Goal: Information Seeking & Learning: Learn about a topic

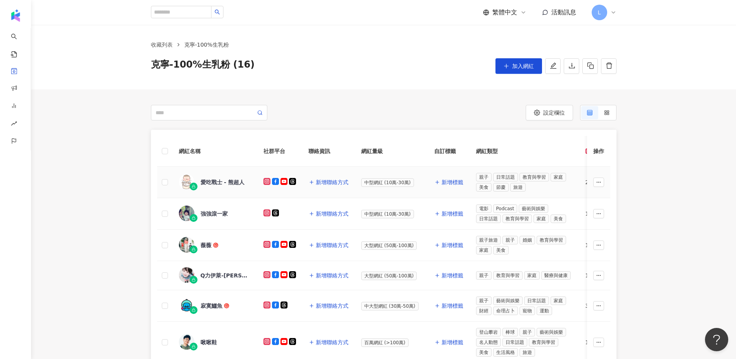
click at [220, 183] on div "愛吃戰士 - 熊超人" at bounding box center [223, 182] width 44 height 8
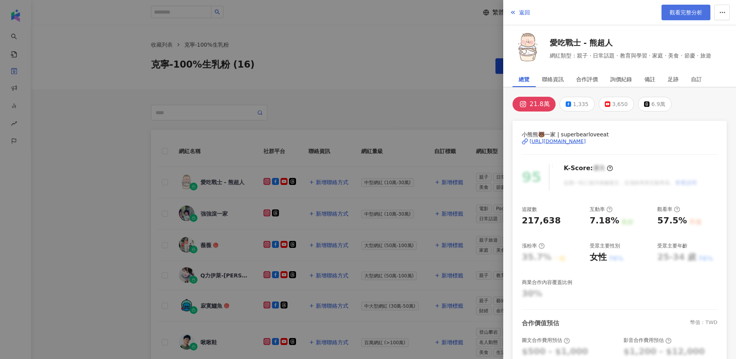
click at [689, 15] on span "觀看完整分析" at bounding box center [686, 12] width 33 height 6
click at [135, 206] on div at bounding box center [368, 179] width 736 height 359
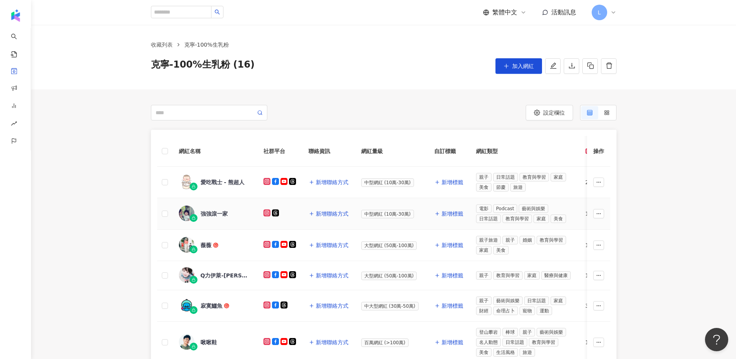
click at [223, 217] on div "強強滾一家" at bounding box center [214, 214] width 27 height 8
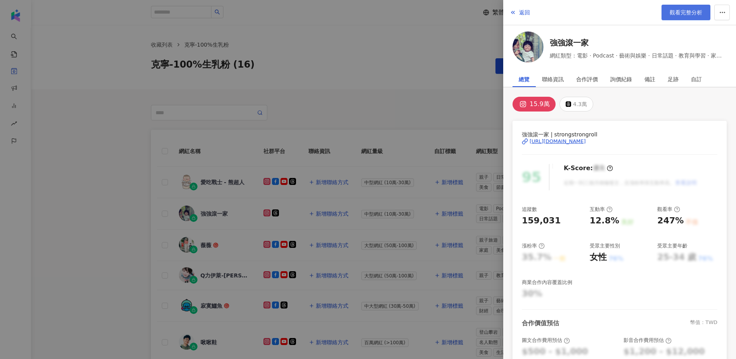
click at [663, 19] on link "觀看完整分析" at bounding box center [686, 13] width 49 height 16
click at [113, 196] on div at bounding box center [368, 179] width 736 height 359
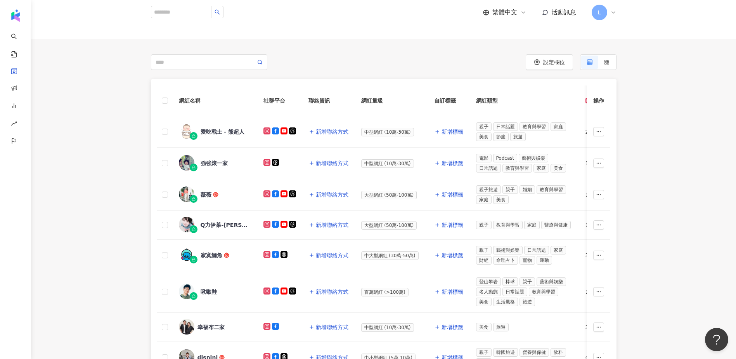
scroll to position [52, 0]
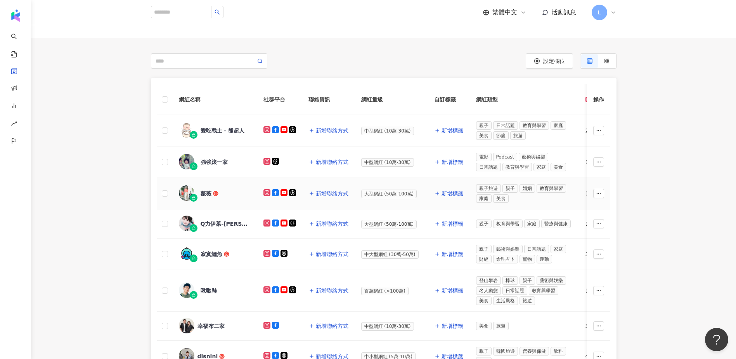
click at [206, 191] on div "薇薇" at bounding box center [206, 193] width 11 height 8
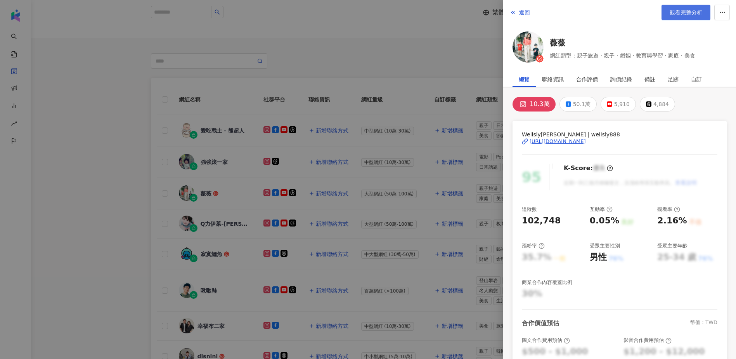
click at [679, 15] on span "觀看完整分析" at bounding box center [686, 12] width 33 height 6
click at [128, 165] on div at bounding box center [368, 179] width 736 height 359
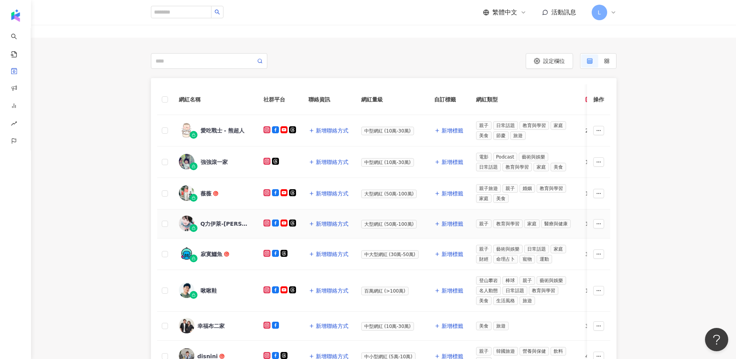
click at [230, 222] on div "Q力伊萊-Elijah Kewley 池東澤" at bounding box center [226, 224] width 50 height 8
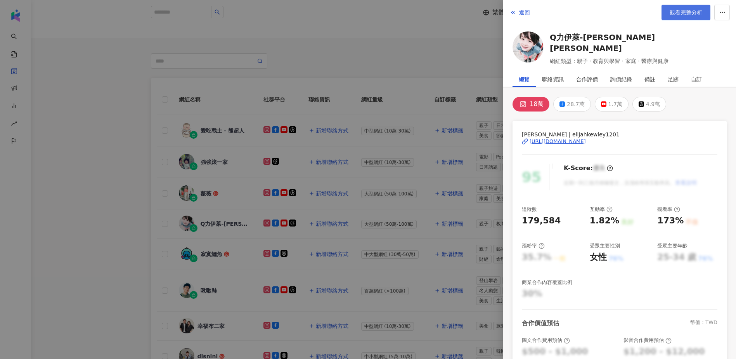
click at [672, 11] on span "觀看完整分析" at bounding box center [686, 12] width 33 height 6
click at [115, 224] on div at bounding box center [368, 179] width 736 height 359
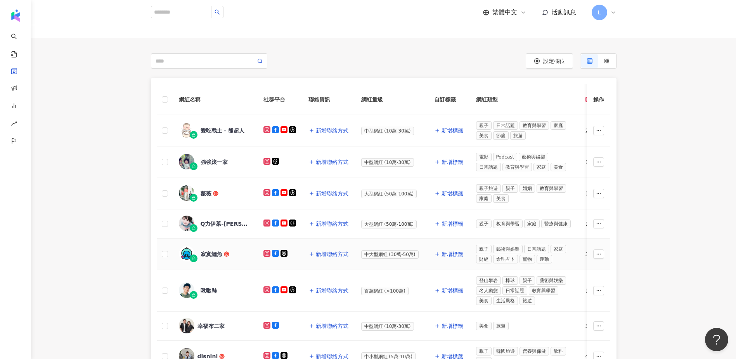
click at [204, 247] on div "寂寞鱷魚" at bounding box center [215, 254] width 72 height 16
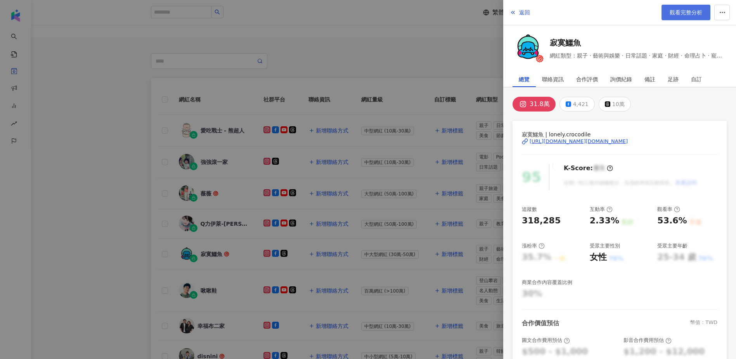
click at [681, 10] on span "觀看完整分析" at bounding box center [686, 12] width 33 height 6
click at [69, 300] on div at bounding box center [368, 179] width 736 height 359
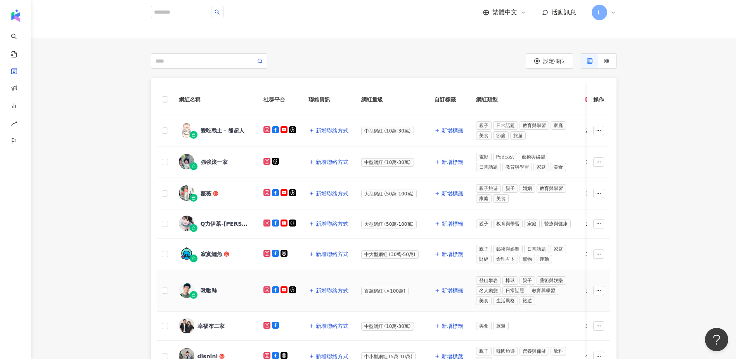
click at [210, 288] on div "啾啾鞋" at bounding box center [209, 290] width 16 height 8
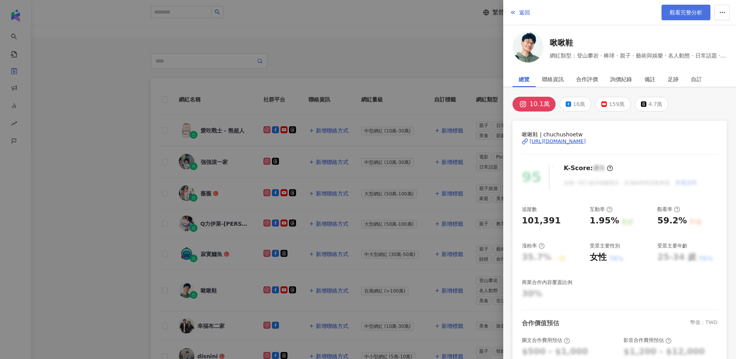
click at [683, 10] on span "觀看完整分析" at bounding box center [686, 12] width 33 height 6
click at [83, 234] on div at bounding box center [368, 179] width 736 height 359
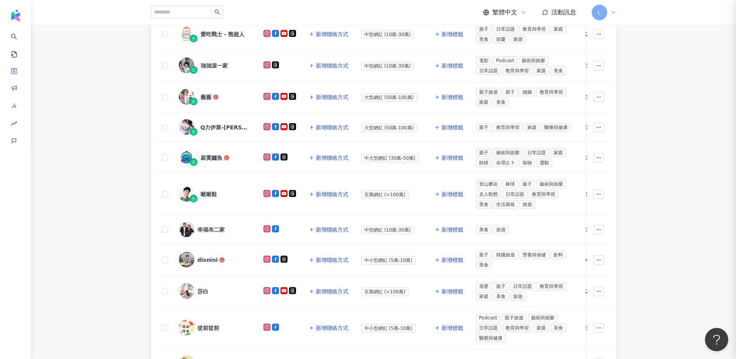
scroll to position [207, 0]
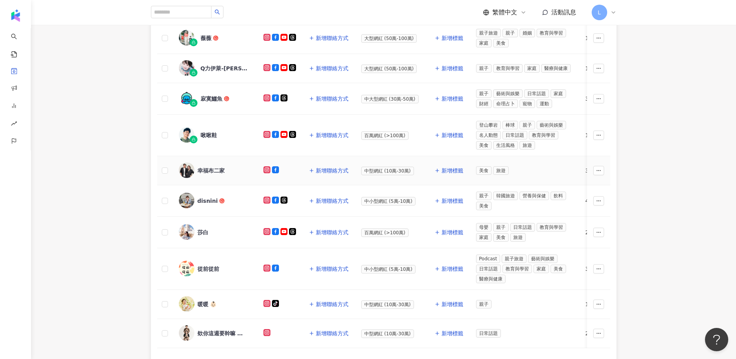
click at [216, 168] on div "幸福布二家" at bounding box center [211, 170] width 27 height 8
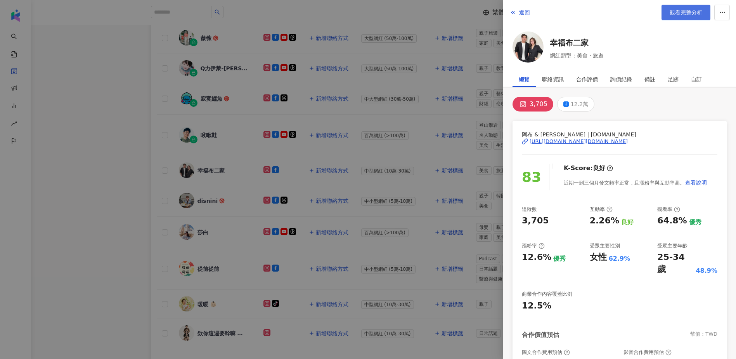
click at [688, 16] on span "觀看完整分析" at bounding box center [686, 12] width 33 height 6
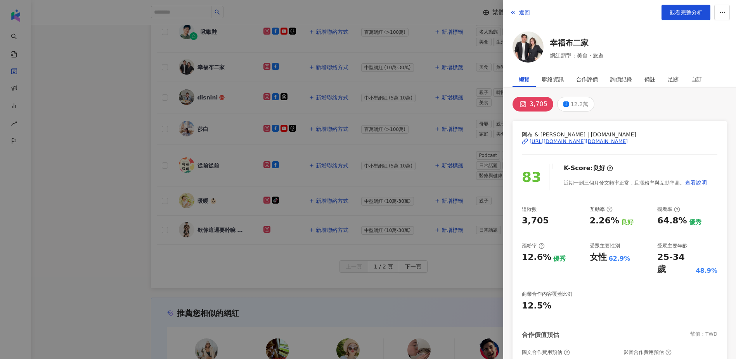
scroll to position [310, 0]
click at [103, 122] on div at bounding box center [368, 179] width 736 height 359
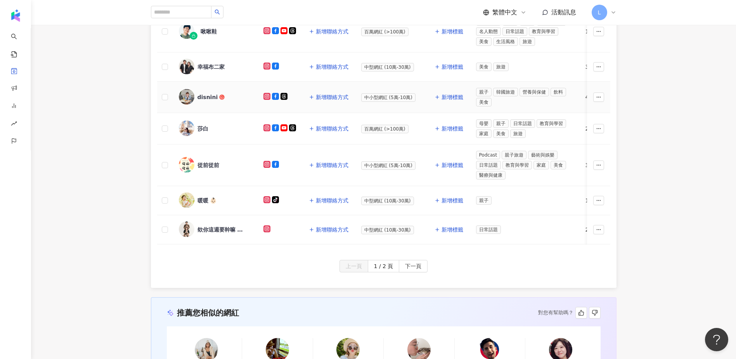
click at [203, 96] on div "disnini" at bounding box center [208, 97] width 21 height 8
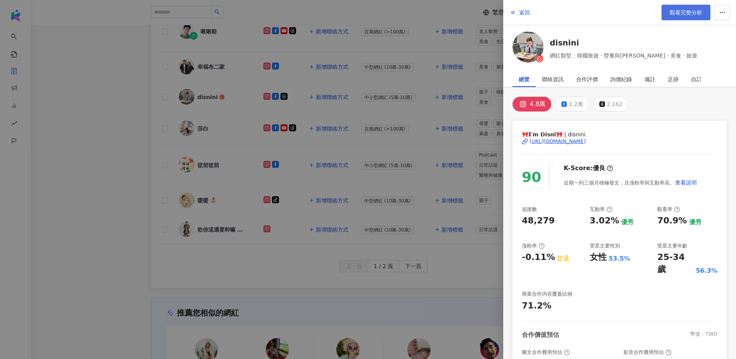
click at [689, 12] on span "觀看完整分析" at bounding box center [686, 12] width 33 height 6
click at [104, 215] on div at bounding box center [368, 179] width 736 height 359
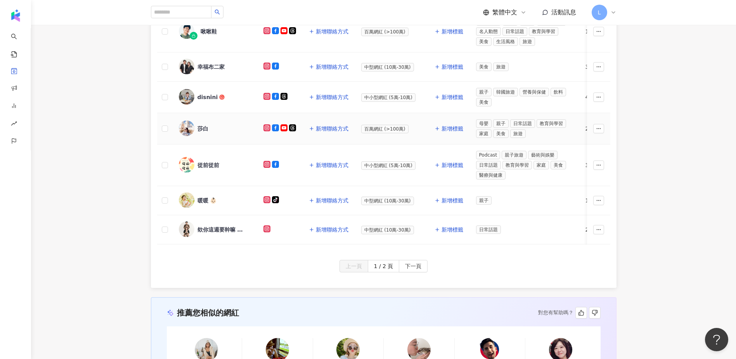
click at [201, 127] on div "莎白" at bounding box center [203, 129] width 11 height 8
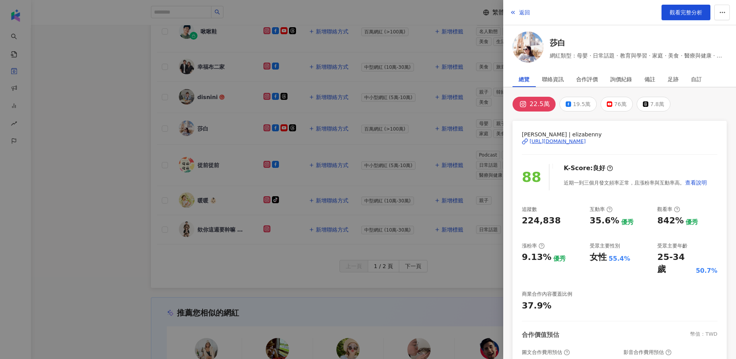
click at [569, 141] on div "https://www.instagram.com/elizabenny/" at bounding box center [558, 141] width 56 height 7
click at [682, 10] on span "觀看完整分析" at bounding box center [686, 12] width 33 height 6
click at [115, 205] on div at bounding box center [368, 179] width 736 height 359
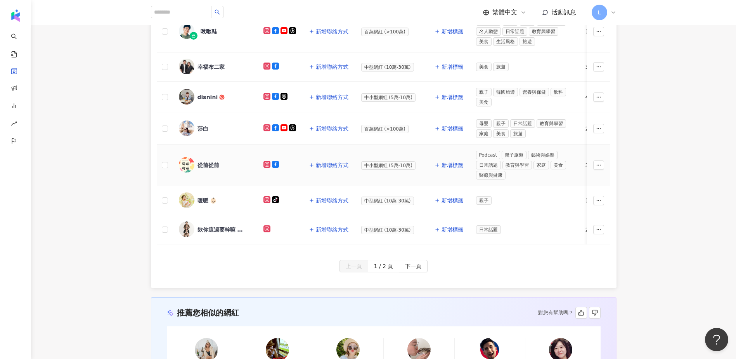
click at [209, 159] on div "從前從前" at bounding box center [215, 165] width 72 height 16
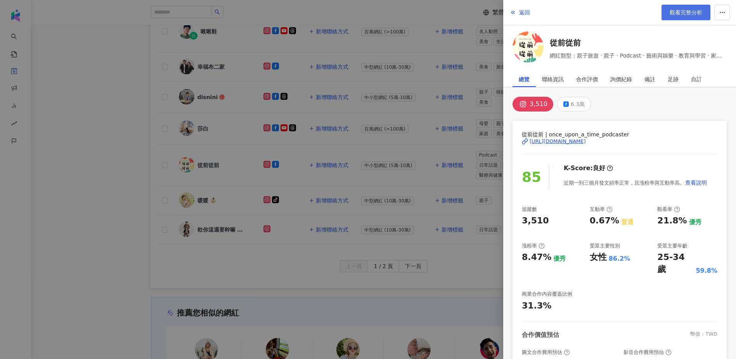
click at [671, 12] on span "觀看完整分析" at bounding box center [686, 12] width 33 height 6
click at [115, 198] on div at bounding box center [368, 179] width 736 height 359
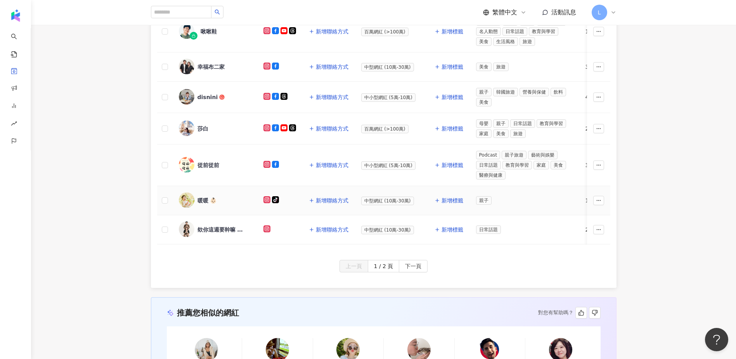
click at [211, 199] on div "暖暖 👶🏻" at bounding box center [207, 200] width 19 height 8
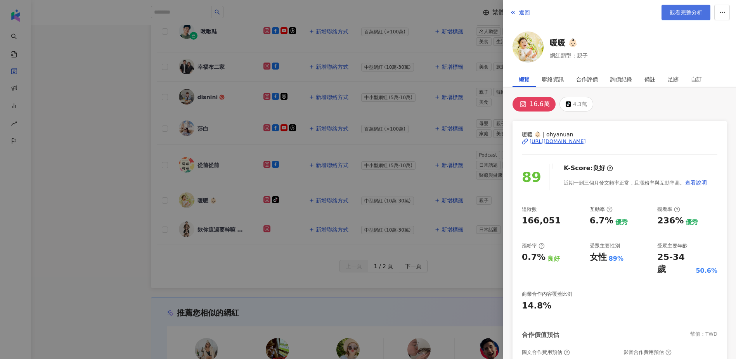
click at [678, 15] on span "觀看完整分析" at bounding box center [686, 12] width 33 height 6
click at [69, 166] on div at bounding box center [368, 179] width 736 height 359
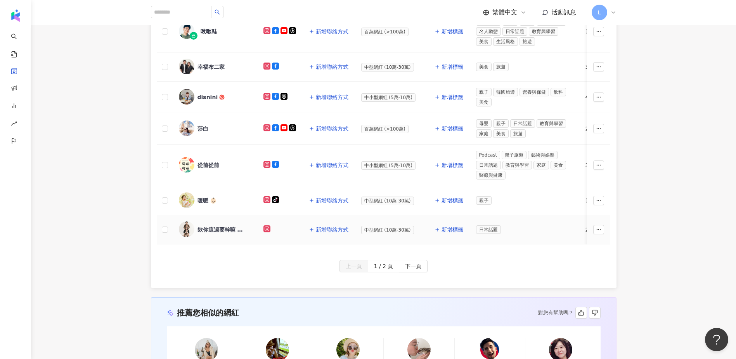
click at [220, 228] on div "欸你這週要幹嘛 小珍珠" at bounding box center [223, 229] width 50 height 8
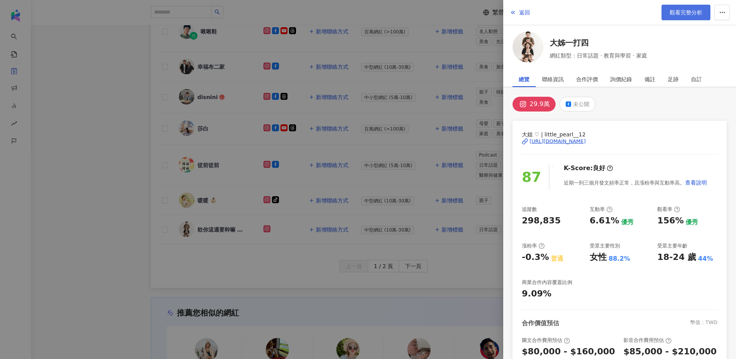
click at [679, 13] on span "觀看完整分析" at bounding box center [686, 12] width 33 height 6
click at [45, 197] on div at bounding box center [368, 179] width 736 height 359
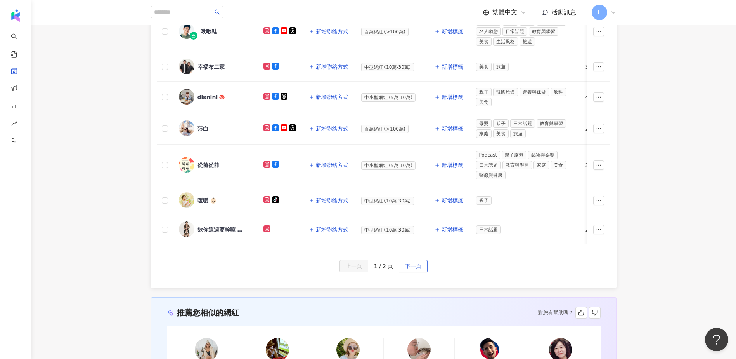
click at [417, 269] on span "下一頁" at bounding box center [413, 266] width 16 height 12
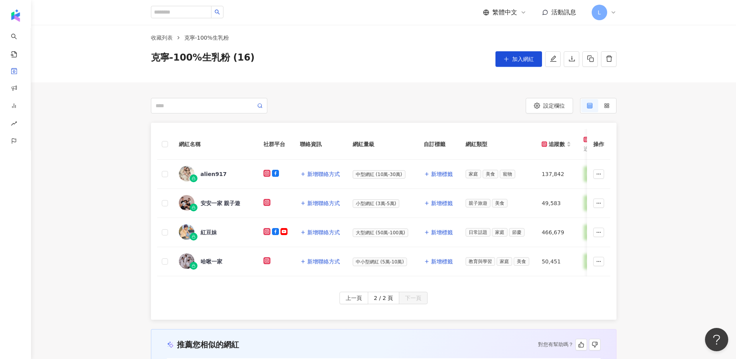
scroll to position [0, 0]
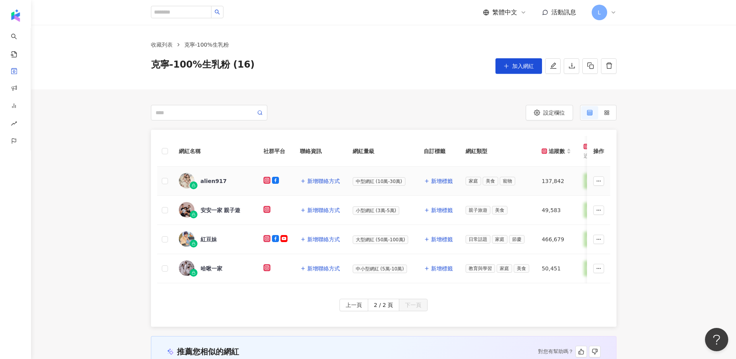
click at [215, 179] on div "alien917" at bounding box center [214, 181] width 26 height 8
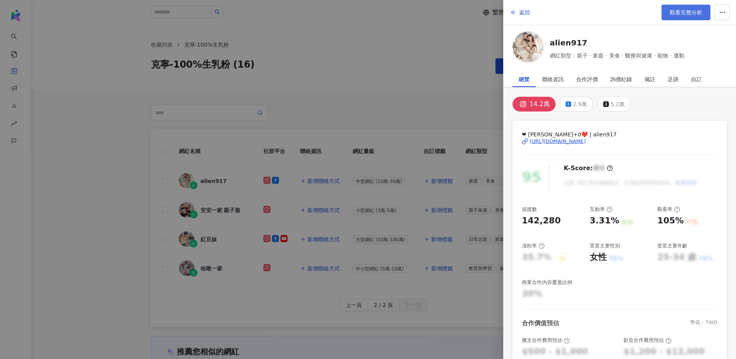
click at [671, 19] on link "觀看完整分析" at bounding box center [686, 13] width 49 height 16
click at [102, 231] on div at bounding box center [368, 179] width 736 height 359
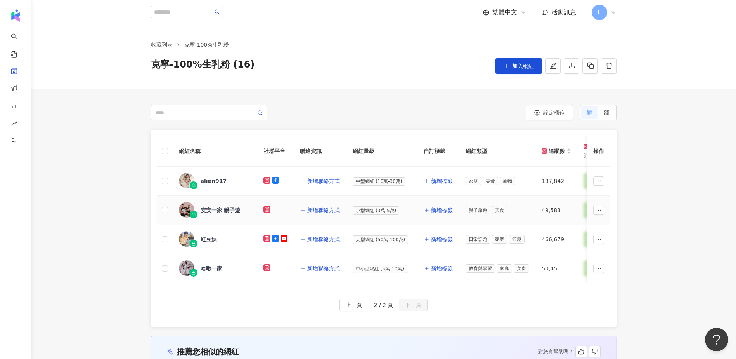
click at [225, 207] on div "安安一家 親子遊" at bounding box center [221, 210] width 40 height 8
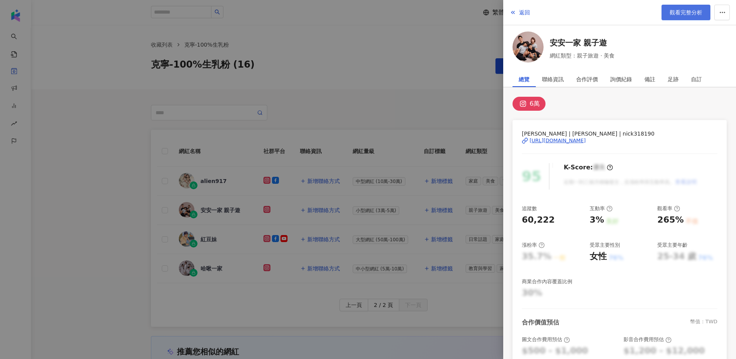
click at [680, 12] on span "觀看完整分析" at bounding box center [686, 12] width 33 height 6
click at [89, 154] on div at bounding box center [368, 179] width 736 height 359
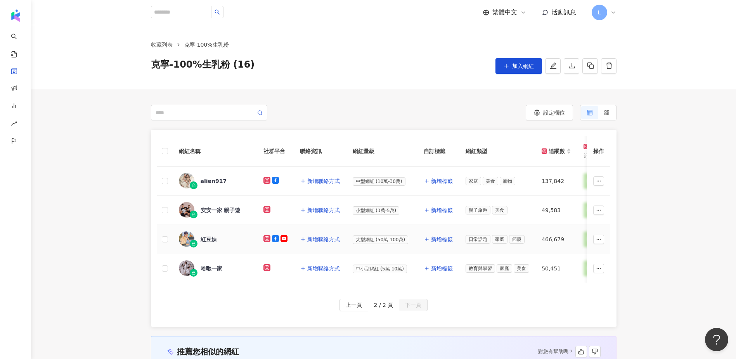
click at [213, 241] on div "紅豆妹" at bounding box center [209, 239] width 16 height 8
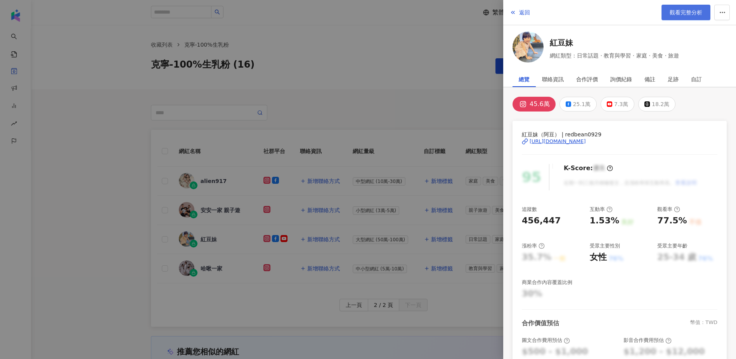
click at [694, 8] on link "觀看完整分析" at bounding box center [686, 13] width 49 height 16
click at [97, 182] on div at bounding box center [368, 179] width 736 height 359
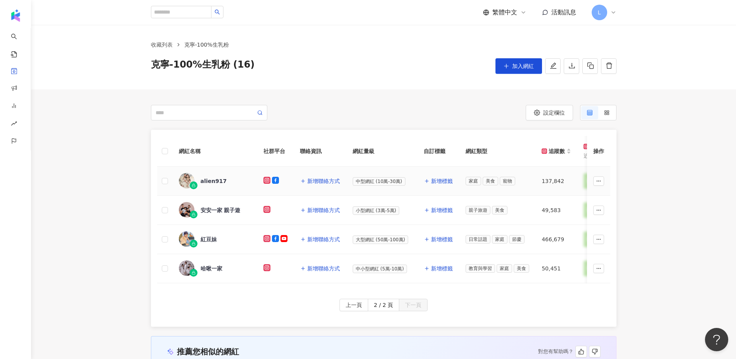
click at [213, 180] on div "alien917" at bounding box center [214, 181] width 26 height 8
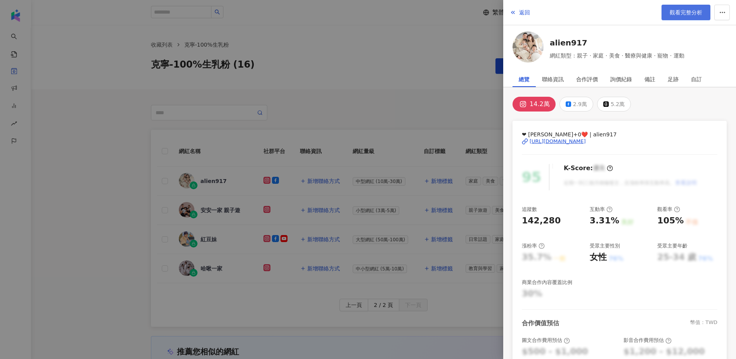
click at [680, 14] on span "觀看完整分析" at bounding box center [686, 12] width 33 height 6
click at [135, 187] on div at bounding box center [368, 179] width 736 height 359
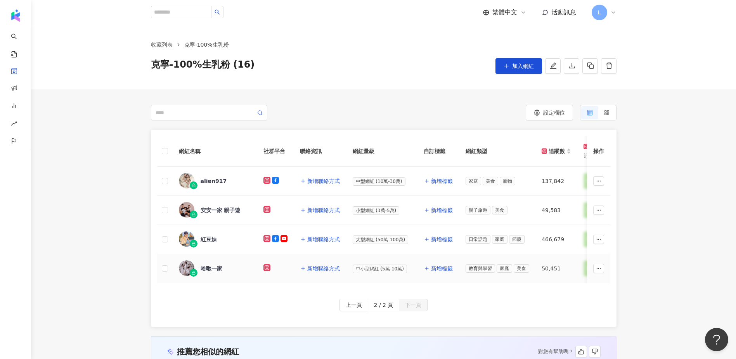
click at [213, 269] on div "哈啾一家" at bounding box center [212, 268] width 22 height 8
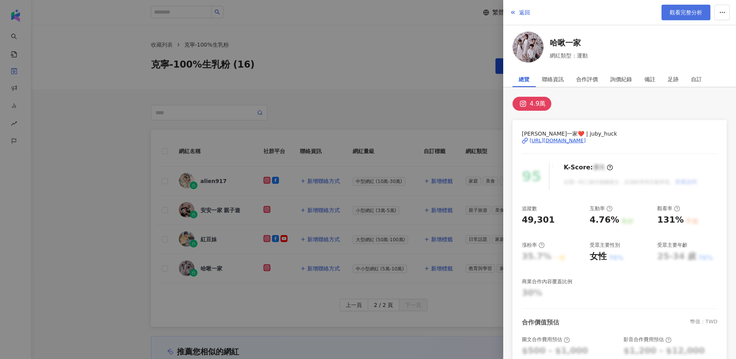
click at [704, 10] on link "觀看完整分析" at bounding box center [686, 13] width 49 height 16
click at [111, 96] on div at bounding box center [368, 179] width 736 height 359
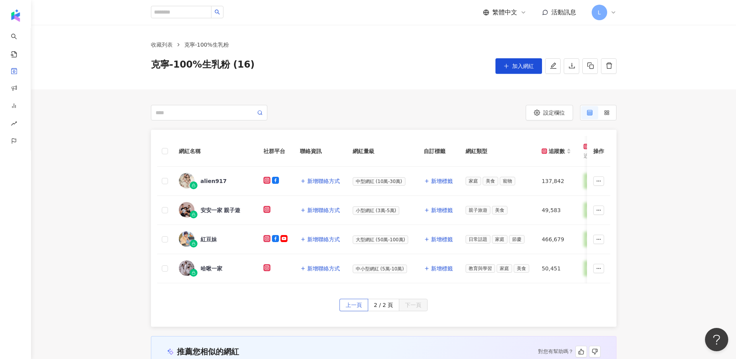
click at [361, 311] on span "上一頁" at bounding box center [354, 305] width 16 height 12
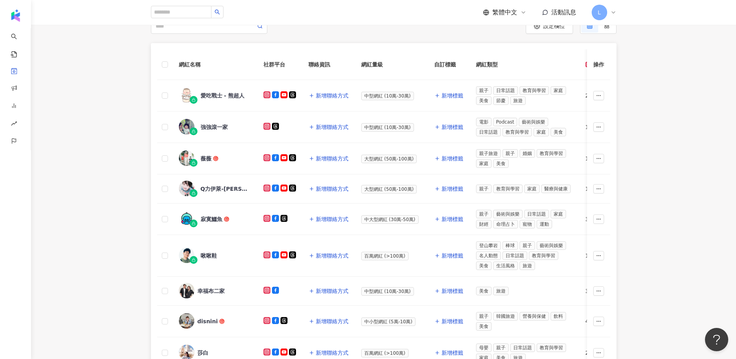
scroll to position [104, 0]
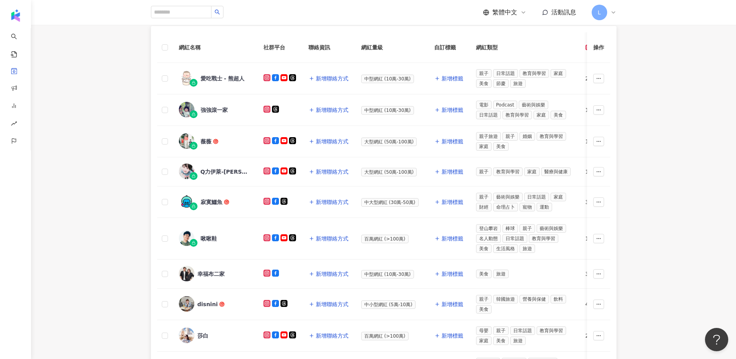
click at [119, 213] on div "網紅名稱 社群平台 聯絡資訊 網紅量級 自訂標籤 網紅類型 追蹤數 K-Score 近三個月 受眾主要年齡 受眾主要性別 互動率 近三個月 Reels 互動率…" at bounding box center [383, 260] width 705 height 468
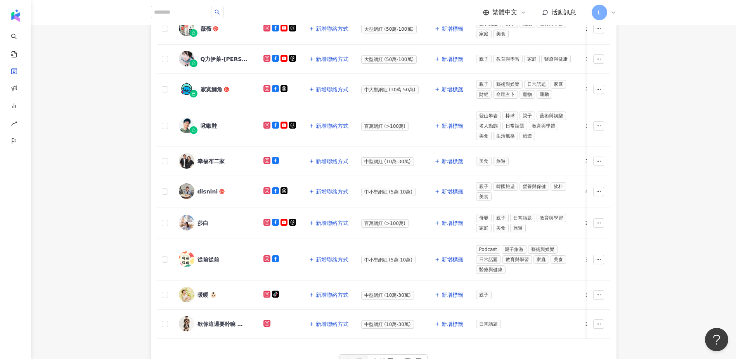
scroll to position [259, 0]
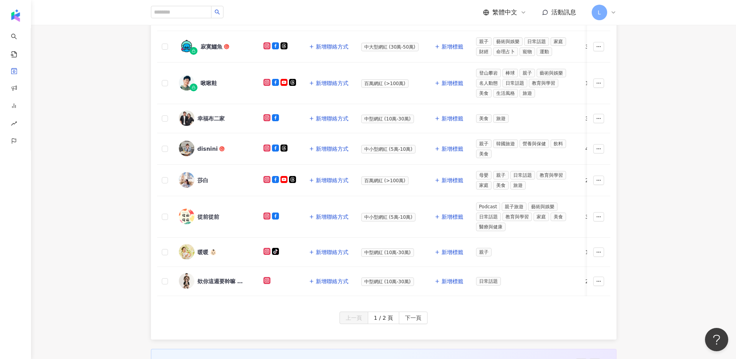
drag, startPoint x: 422, startPoint y: 321, endPoint x: 284, endPoint y: 246, distance: 157.3
click at [422, 322] on button "下一頁" at bounding box center [413, 317] width 29 height 12
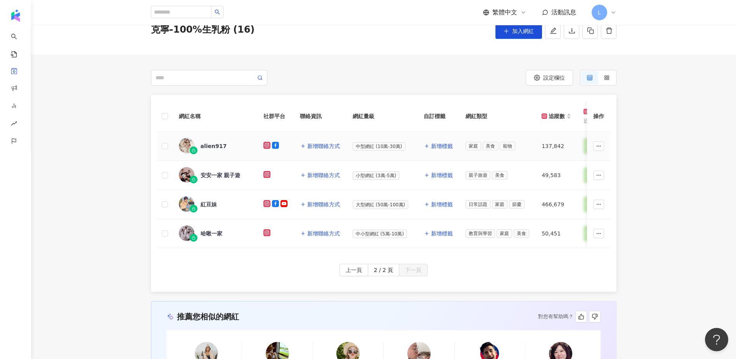
scroll to position [29, 0]
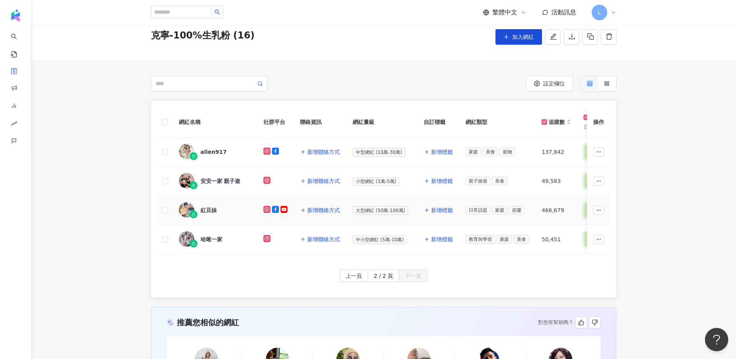
click at [212, 210] on div "紅豆妹" at bounding box center [209, 210] width 16 height 8
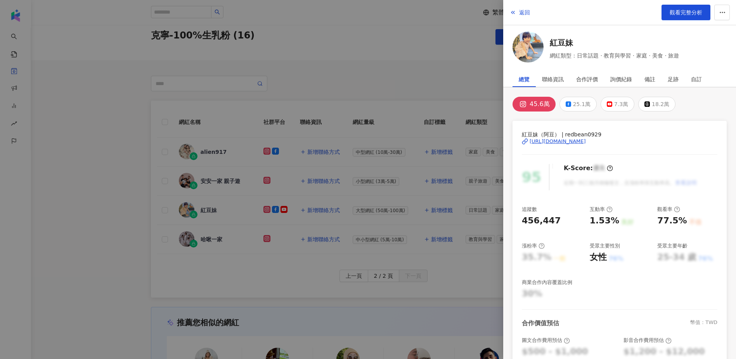
click at [661, 10] on div "返回 觀看完整分析" at bounding box center [619, 12] width 233 height 25
click at [664, 11] on link "觀看完整分析" at bounding box center [686, 13] width 49 height 16
click at [95, 187] on div at bounding box center [368, 179] width 736 height 359
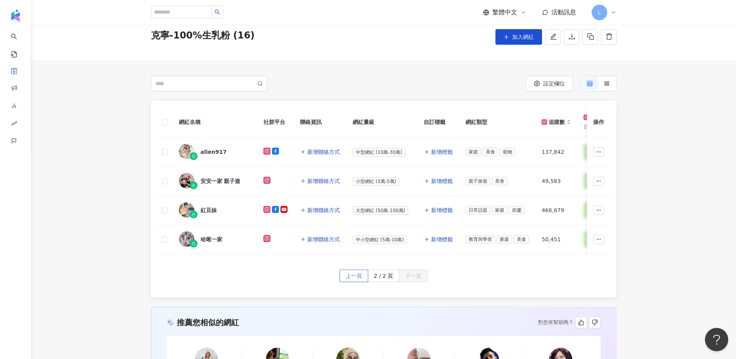
click at [355, 281] on span "上一頁" at bounding box center [354, 276] width 16 height 12
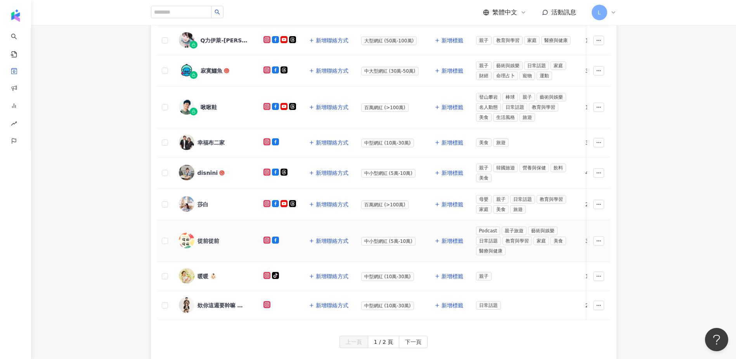
scroll to position [236, 0]
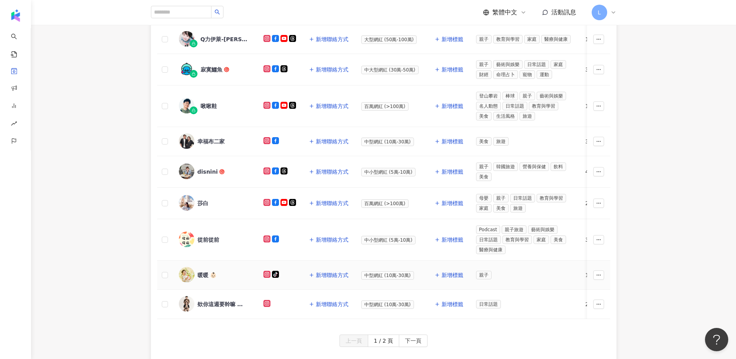
click at [198, 271] on div "暖暖 👶🏻" at bounding box center [207, 275] width 19 height 8
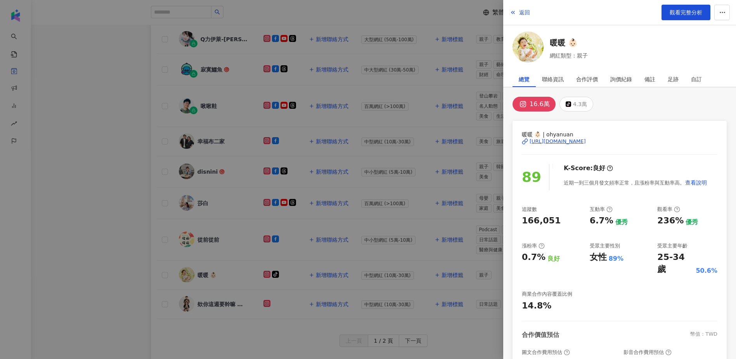
click at [557, 141] on div "https://www.instagram.com/ohyanuan/" at bounding box center [558, 141] width 56 height 7
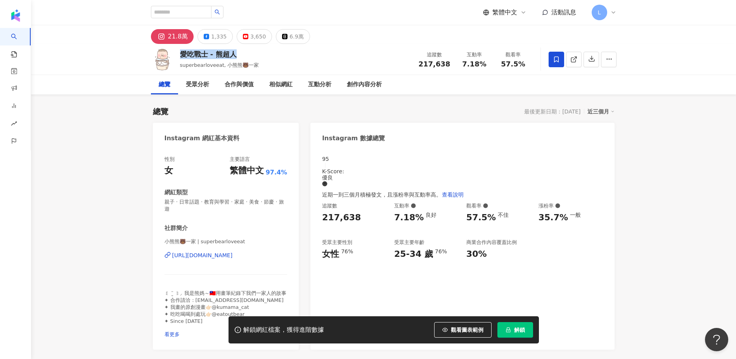
drag, startPoint x: 237, startPoint y: 54, endPoint x: 180, endPoint y: 54, distance: 56.7
click at [180, 54] on div "愛吃戰士 - 熊超人" at bounding box center [219, 54] width 79 height 10
click at [268, 108] on div "總覽 最後更新日期：2025/9/12 近三個月" at bounding box center [384, 111] width 462 height 11
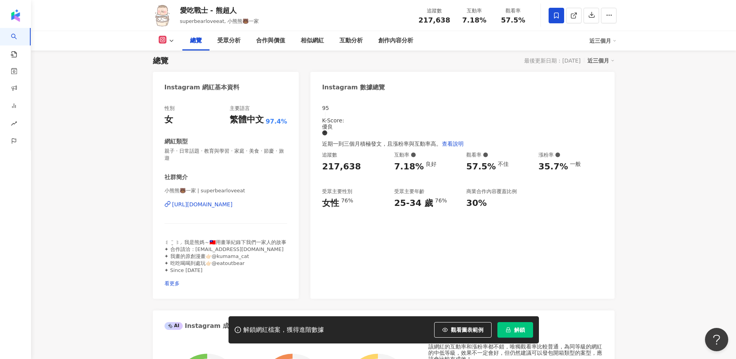
scroll to position [52, 0]
click at [180, 279] on span "看更多" at bounding box center [172, 282] width 15 height 6
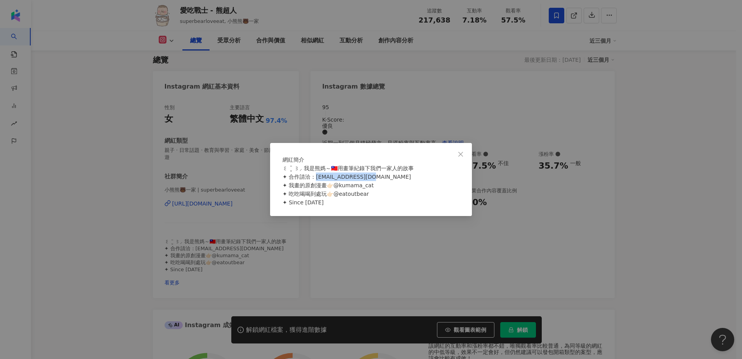
drag, startPoint x: 373, startPoint y: 180, endPoint x: 319, endPoint y: 181, distance: 53.6
click at [319, 181] on div "꒰ ¨̮ ꒱⸝ 我是熊媽～🇹🇼用畫筆紀錄下我們一家人的故事 ✦ 合作請洽：tin20290@gmail.com ✦ 我畫的原創漫畫👉🏻@kumama_cat …" at bounding box center [371, 185] width 177 height 43
copy span "n20290@gmail.com ✦"
click at [355, 255] on div "網紅簡介 ꒰ ¨̮ ꒱⸝ 我是熊媽～🇹🇼用畫筆紀錄下我們一家人的故事 ✦ 合作請洽：tin20290@gmail.com ✦ 我畫的原創漫畫👉🏻@kumama…" at bounding box center [371, 179] width 742 height 359
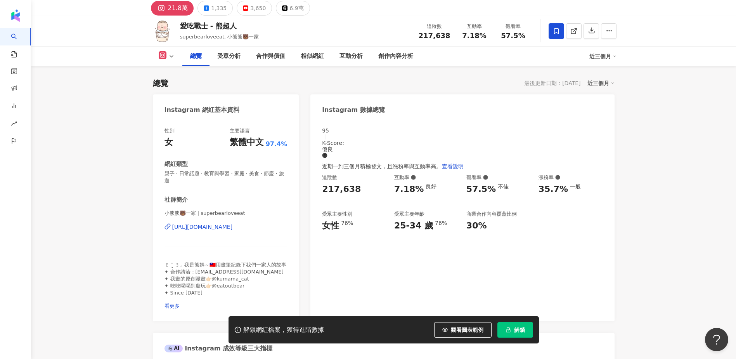
scroll to position [0, 0]
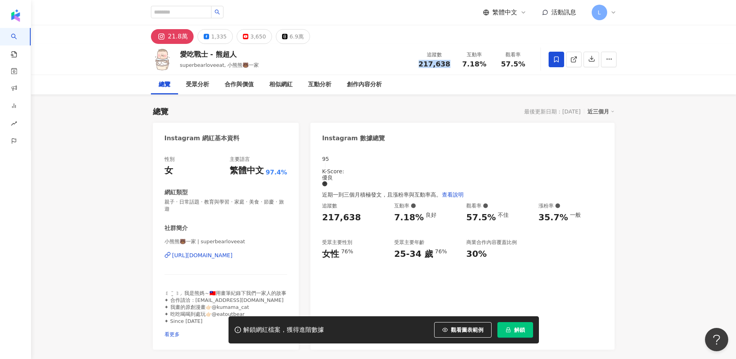
drag, startPoint x: 453, startPoint y: 62, endPoint x: 416, endPoint y: 66, distance: 37.1
click at [416, 66] on div "追蹤數 217,638" at bounding box center [434, 59] width 41 height 17
copy span "217,638"
drag, startPoint x: 289, startPoint y: 257, endPoint x: 159, endPoint y: 257, distance: 130.0
click at [159, 257] on div "性別 女 主要語言 繁體中文 97.4% 網紅類型 親子 · 日常話題 · 教育與學習 · 家庭 · 美食 · 節慶 · 旅遊 社群簡介 小熊熊🐻一家 | s…" at bounding box center [226, 248] width 146 height 201
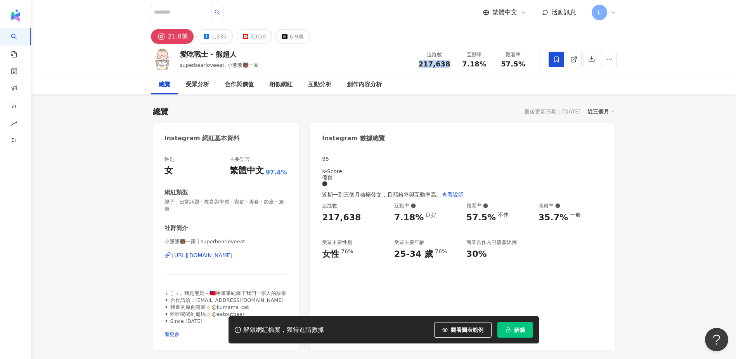
copy div "https://www.instagram.com/superbearloveeat/"
click at [221, 36] on div "1,335" at bounding box center [219, 36] width 16 height 11
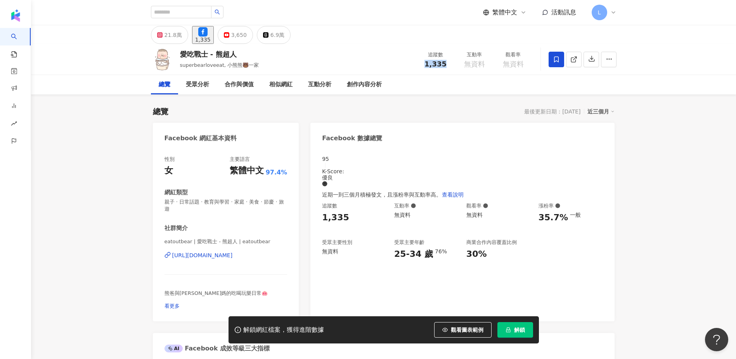
drag, startPoint x: 444, startPoint y: 66, endPoint x: 407, endPoint y: 66, distance: 37.3
click at [407, 66] on div "愛吃戰士 - 熊超人 superbearloveeat, 小熊熊🐻一家 追蹤數 1,335 互動率 無資料 觀看率 無資料" at bounding box center [383, 59] width 497 height 31
copy span "1,335"
drag, startPoint x: 290, startPoint y: 252, endPoint x: 150, endPoint y: 253, distance: 139.7
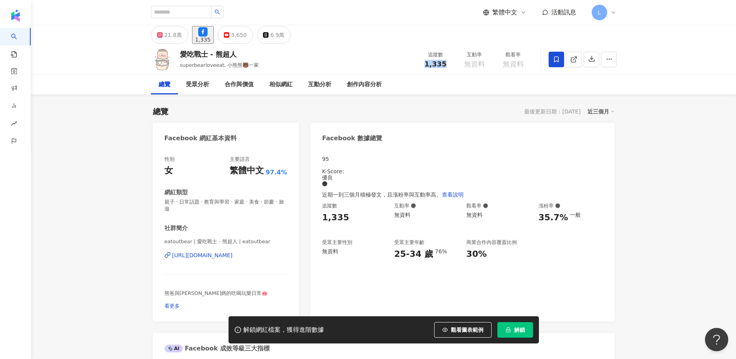
copy div "https://www.facebook.com/589564574537107"
click at [179, 37] on div "21.8萬" at bounding box center [173, 34] width 17 height 11
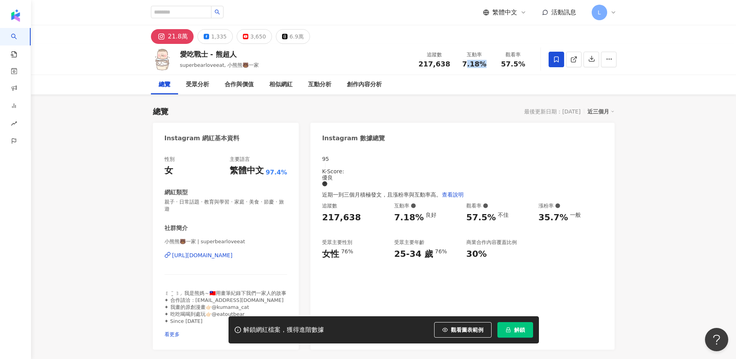
drag, startPoint x: 487, startPoint y: 66, endPoint x: 460, endPoint y: 66, distance: 26.8
click at [462, 66] on div "7.18%" at bounding box center [474, 64] width 29 height 8
copy span "7.18%"
click at [525, 77] on div "總覽 受眾分析 合作與價值 相似網紅 互動分析 創作內容分析" at bounding box center [384, 84] width 466 height 19
drag, startPoint x: 498, startPoint y: 64, endPoint x: 527, endPoint y: 65, distance: 29.9
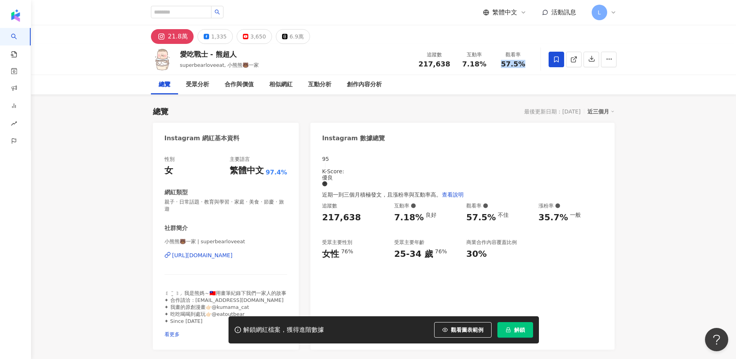
click at [527, 65] on div "觀看率 57.5%" at bounding box center [513, 59] width 39 height 17
copy span "57.5%"
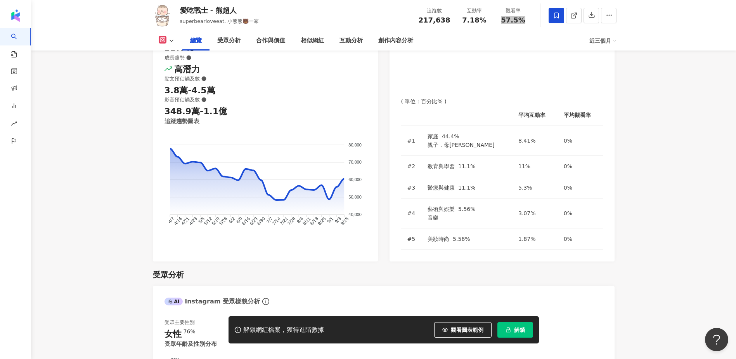
scroll to position [569, 0]
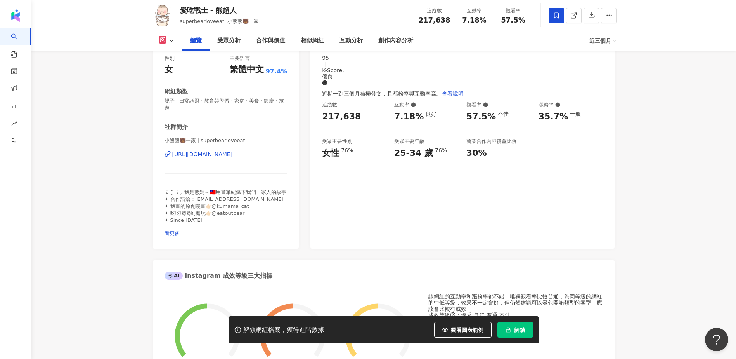
scroll to position [104, 0]
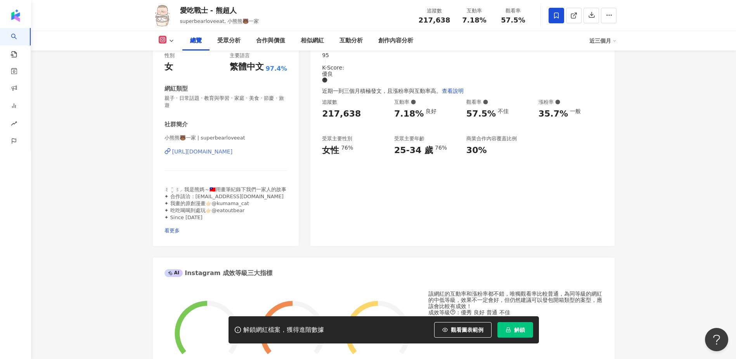
click at [211, 151] on div "https://www.instagram.com/superbearloveeat/" at bounding box center [202, 151] width 61 height 6
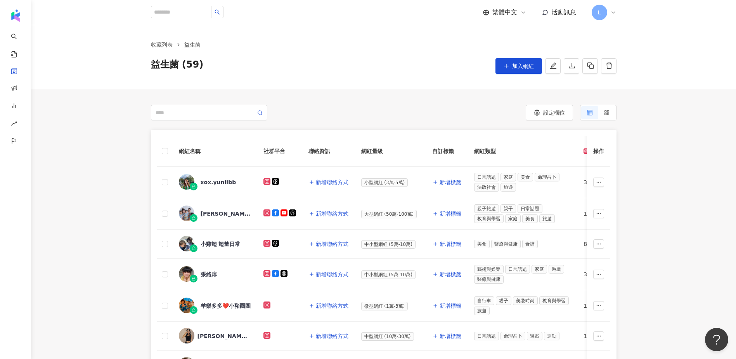
click at [123, 153] on div "網紅名稱 社群平台 聯絡資訊 網紅量級 自訂標籤 網紅類型 追蹤數 K-Score 近三個月 受眾主要年齡 受眾主要性別 互動率 近三個月 Reels 互動率…" at bounding box center [383, 350] width 705 height 441
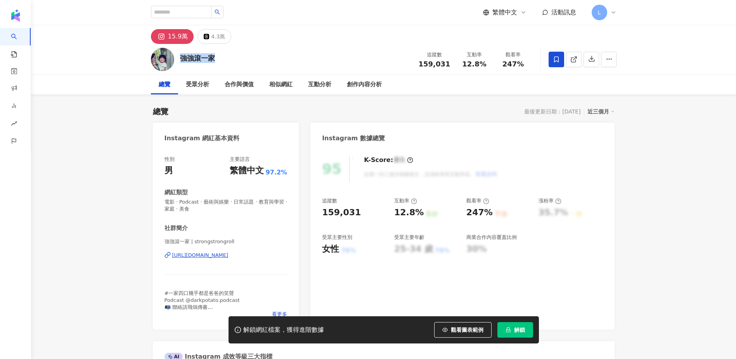
drag, startPoint x: 220, startPoint y: 57, endPoint x: 182, endPoint y: 56, distance: 38.0
click at [180, 55] on div "強強滾一家 追蹤數 159,031 互動率 12.8% 觀看率 247%" at bounding box center [383, 59] width 497 height 31
copy div "強強滾一家"
drag, startPoint x: 453, startPoint y: 103, endPoint x: 451, endPoint y: 83, distance: 20.3
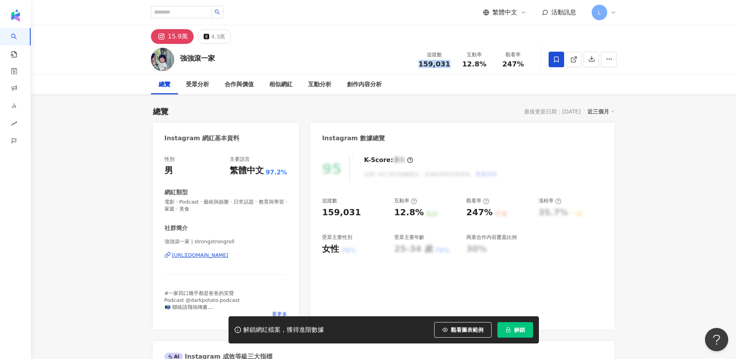
drag, startPoint x: 449, startPoint y: 62, endPoint x: 414, endPoint y: 62, distance: 34.9
click at [414, 62] on div "強強滾一家 追蹤數 159,031 互動率 12.8% 觀看率 247%" at bounding box center [383, 59] width 497 height 31
copy span "159,031"
drag, startPoint x: 294, startPoint y: 253, endPoint x: 170, endPoint y: 252, distance: 123.8
click at [170, 252] on div "性別 男 主要語言 繁體中文 97.2% 網紅類型 電影 · Podcast · 藝術與娛樂 · 日常話題 · 教育與學習 · 家庭 · 美食 社群簡介 強強…" at bounding box center [226, 238] width 146 height 181
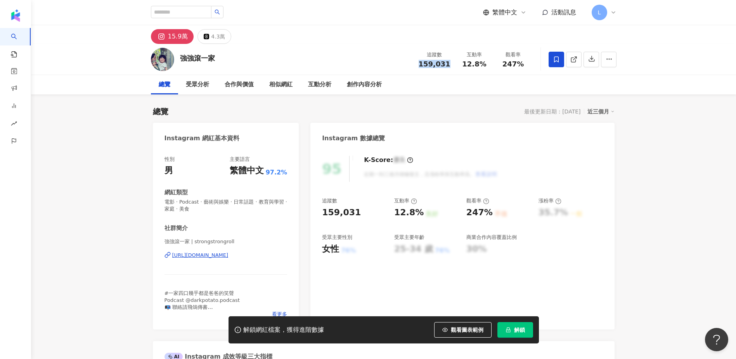
copy div "https://www.instagram.com/strongstrongroll/"
click at [470, 81] on div "總覽 受眾分析 合作與價值 相似網紅 互動分析 創作內容分析" at bounding box center [384, 84] width 466 height 19
drag, startPoint x: 463, startPoint y: 63, endPoint x: 486, endPoint y: 64, distance: 23.0
click at [486, 64] on div "12.8%" at bounding box center [474, 64] width 29 height 8
copy span "12.8%"
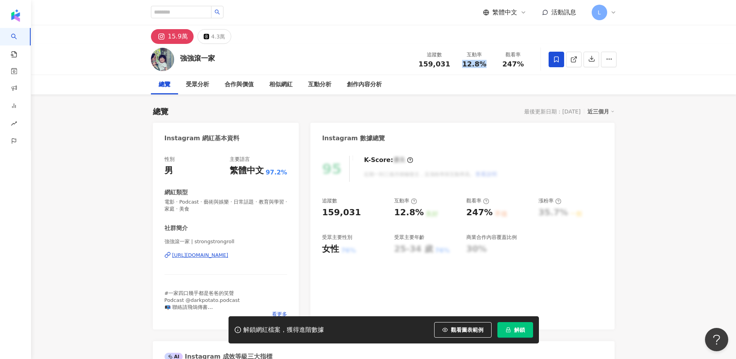
click at [479, 72] on div "強強滾一家 追蹤數 159,031 互動率 12.8% 觀看率 247%" at bounding box center [383, 59] width 497 height 31
drag, startPoint x: 502, startPoint y: 64, endPoint x: 522, endPoint y: 65, distance: 20.2
click at [522, 65] on div "247%" at bounding box center [513, 64] width 29 height 8
copy span "247%"
drag, startPoint x: 94, startPoint y: 138, endPoint x: 115, endPoint y: 132, distance: 22.6
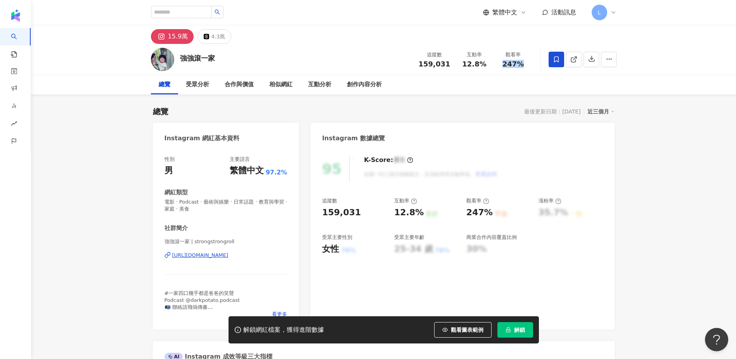
click at [215, 258] on div "https://www.instagram.com/strongstrongroll/" at bounding box center [200, 254] width 56 height 7
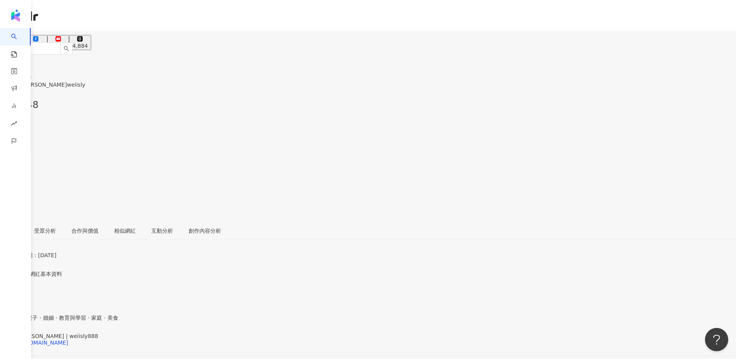
drag, startPoint x: 202, startPoint y: 55, endPoint x: 178, endPoint y: 54, distance: 24.1
click at [178, 54] on div "[PERSON_NAME] weiisly, [PERSON_NAME]weiisly 追蹤數 102,748 互動率 0.05% 觀看率 2.16%" at bounding box center [368, 135] width 736 height 171
copy div "薇薇"
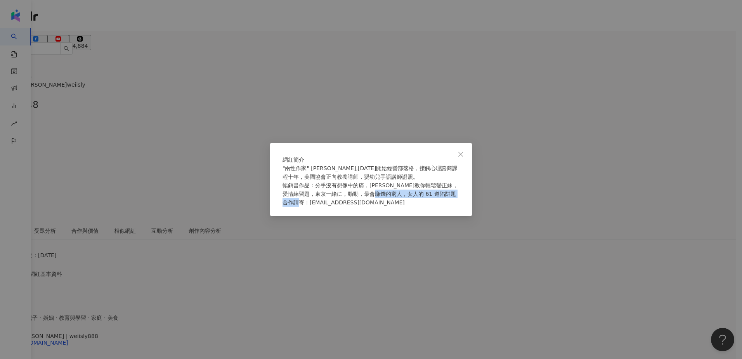
drag, startPoint x: 312, startPoint y: 207, endPoint x: 378, endPoint y: 208, distance: 66.0
click at [378, 206] on div ""兩性作家" 薇薇,2005年開始經營部落格，接觸心理諮商課程十年，美國協會正向教養講師，嬰幼兒手語講師證照。 暢銷書作品：分手沒有想像中的痛，薇薇教你輕鬆變…" at bounding box center [371, 185] width 177 height 43
copy span "weiisly5293@gmail.com"
click at [79, 208] on div "網紅簡介 "兩性作家" 薇薇,2005年開始經營部落格，接觸心理諮商課程十年，美國協會正向教養講師，嬰幼兒手語講師證照。 暢銷書作品：分手沒有想像中的痛，薇薇…" at bounding box center [371, 179] width 742 height 359
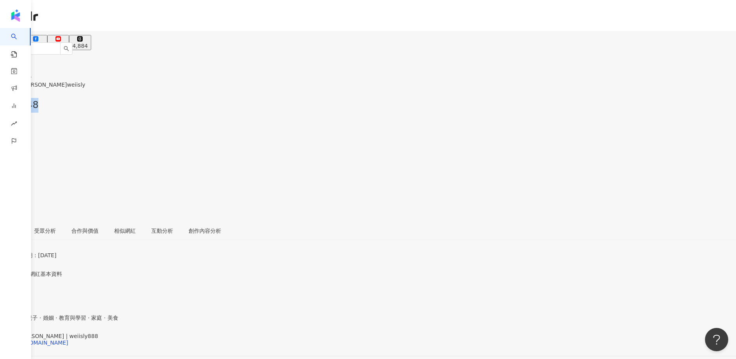
drag, startPoint x: 450, startPoint y: 66, endPoint x: 409, endPoint y: 65, distance: 40.8
click at [409, 65] on div "薇薇 weiisly, 薇薇weiisly 追蹤數 102,748 互動率 0.05% 觀看率 2.16%" at bounding box center [368, 135] width 736 height 171
copy span "102,748"
drag, startPoint x: 484, startPoint y: 66, endPoint x: 457, endPoint y: 66, distance: 26.4
click at [457, 113] on div "互動率 0.05%" at bounding box center [368, 125] width 736 height 25
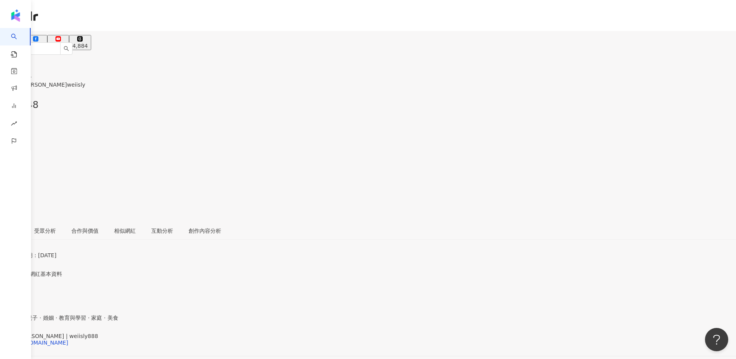
copy span "0.05%"
drag, startPoint x: 483, startPoint y: 87, endPoint x: 498, endPoint y: 74, distance: 19.2
click at [483, 222] on div "總覽 受眾分析 合作與價值 相似網紅 互動分析 創作內容分析" at bounding box center [368, 231] width 736 height 18
drag, startPoint x: 499, startPoint y: 62, endPoint x: 527, endPoint y: 68, distance: 28.5
click at [527, 88] on div "追蹤數 102,748 互動率 0.05% 觀看率 2.16%" at bounding box center [368, 125] width 736 height 74
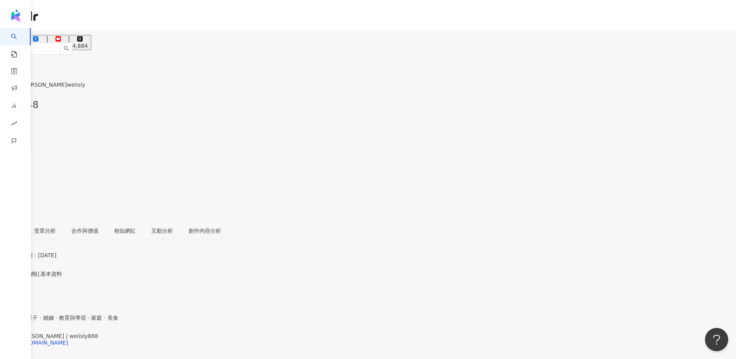
copy span "2.16%"
click at [44, 43] on div "50.1萬" at bounding box center [35, 46] width 17 height 6
drag, startPoint x: 451, startPoint y: 64, endPoint x: 421, endPoint y: 64, distance: 30.7
click at [421, 88] on div "追蹤數 500,584" at bounding box center [368, 100] width 736 height 25
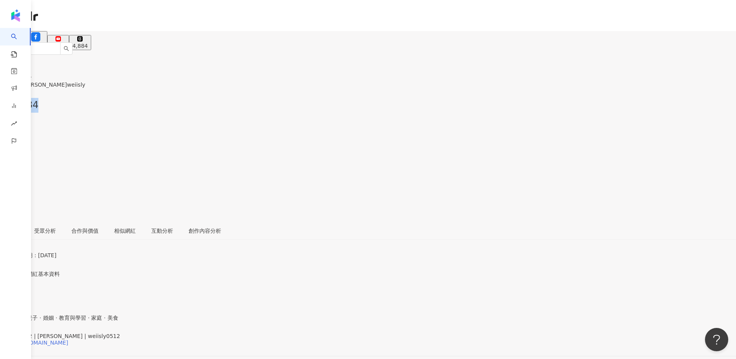
drag, startPoint x: 290, startPoint y: 245, endPoint x: 167, endPoint y: 247, distance: 122.7
click at [167, 277] on div "性別 女 主要語言 繁體中文 95.4% 網紅類型 親子旅遊 · 親子 · 婚姻 · 教育與學習 · 家庭 · 美食 社群簡介 weiisly0512 | 薇…" at bounding box center [368, 342] width 736 height 131
copy div "https://www.facebook.com/165711422779"
drag, startPoint x: 468, startPoint y: 65, endPoint x: 487, endPoint y: 63, distance: 19.9
click at [487, 123] on div "0.27%" at bounding box center [368, 130] width 736 height 15
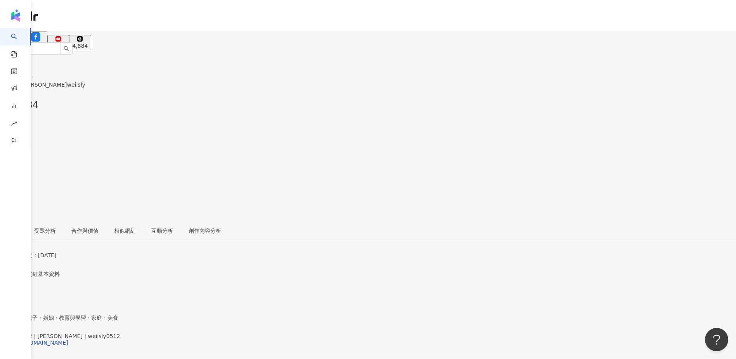
copy span "0.27%"
click at [498, 222] on div "總覽 受眾分析 合作與價值 相似網紅 互動分析 創作內容分析" at bounding box center [368, 231] width 736 height 18
drag, startPoint x: 500, startPoint y: 63, endPoint x: 525, endPoint y: 64, distance: 25.6
click at [525, 147] on div "23.4%" at bounding box center [368, 154] width 736 height 15
copy span "23.4%"
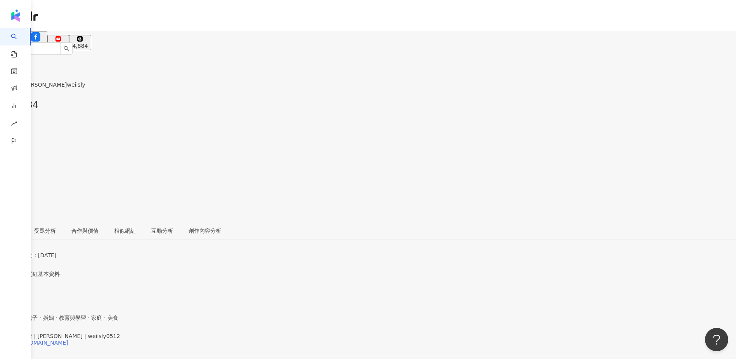
click at [68, 339] on div "https://www.facebook.com/165711422779" at bounding box center [38, 342] width 61 height 6
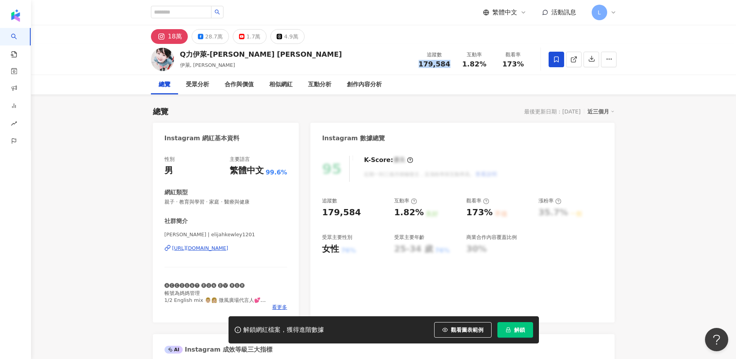
drag, startPoint x: 454, startPoint y: 62, endPoint x: 404, endPoint y: 65, distance: 50.2
click at [404, 65] on div "Q力[PERSON_NAME] [PERSON_NAME] 伊萊, [PERSON_NAME] 追蹤數 179,584 互動率 1.82% 觀看率 173%" at bounding box center [383, 59] width 497 height 31
copy span "179,584"
drag, startPoint x: 288, startPoint y: 249, endPoint x: 161, endPoint y: 250, distance: 126.5
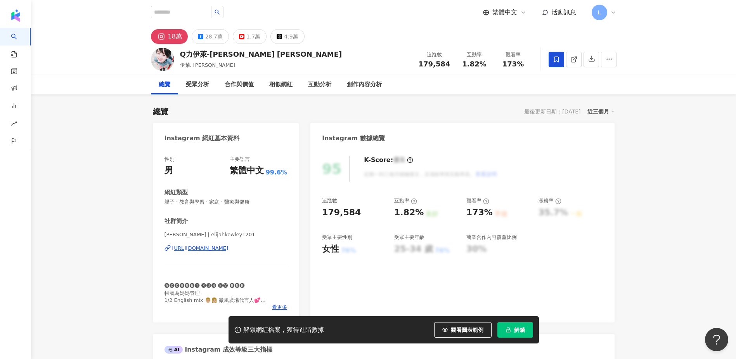
click at [161, 250] on div "性別 男 主要語言 繁體中文 99.6% 網紅類型 親子 · 教育與學習 · 家庭 · 醫療與健康 社群簡介 [PERSON_NAME] | elijahke…" at bounding box center [226, 235] width 146 height 174
copy div "[URL][DOMAIN_NAME]"
drag, startPoint x: 458, startPoint y: 63, endPoint x: 489, endPoint y: 65, distance: 30.7
click at [489, 65] on div "互動率 1.82%" at bounding box center [474, 59] width 39 height 17
copy span "1.82%"
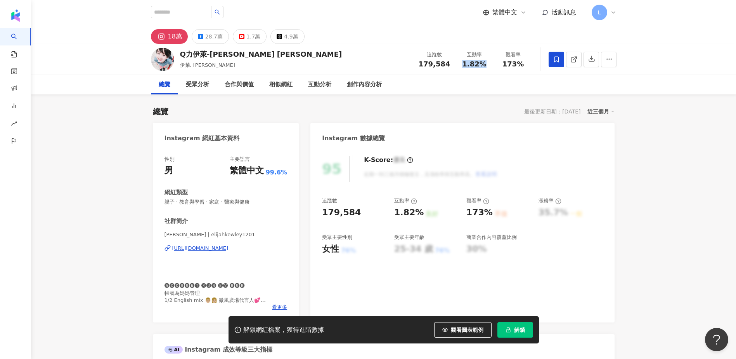
click at [515, 85] on div "總覽 受眾分析 合作與價值 相似網紅 互動分析 創作內容分析" at bounding box center [384, 84] width 466 height 19
drag, startPoint x: 504, startPoint y: 63, endPoint x: 527, endPoint y: 65, distance: 23.0
click at [527, 65] on div "173%" at bounding box center [513, 64] width 29 height 8
copy span "173%"
drag, startPoint x: 397, startPoint y: 113, endPoint x: 290, endPoint y: 87, distance: 109.7
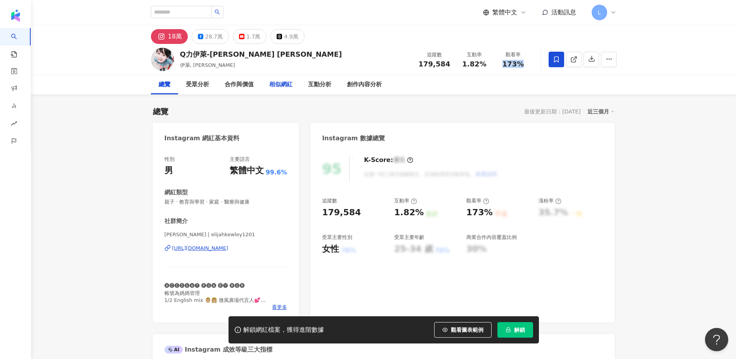
click at [397, 113] on div "總覽 最後更新日期：2025/9/12 近三個月" at bounding box center [384, 111] width 462 height 11
click at [203, 36] on button "28.7萬" at bounding box center [210, 36] width 37 height 15
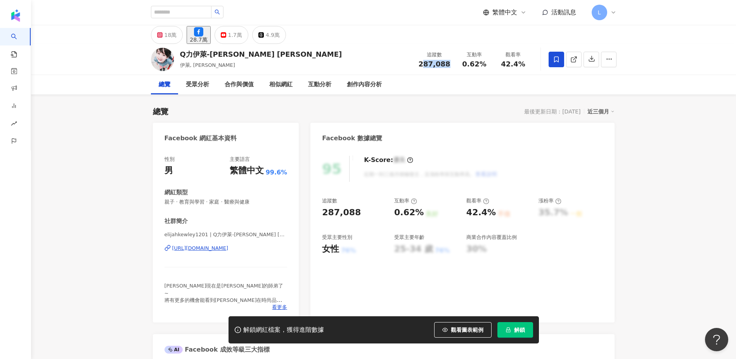
drag, startPoint x: 454, startPoint y: 68, endPoint x: 398, endPoint y: 71, distance: 56.0
click at [413, 62] on div "Q力伊萊-Elijah Kewley 池東澤 伊萊, 池東澤 追蹤數 287,088 互動率 0.62% 觀看率 42.4%" at bounding box center [383, 59] width 497 height 31
copy span "287,088"
drag, startPoint x: 288, startPoint y: 246, endPoint x: 165, endPoint y: 250, distance: 123.1
click at [165, 250] on div "性別 男 主要語言 繁體中文 99.6% 網紅類型 親子 · 教育與學習 · 家庭 · 醫療與健康 社群簡介 elijahkewley1201 | Q力伊萊-…" at bounding box center [226, 235] width 146 height 174
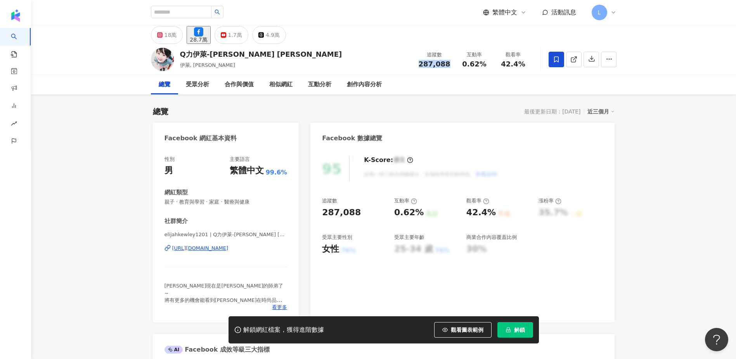
copy div "https://www.facebook.com/297390060385991"
drag, startPoint x: 454, startPoint y: 81, endPoint x: 454, endPoint y: 76, distance: 4.3
click at [454, 81] on div "總覽 受眾分析 合作與價值 相似網紅 互動分析 創作內容分析" at bounding box center [384, 84] width 466 height 19
drag, startPoint x: 462, startPoint y: 60, endPoint x: 493, endPoint y: 66, distance: 31.6
click at [493, 66] on div "互動率 0.62%" at bounding box center [474, 59] width 39 height 17
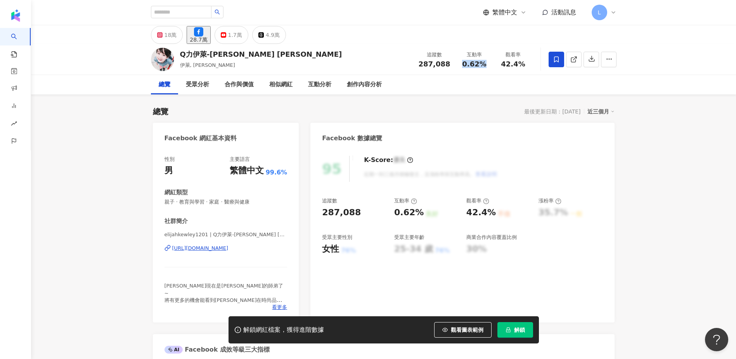
copy span "0.62%"
click at [469, 87] on div "總覽 受眾分析 合作與價值 相似網紅 互動分析 創作內容分析" at bounding box center [384, 84] width 466 height 19
drag, startPoint x: 509, startPoint y: 64, endPoint x: 529, endPoint y: 68, distance: 19.8
click at [529, 68] on div "觀看率 42.4%" at bounding box center [513, 59] width 39 height 17
copy span "42.4%"
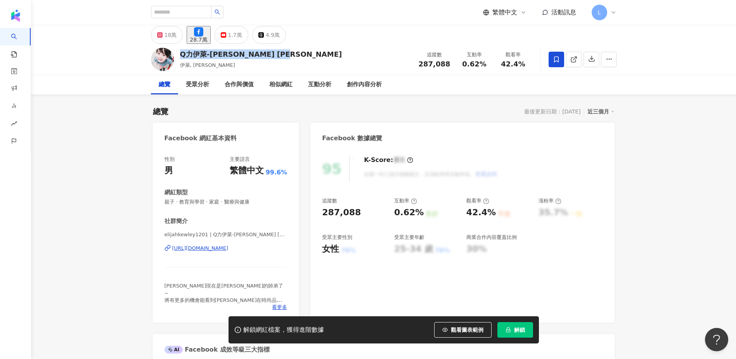
drag, startPoint x: 283, startPoint y: 55, endPoint x: 178, endPoint y: 53, distance: 104.4
click at [178, 53] on div "Q力伊萊-Elijah Kewley 池東澤 伊萊, 池東澤 追蹤數 287,088 互動率 0.62% 觀看率 42.4%" at bounding box center [383, 59] width 497 height 31
copy div "Q力伊萊-Elijah Kewley 池東澤"
click at [250, 111] on div "總覽 最後更新日期：2025/9/12 近三個月" at bounding box center [384, 111] width 462 height 11
click at [173, 34] on div "18萬" at bounding box center [171, 34] width 12 height 11
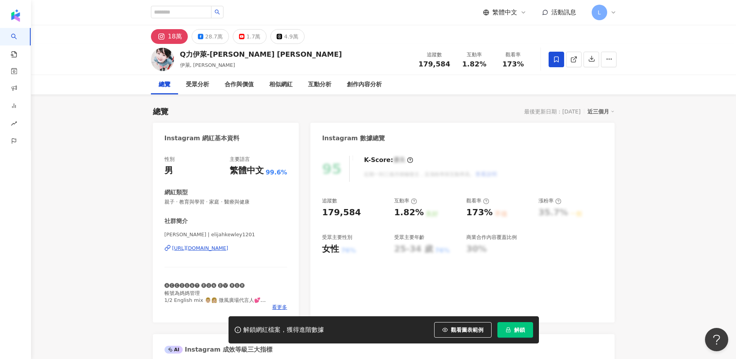
click at [229, 248] on div "https://www.instagram.com/elijahkewley1201/" at bounding box center [200, 247] width 56 height 7
click at [208, 38] on div "28.7萬" at bounding box center [213, 36] width 17 height 11
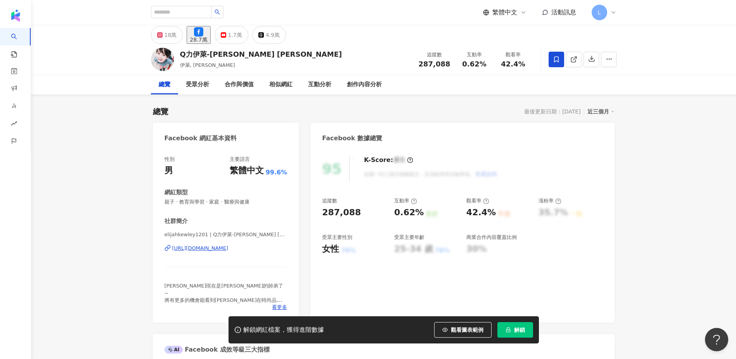
click at [229, 250] on div "https://www.facebook.com/297390060385991" at bounding box center [200, 247] width 56 height 7
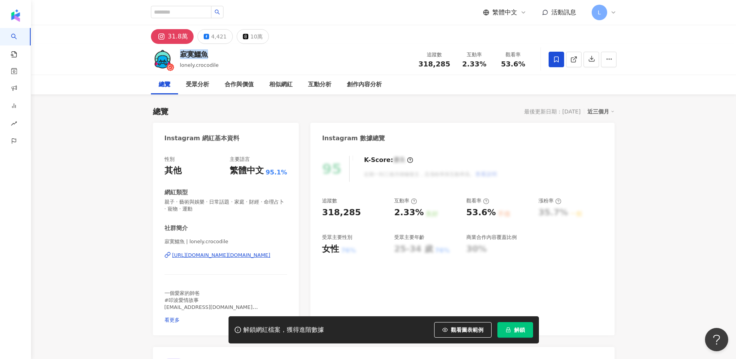
drag, startPoint x: 205, startPoint y: 52, endPoint x: 179, endPoint y: 54, distance: 25.7
click at [179, 54] on div "寂寞鱷魚 lonely.crocodile 追蹤數 318,285 互動率 2.33% 觀看率 53.6%" at bounding box center [383, 59] width 497 height 31
click at [288, 255] on div "性別 其他 主要語言 繁體中文 95.1% 網紅類型 親子 · 藝術與娛樂 · 日常話題 · 家庭 · 財經 · 命理占卜 · 寵物 · 運動 社群簡介 寂寞…" at bounding box center [226, 241] width 146 height 187
drag, startPoint x: 450, startPoint y: 65, endPoint x: 420, endPoint y: 64, distance: 30.3
click at [420, 64] on div "追蹤數 318,285" at bounding box center [434, 59] width 41 height 17
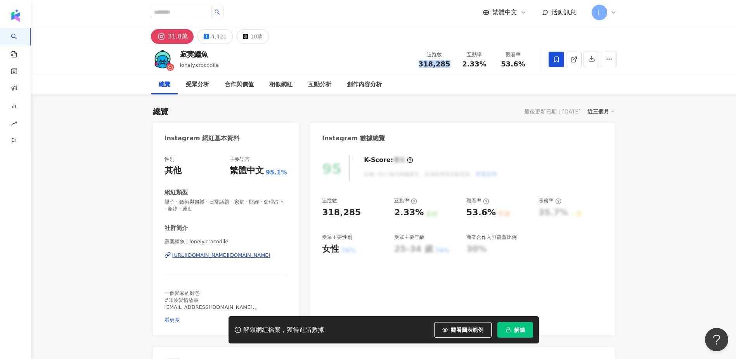
copy span "318,285"
drag, startPoint x: 291, startPoint y: 251, endPoint x: 165, endPoint y: 256, distance: 126.6
click at [165, 256] on div "性別 其他 主要語言 繁體中文 95.1% 網紅類型 親子 · 藝術與娛樂 · 日常話題 · 家庭 · 財經 · 命理占卜 · 寵物 · 運動 社群簡介 寂寞…" at bounding box center [226, 241] width 146 height 187
copy div "https://www.instagram.com/lonely.crocodile/"
drag, startPoint x: 479, startPoint y: 82, endPoint x: 478, endPoint y: 73, distance: 9.4
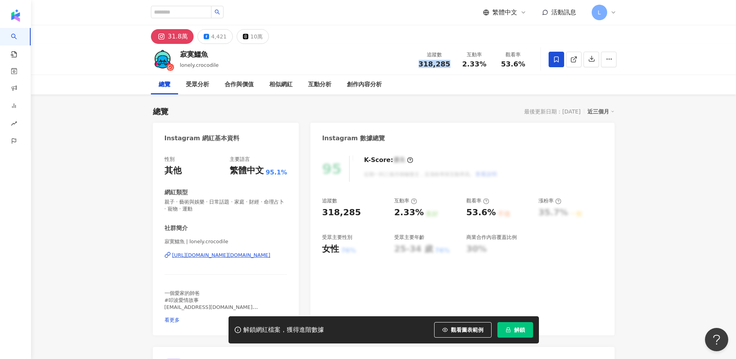
click at [479, 81] on div "總覽 受眾分析 合作與價值 相似網紅 互動分析 創作內容分析" at bounding box center [384, 84] width 466 height 19
drag, startPoint x: 487, startPoint y: 64, endPoint x: 463, endPoint y: 64, distance: 24.8
click at [463, 64] on div "2.33%" at bounding box center [474, 64] width 29 height 8
copy span "2.33%"
click at [507, 85] on div "總覽 受眾分析 合作與價值 相似網紅 互動分析 創作內容分析" at bounding box center [384, 84] width 466 height 19
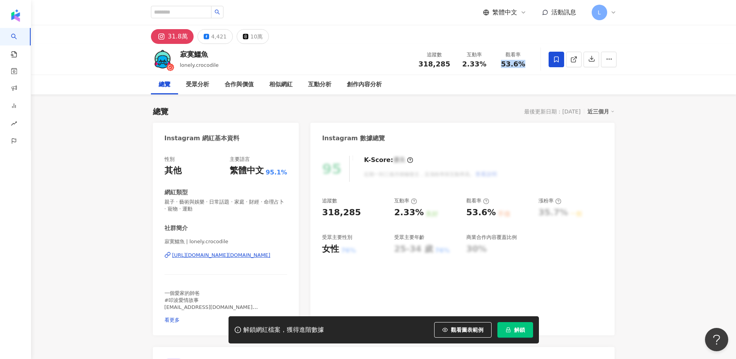
drag, startPoint x: 499, startPoint y: 61, endPoint x: 523, endPoint y: 61, distance: 24.1
click at [523, 61] on div "53.6%" at bounding box center [513, 64] width 29 height 8
copy span "53.6%"
drag, startPoint x: 403, startPoint y: 111, endPoint x: 339, endPoint y: 103, distance: 64.5
click at [403, 111] on div "總覽 最後更新日期：2025/9/12 近三個月" at bounding box center [384, 111] width 462 height 11
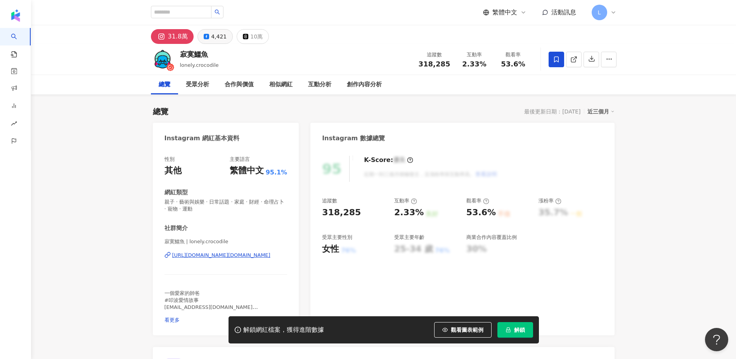
click at [211, 39] on div "4,421" at bounding box center [219, 36] width 16 height 11
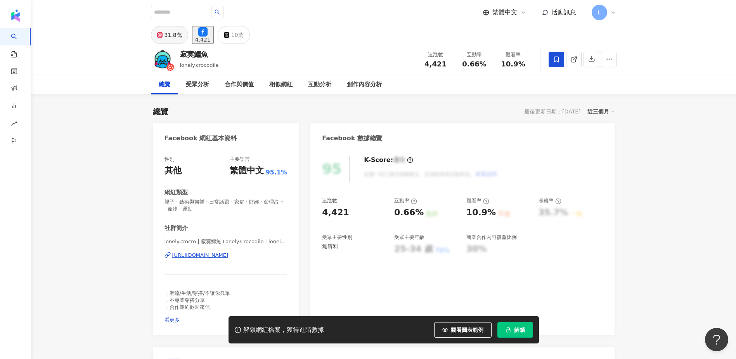
click at [114, 73] on div "寂寞鱷魚 lonely.crocodile 追蹤數 4,421 互動率 0.66% 觀看率 10.9%" at bounding box center [383, 59] width 705 height 31
click at [185, 40] on button "31.8萬" at bounding box center [169, 35] width 37 height 18
click at [160, 38] on icon at bounding box center [159, 34] width 5 height 5
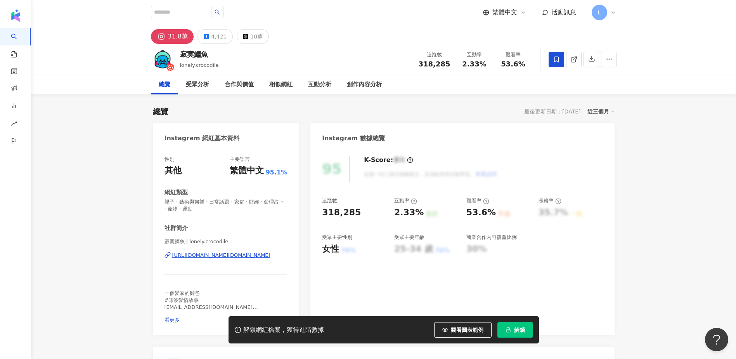
click at [202, 255] on div "https://www.instagram.com/lonely.crocodile/" at bounding box center [221, 254] width 98 height 7
click at [216, 38] on div "4,421" at bounding box center [219, 36] width 16 height 11
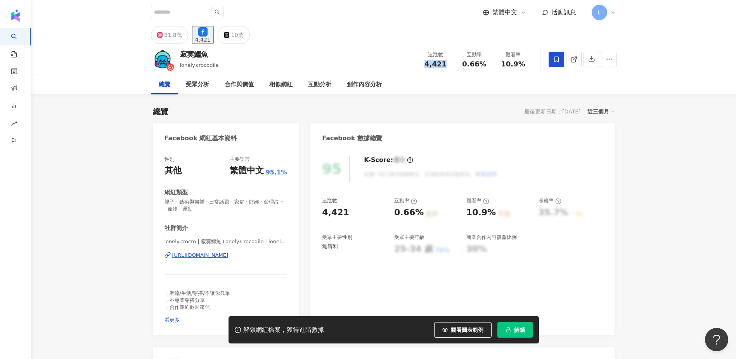
drag, startPoint x: 451, startPoint y: 64, endPoint x: 420, endPoint y: 63, distance: 31.5
click at [420, 63] on div "追蹤數 4,421" at bounding box center [435, 59] width 39 height 17
copy span "4,421"
drag, startPoint x: 293, startPoint y: 253, endPoint x: 157, endPoint y: 254, distance: 136.2
click at [157, 254] on div "性別 其他 主要語言 繁體中文 95.1% 網紅類型 親子 · 藝術與娛樂 · 日常話題 · 家庭 · 財經 · 命理占卜 · 寵物 · 運動 社群簡介 lo…" at bounding box center [226, 241] width 146 height 187
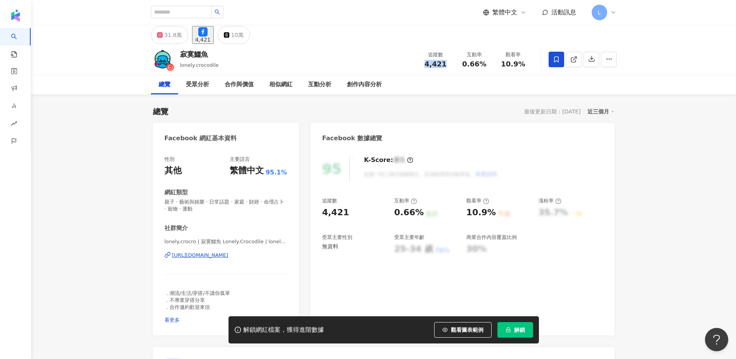
copy div "https://www.facebook.com/1663361977293521"
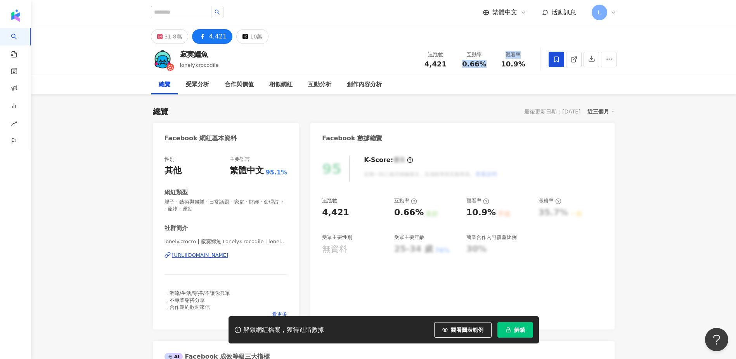
drag, startPoint x: 469, startPoint y: 66, endPoint x: 497, endPoint y: 68, distance: 27.6
click at [497, 68] on div "追蹤數 4,421 互動率 0.66% 觀看率 10.9%" at bounding box center [474, 59] width 116 height 23
drag, startPoint x: 497, startPoint y: 68, endPoint x: 476, endPoint y: 80, distance: 24.0
click at [476, 80] on div "總覽 受眾分析 合作與價值 相似網紅 互動分析 創作內容分析" at bounding box center [384, 84] width 466 height 19
drag, startPoint x: 488, startPoint y: 65, endPoint x: 464, endPoint y: 62, distance: 23.9
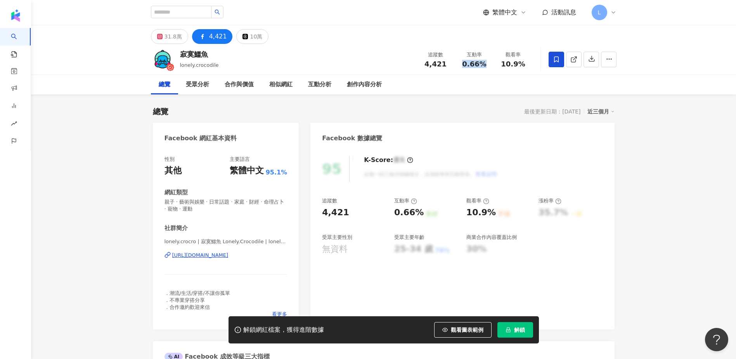
click at [464, 62] on div "0.66%" at bounding box center [474, 64] width 29 height 8
copy span "0.66%"
click at [473, 83] on div "總覽 受眾分析 合作與價值 相似網紅 互動分析 創作內容分析" at bounding box center [384, 84] width 466 height 19
drag, startPoint x: 497, startPoint y: 63, endPoint x: 524, endPoint y: 65, distance: 27.2
click at [524, 65] on div "觀看率 10.9%" at bounding box center [513, 59] width 39 height 17
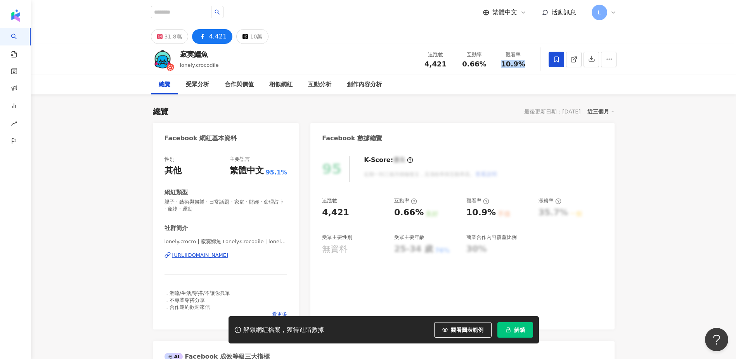
copy span "10.9%"
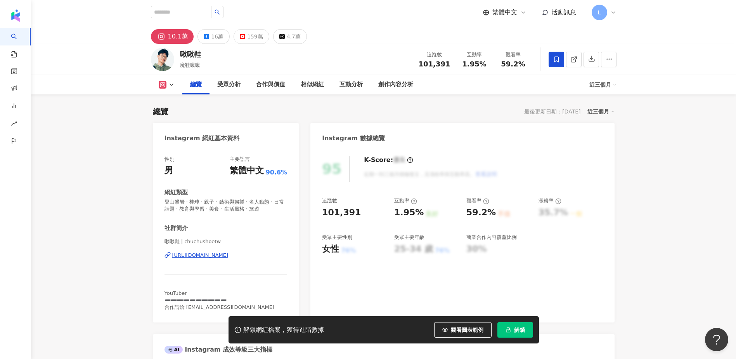
drag, startPoint x: 451, startPoint y: 65, endPoint x: 401, endPoint y: 62, distance: 50.2
click at [413, 63] on div "啾啾鞋 魔鞋啾啾 追蹤數 101,391 互動率 1.95% 觀看率 59.2%" at bounding box center [383, 59] width 497 height 31
drag, startPoint x: 207, startPoint y: 52, endPoint x: 180, endPoint y: 54, distance: 26.8
click at [180, 54] on div "啾啾鞋 魔鞋啾啾 追蹤數 101,391 互動率 1.95% 觀看率 59.2%" at bounding box center [383, 59] width 497 height 31
copy div "啾啾鞋"
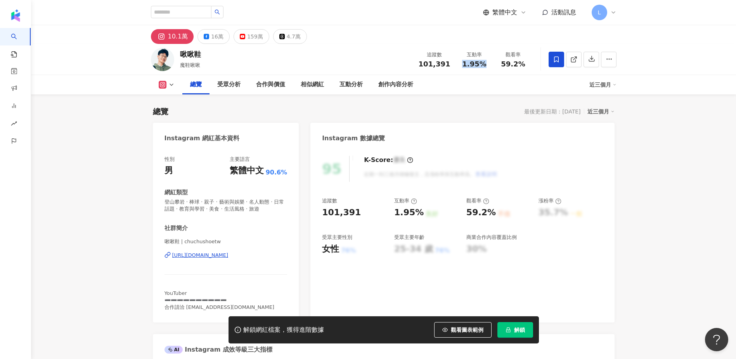
drag, startPoint x: 480, startPoint y: 64, endPoint x: 461, endPoint y: 62, distance: 19.8
click at [461, 62] on div "1.95%" at bounding box center [474, 64] width 29 height 8
copy span "1.95%"
click at [518, 79] on div "總覽 受眾分析 合作與價值 相似網紅 互動分析 創作內容分析" at bounding box center [385, 84] width 407 height 19
drag, startPoint x: 525, startPoint y: 66, endPoint x: 501, endPoint y: 64, distance: 24.1
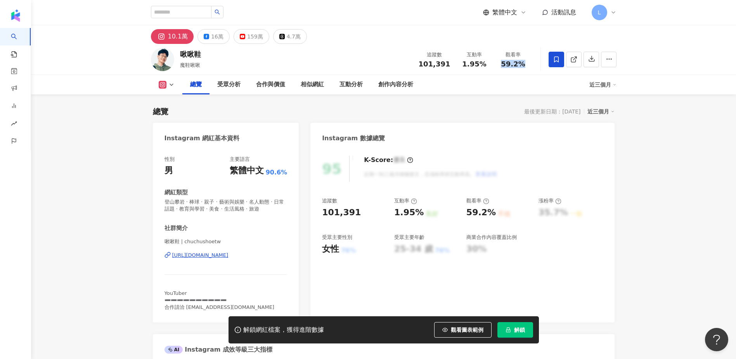
click at [501, 64] on div "59.2%" at bounding box center [513, 64] width 29 height 8
copy span "59.2%"
click at [454, 108] on div "總覽 最後更新日期：2025/9/12 近三個月" at bounding box center [384, 111] width 462 height 11
drag, startPoint x: 298, startPoint y: 254, endPoint x: 171, endPoint y: 253, distance: 126.5
click at [171, 253] on div "性別 男 主要語言 繁體中文 90.6% 網紅類型 登山攀岩 · 棒球 · 親子 · 藝術與娛樂 · 名人動態 · 日常話題 · 教育與學習 · 美食 · 生…" at bounding box center [226, 235] width 146 height 174
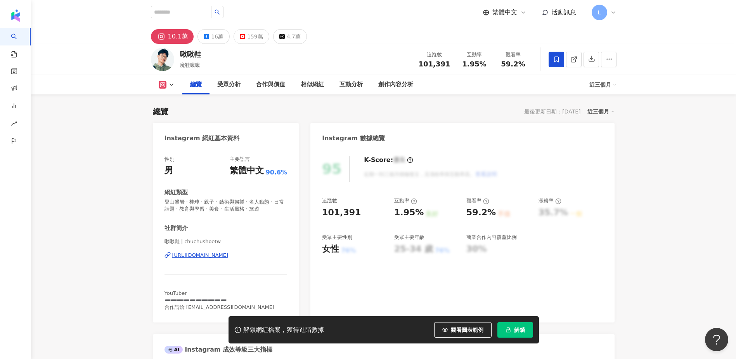
copy div "https://www.instagram.com/chuchushoetw/"
drag, startPoint x: 319, startPoint y: 105, endPoint x: 316, endPoint y: 102, distance: 4.7
click at [219, 36] on div "16萬" at bounding box center [217, 36] width 12 height 11
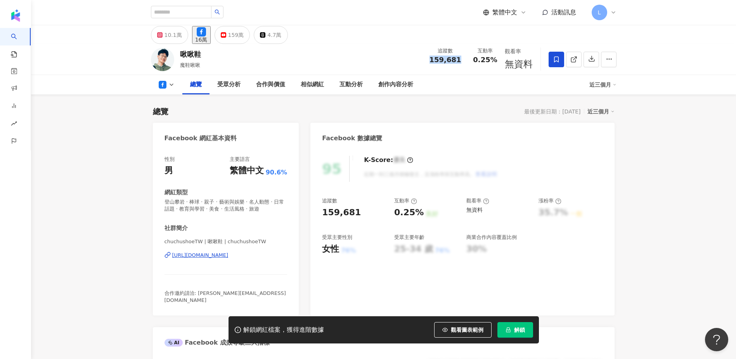
drag, startPoint x: 453, startPoint y: 66, endPoint x: 411, endPoint y: 63, distance: 42.0
click at [411, 63] on div "啾啾鞋 魔鞋啾啾 追蹤數 159,681 互動率 0.25% 觀看率 無資料" at bounding box center [383, 59] width 497 height 31
copy span "159,681"
click at [461, 80] on div "總覽 受眾分析 合作與價值 相似網紅 互動分析 創作內容分析" at bounding box center [385, 84] width 407 height 19
drag, startPoint x: 460, startPoint y: 64, endPoint x: 486, endPoint y: 68, distance: 26.6
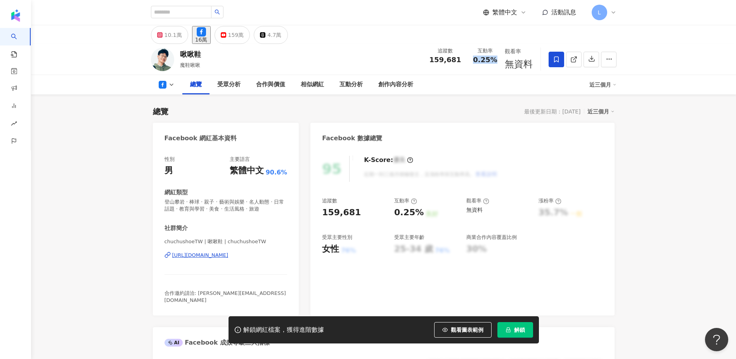
click at [486, 68] on div "追蹤數 159,681 互動率 0.25% 觀看率 無資料" at bounding box center [479, 59] width 108 height 31
copy span "0.25%"
drag, startPoint x: 295, startPoint y: 256, endPoint x: 170, endPoint y: 257, distance: 125.0
click at [170, 257] on div "性別 男 主要語言 繁體中文 90.6% 網紅類型 登山攀岩 · 棒球 · 親子 · 藝術與娛樂 · 名人動態 · 日常話題 · 教育與學習 · 美食 · 生…" at bounding box center [226, 231] width 146 height 167
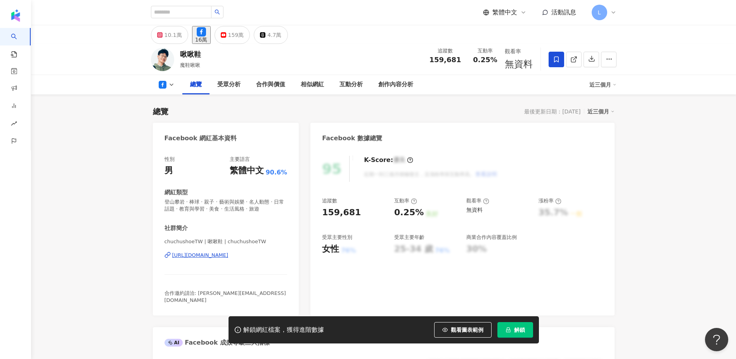
copy div "https://www.facebook.com/823878360969684"
click at [171, 33] on div "10.1萬" at bounding box center [173, 34] width 17 height 11
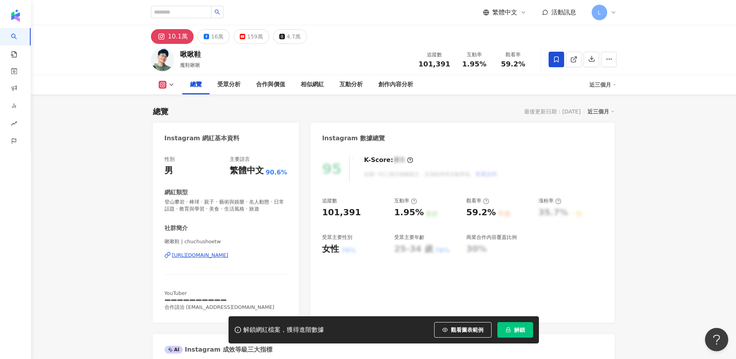
click at [212, 254] on div "https://www.instagram.com/chuchushoetw/" at bounding box center [200, 254] width 56 height 7
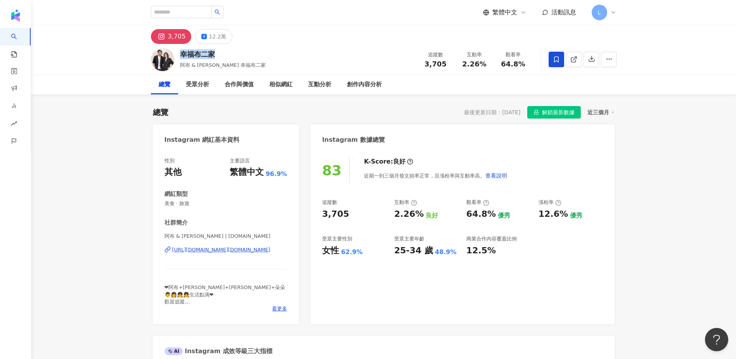
drag, startPoint x: 219, startPoint y: 50, endPoint x: 179, endPoint y: 50, distance: 39.6
click at [179, 50] on div "幸福布二家 [PERSON_NAME] & [PERSON_NAME] 幸福布二家 追蹤數 3,705 互動率 2.26% 觀看率 64.8%" at bounding box center [383, 59] width 497 height 31
copy div "幸福布二家"
drag, startPoint x: 239, startPoint y: 65, endPoint x: 178, endPoint y: 64, distance: 61.3
click at [178, 64] on div "幸福布二家 [PERSON_NAME] & [PERSON_NAME] 幸福布二家 追蹤數 3,705 互動率 2.26% 觀看率 64.8%" at bounding box center [383, 59] width 497 height 31
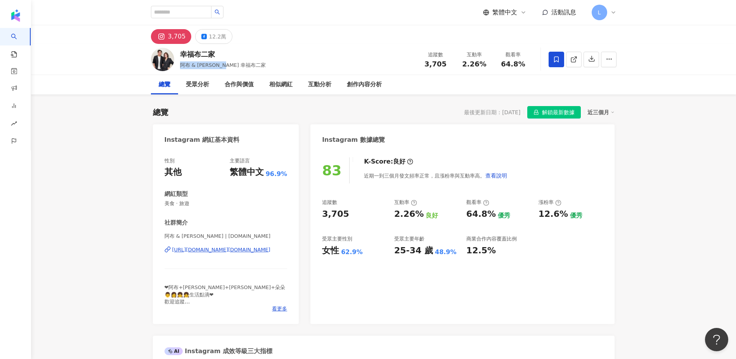
copy span "阿布 & [PERSON_NAME] 幸福布二家"
drag, startPoint x: 447, startPoint y: 63, endPoint x: 418, endPoint y: 66, distance: 28.5
click at [418, 66] on div "追蹤數 3,705" at bounding box center [435, 59] width 39 height 17
copy span "3,705"
drag, startPoint x: 293, startPoint y: 250, endPoint x: 169, endPoint y: 252, distance: 123.8
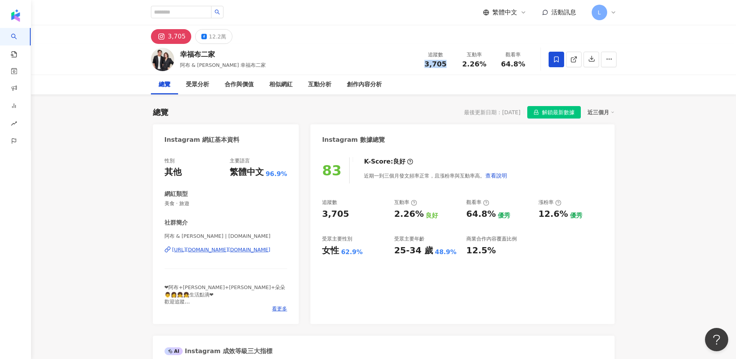
click at [169, 252] on div "性別 其他 主要語言 繁體中文 96.9% 網紅類型 美食 · 旅遊 社群簡介 阿布 & [PERSON_NAME] | [DOMAIN_NAME] [URL…" at bounding box center [226, 236] width 146 height 174
copy div "[URL][DOMAIN_NAME][DOMAIN_NAME]"
drag, startPoint x: 485, startPoint y: 64, endPoint x: 460, endPoint y: 64, distance: 25.2
click at [460, 64] on div "2.26%" at bounding box center [474, 64] width 29 height 8
copy span "2.26%"
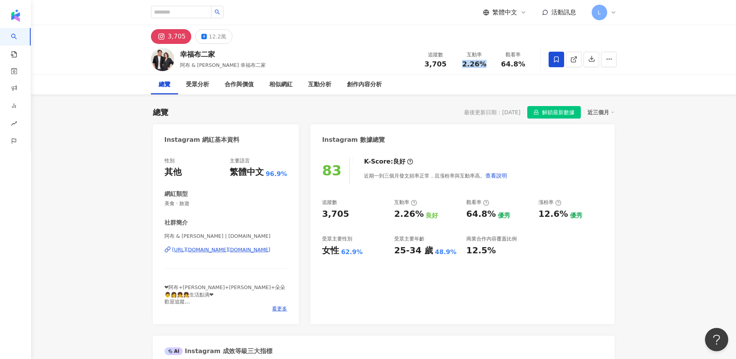
drag, startPoint x: 522, startPoint y: 74, endPoint x: 522, endPoint y: 68, distance: 5.8
click at [522, 74] on div "幸福布二家 [PERSON_NAME] & [PERSON_NAME] 幸福布二家 追蹤數 3,705 互動率 2.26% 觀看率 64.8%" at bounding box center [383, 59] width 497 height 31
drag, startPoint x: 522, startPoint y: 64, endPoint x: 501, endPoint y: 62, distance: 21.4
click at [501, 62] on div "64.8%" at bounding box center [513, 64] width 29 height 8
copy span "64.8%"
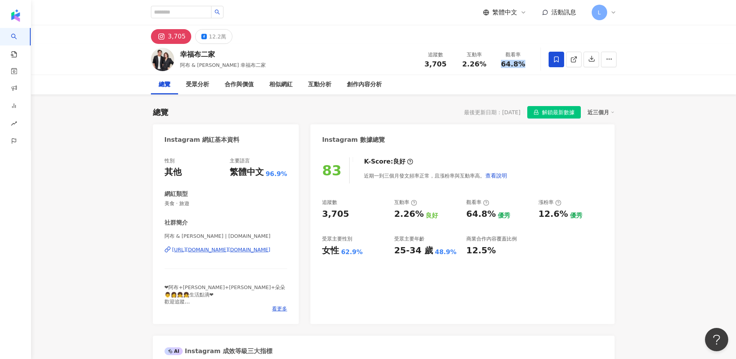
click at [398, 113] on div "總覽 最後更新日期：[DATE] 解鎖最新數據 近三個月" at bounding box center [384, 112] width 462 height 12
click at [217, 38] on div "12.2萬" at bounding box center [217, 36] width 17 height 11
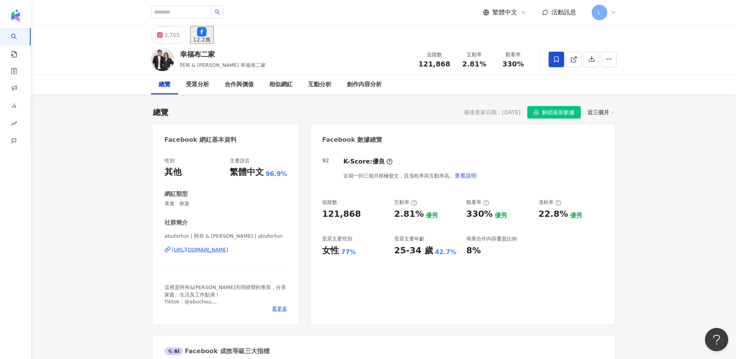
click at [441, 80] on div "總覽 受眾分析 合作與價值 相似網紅 互動分析 創作內容分析" at bounding box center [384, 84] width 466 height 19
drag, startPoint x: 416, startPoint y: 64, endPoint x: 409, endPoint y: 64, distance: 6.6
click at [409, 64] on div "幸福布二家 阿布 & [PERSON_NAME] 幸福布二家 追蹤數 121,868 互動率 2.81% 觀看率 330%" at bounding box center [383, 59] width 497 height 31
drag, startPoint x: 409, startPoint y: 64, endPoint x: 435, endPoint y: 75, distance: 28.3
click at [416, 81] on div "總覽 受眾分析 合作與價值 相似網紅 互動分析 創作內容分析" at bounding box center [384, 84] width 466 height 19
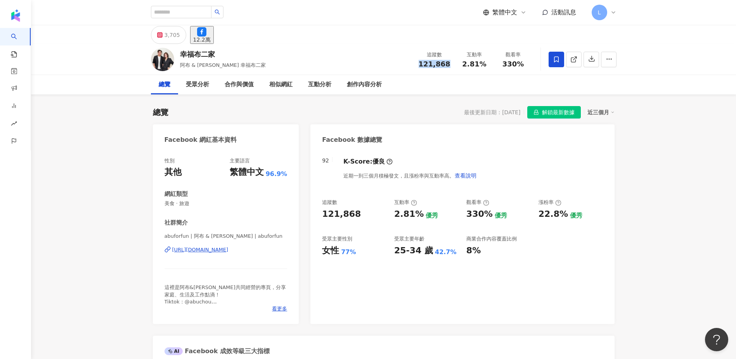
drag, startPoint x: 452, startPoint y: 64, endPoint x: 418, endPoint y: 65, distance: 34.6
click at [418, 65] on div "追蹤數 121,868" at bounding box center [434, 59] width 41 height 17
copy span "121,868"
click at [462, 77] on div "總覽 受眾分析 合作與價值 相似網紅 互動分析 創作內容分析" at bounding box center [384, 84] width 466 height 19
drag, startPoint x: 459, startPoint y: 60, endPoint x: 486, endPoint y: 63, distance: 26.6
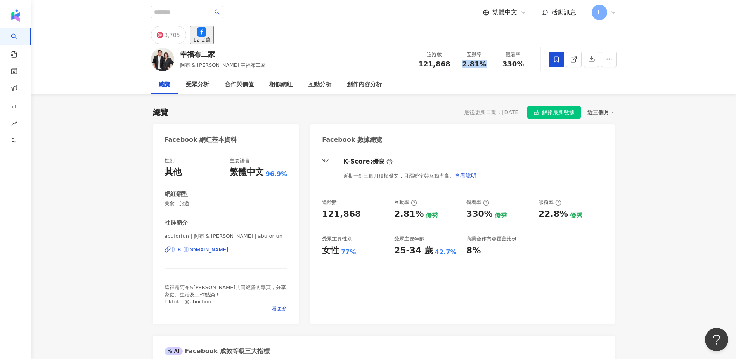
click at [486, 63] on div "互動率 2.81%" at bounding box center [474, 59] width 39 height 17
copy span "2.81%"
click at [487, 71] on div "幸福布二家 阿布 & [PERSON_NAME] 幸福布二家 追蹤數 121,868 互動率 2.81% 觀看率 330%" at bounding box center [383, 59] width 497 height 31
drag, startPoint x: 501, startPoint y: 64, endPoint x: 526, endPoint y: 67, distance: 25.8
click at [526, 67] on div "330%" at bounding box center [513, 64] width 29 height 8
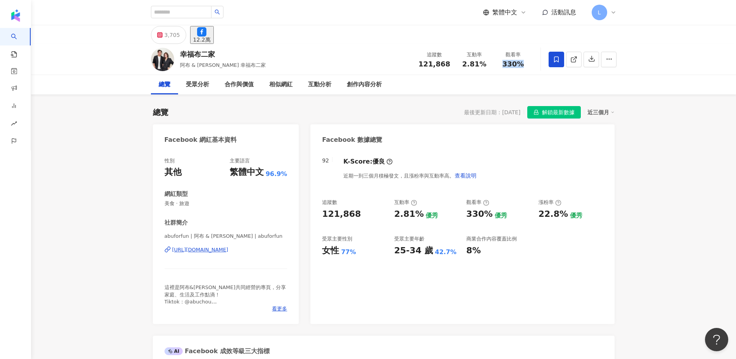
copy span "330%"
click at [268, 116] on div "總覽 最後更新日期：[DATE] 解鎖最新數據 近三個月" at bounding box center [384, 112] width 462 height 12
drag, startPoint x: 290, startPoint y: 249, endPoint x: 164, endPoint y: 255, distance: 125.9
click at [164, 255] on div "性別 其他 主要語言 繁體中文 96.9% 網紅類型 美食 · 旅遊 社群簡介 abuforfun | 阿布 & [PERSON_NAME] | abufor…" at bounding box center [226, 236] width 146 height 174
copy div "[URL][DOMAIN_NAME]"
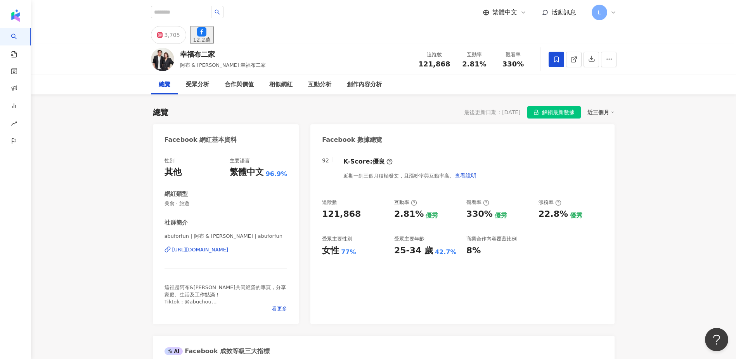
click at [216, 248] on div "[URL][DOMAIN_NAME]" at bounding box center [200, 249] width 56 height 7
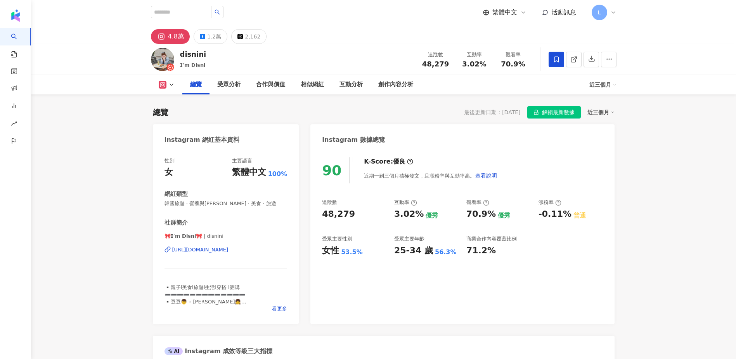
click at [158, 201] on div "性別 女 主要語言 繁體中文 100% 網紅類型 韓國旅遊 · 營養與保健 · 親子 · 美食 · 旅遊 社群簡介 🎀𝗜’𝗺 𝗗𝗶𝘀𝗻𝗶🎀 | disnini…" at bounding box center [226, 236] width 146 height 174
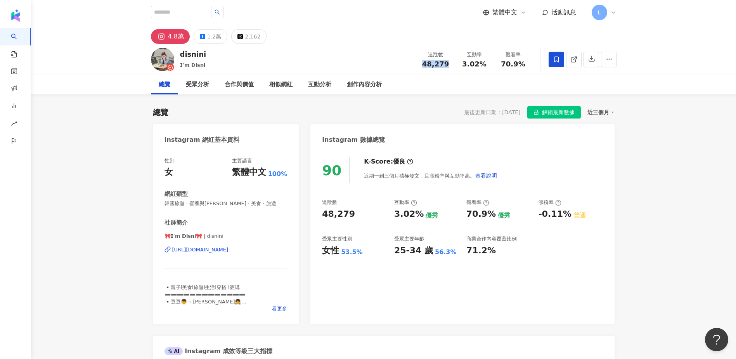
drag, startPoint x: 447, startPoint y: 65, endPoint x: 415, endPoint y: 63, distance: 32.3
click at [415, 63] on div "disnini 𝗜’𝗺 𝗗𝗶𝘀𝗻𝗶 追蹤數 48,279 互動率 3.02% 觀看率 70.9%" at bounding box center [383, 59] width 497 height 31
copy span "48,279"
drag, startPoint x: 292, startPoint y: 250, endPoint x: 155, endPoint y: 250, distance: 136.6
click at [155, 250] on div "性別 女 主要語言 繁體中文 100% 網紅類型 韓國旅遊 · 營養與保健 · 親子 · 美食 · 旅遊 社群簡介 🎀𝗜’𝗺 𝗗𝗶𝘀𝗻𝗶🎀 | disnini…" at bounding box center [226, 236] width 146 height 174
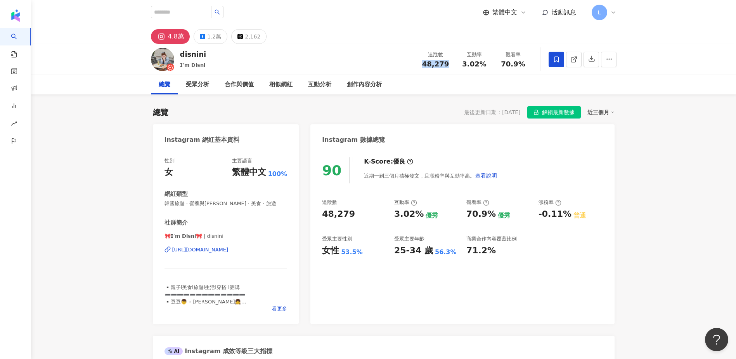
copy div "[URL][DOMAIN_NAME]"
click at [429, 115] on div "總覽 最後更新日期：2025/9/15 解鎖最新數據 近三個月" at bounding box center [384, 112] width 462 height 12
drag, startPoint x: 458, startPoint y: 65, endPoint x: 494, endPoint y: 65, distance: 36.1
click at [494, 65] on div "追蹤數 48,279 互動率 3.02% 觀看率 70.9%" at bounding box center [474, 59] width 116 height 23
drag, startPoint x: 494, startPoint y: 65, endPoint x: 464, endPoint y: 72, distance: 31.5
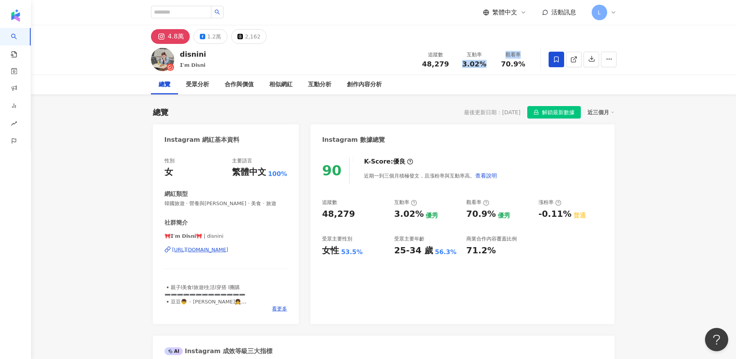
click at [467, 74] on div "disnini 𝗜’𝗺 𝗗𝗶𝘀𝗻𝗶 追蹤數 48,279 互動率 3.02% 觀看率 70.9%" at bounding box center [383, 59] width 497 height 31
drag, startPoint x: 461, startPoint y: 65, endPoint x: 484, endPoint y: 68, distance: 23.4
click at [484, 68] on div "3.02%" at bounding box center [474, 64] width 29 height 8
copy span "3.02%"
drag, startPoint x: 497, startPoint y: 91, endPoint x: 495, endPoint y: 81, distance: 9.9
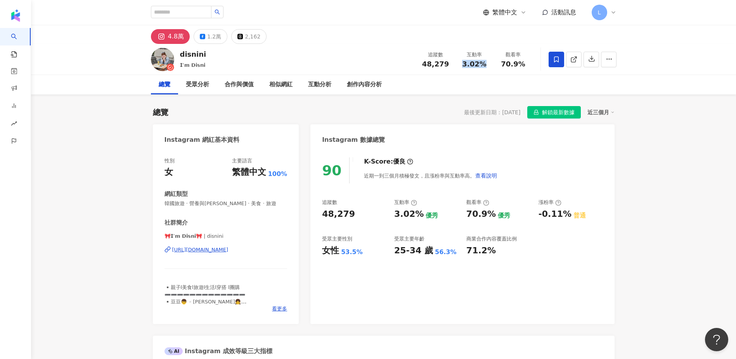
click at [497, 91] on div "總覽 受眾分析 合作與價值 相似網紅 互動分析 創作內容分析" at bounding box center [384, 84] width 466 height 19
drag, startPoint x: 499, startPoint y: 64, endPoint x: 524, endPoint y: 65, distance: 24.9
click at [524, 65] on div "70.9%" at bounding box center [513, 64] width 29 height 8
copy span "70.9%"
click at [417, 117] on div "總覽 最後更新日期：[DATE] 解鎖最新數據 近三個月" at bounding box center [384, 112] width 462 height 12
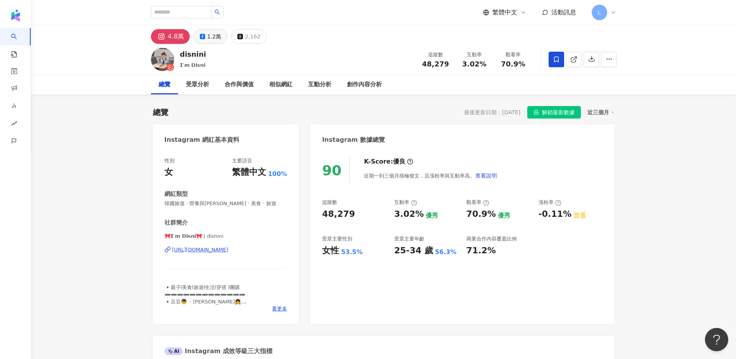
click at [204, 37] on icon at bounding box center [202, 36] width 5 height 5
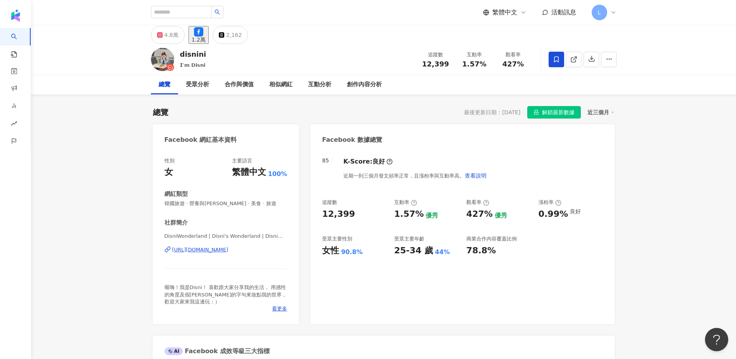
click at [422, 62] on div "追蹤數 12,399" at bounding box center [435, 59] width 39 height 17
drag, startPoint x: 273, startPoint y: 120, endPoint x: 258, endPoint y: 162, distance: 44.2
drag, startPoint x: 291, startPoint y: 250, endPoint x: 161, endPoint y: 250, distance: 130.0
click at [161, 250] on div "性別 女 主要語言 繁體中文 100% 網紅類型 韓國旅遊 · 營養與保健 · 親子 · 美食 · 旅遊 社群簡介 DisniWonderland | Dis…" at bounding box center [226, 236] width 146 height 174
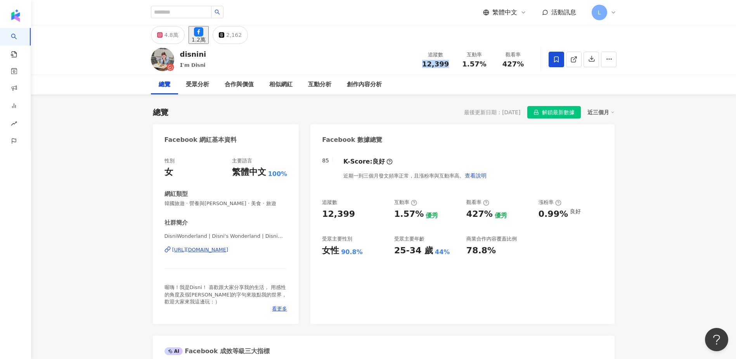
copy div "https://www.facebook.com/1008113485888957"
drag, startPoint x: 463, startPoint y: 109, endPoint x: 463, endPoint y: 99, distance: 10.1
click at [464, 109] on div "最後更新日期：[DATE]" at bounding box center [492, 112] width 56 height 6
drag, startPoint x: 458, startPoint y: 61, endPoint x: 486, endPoint y: 64, distance: 27.3
click at [486, 64] on div "互動率 1.57%" at bounding box center [474, 59] width 39 height 17
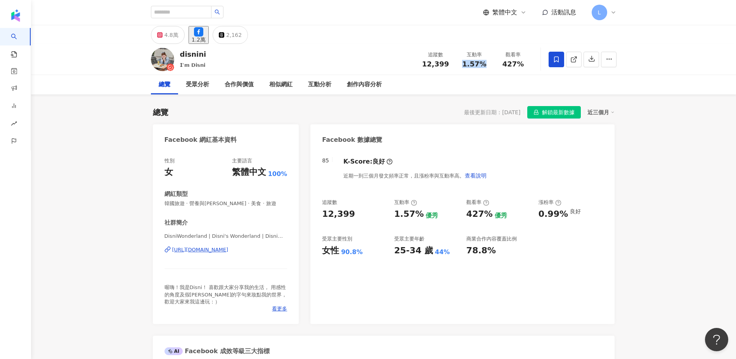
copy span "1.57%"
drag, startPoint x: 452, startPoint y: 96, endPoint x: 494, endPoint y: 81, distance: 44.6
drag, startPoint x: 504, startPoint y: 62, endPoint x: 522, endPoint y: 66, distance: 19.0
click at [522, 66] on span "427%" at bounding box center [514, 64] width 22 height 8
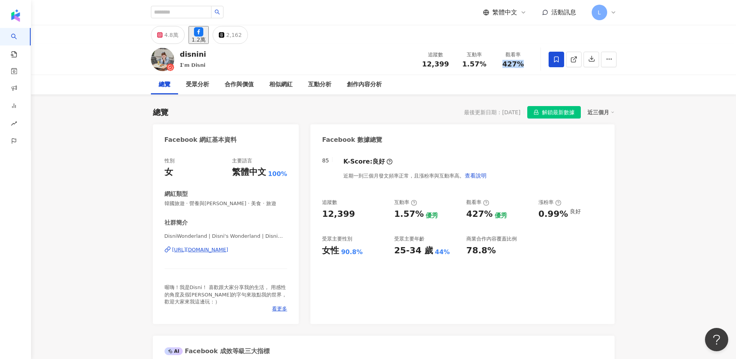
copy span "427%"
drag, startPoint x: 199, startPoint y: 55, endPoint x: 179, endPoint y: 55, distance: 19.8
click at [179, 55] on div "disnini 𝗜’𝗺 𝗗𝗶𝘀𝗻𝗶 追蹤數 12,399 互動率 1.57% 觀看率 427%" at bounding box center [383, 59] width 497 height 31
copy div "disnini"
click at [267, 108] on div "總覽 最後更新日期：[DATE] 解鎖最新數據 近三個月" at bounding box center [384, 112] width 462 height 12
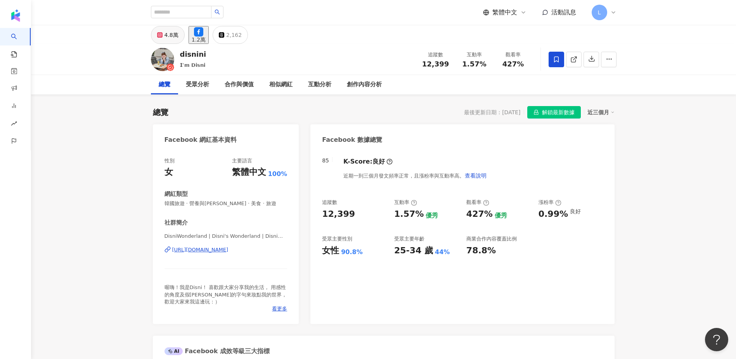
click at [168, 36] on div "4.8萬" at bounding box center [172, 34] width 14 height 11
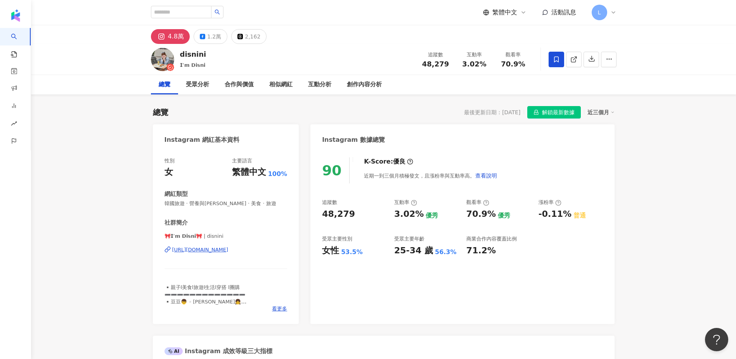
click at [198, 249] on div "https://www.instagram.com/disnini/" at bounding box center [200, 249] width 56 height 7
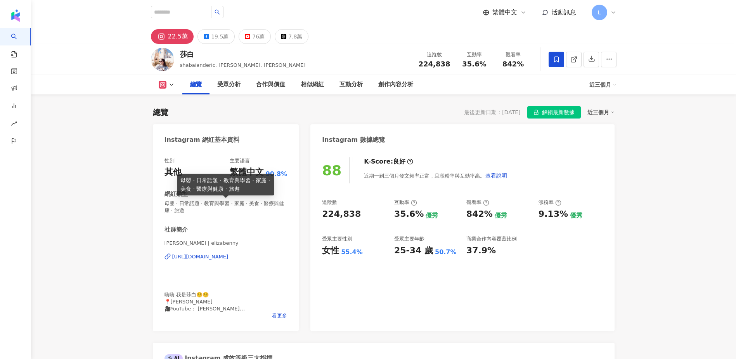
click at [215, 258] on div "[URL][DOMAIN_NAME]" at bounding box center [200, 256] width 56 height 7
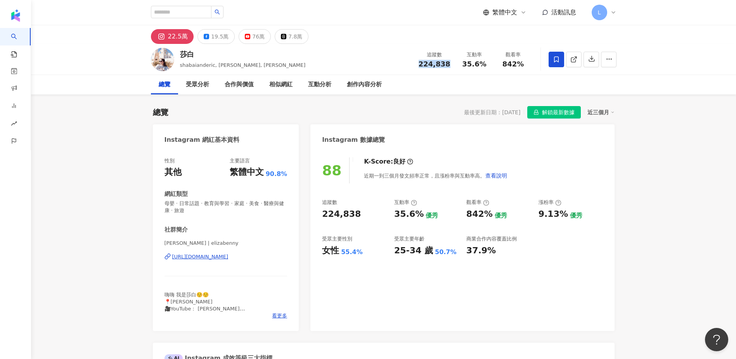
drag, startPoint x: 453, startPoint y: 65, endPoint x: 420, endPoint y: 66, distance: 33.0
click at [420, 65] on div "追蹤數 224,838" at bounding box center [434, 59] width 41 height 17
copy span "224,838"
click at [476, 82] on div "總覽 受眾分析 合作與價值 相似網紅 互動分析 創作內容分析" at bounding box center [384, 84] width 466 height 19
drag, startPoint x: 487, startPoint y: 64, endPoint x: 464, endPoint y: 63, distance: 23.7
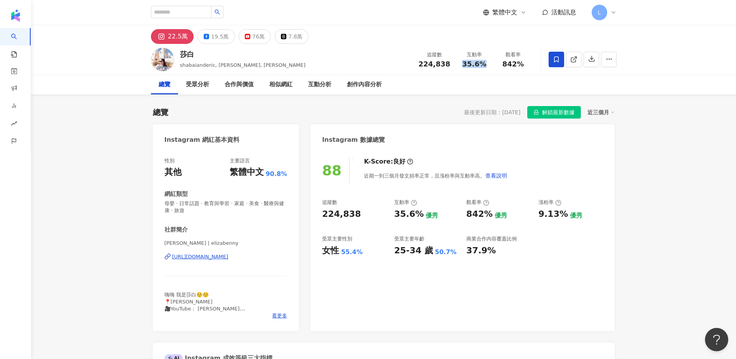
click at [464, 63] on div "35.6%" at bounding box center [474, 64] width 29 height 8
copy span "35.6%"
click at [467, 80] on div "總覽 受眾分析 合作與價值 相似網紅 互動分析 創作內容分析" at bounding box center [384, 84] width 466 height 19
drag, startPoint x: 510, startPoint y: 66, endPoint x: 529, endPoint y: 68, distance: 19.9
click at [529, 68] on div "觀看率 842%" at bounding box center [513, 59] width 39 height 17
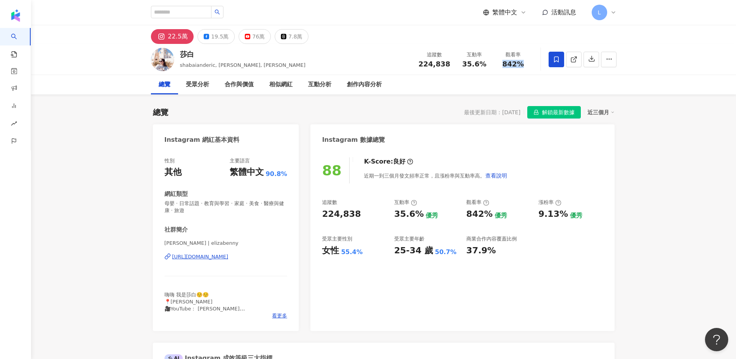
copy span "842%"
drag, startPoint x: 293, startPoint y: 258, endPoint x: 170, endPoint y: 260, distance: 122.7
click at [170, 260] on div "性別 其他 主要語言 繁體中文 90.8% 網紅類型 母嬰 · 日常話題 · 教育與學習 · 家庭 · 美食 · 醫療與健康 · 旅遊 社群簡介 莎白 Eli…" at bounding box center [226, 239] width 146 height 181
copy div "https://www.instagram.com/elizabenny/"
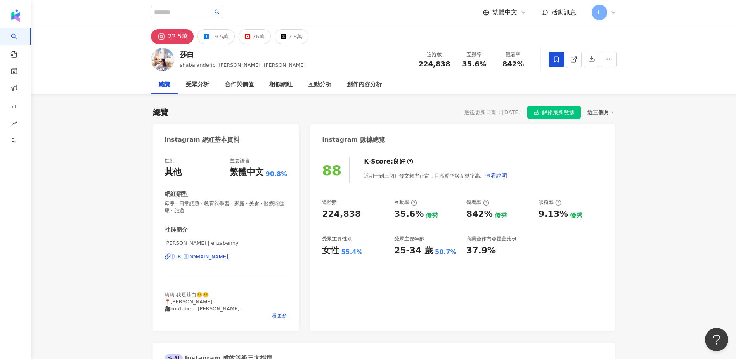
click at [300, 114] on div "總覽 最後更新日期：2025/9/15 解鎖最新數據 近三個月" at bounding box center [384, 112] width 462 height 12
click at [221, 31] on div "19.5萬" at bounding box center [219, 36] width 17 height 11
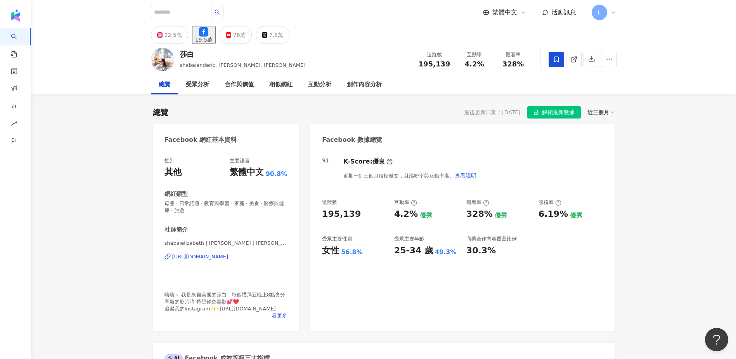
drag, startPoint x: 451, startPoint y: 64, endPoint x: 420, endPoint y: 64, distance: 30.3
click at [420, 64] on div "追蹤數 195,139" at bounding box center [434, 59] width 41 height 17
drag, startPoint x: 483, startPoint y: 79, endPoint x: 483, endPoint y: 68, distance: 11.6
click at [483, 79] on div "總覽 受眾分析 合作與價值 相似網紅 互動分析 創作內容分析" at bounding box center [384, 84] width 466 height 19
drag, startPoint x: 484, startPoint y: 65, endPoint x: 464, endPoint y: 64, distance: 19.5
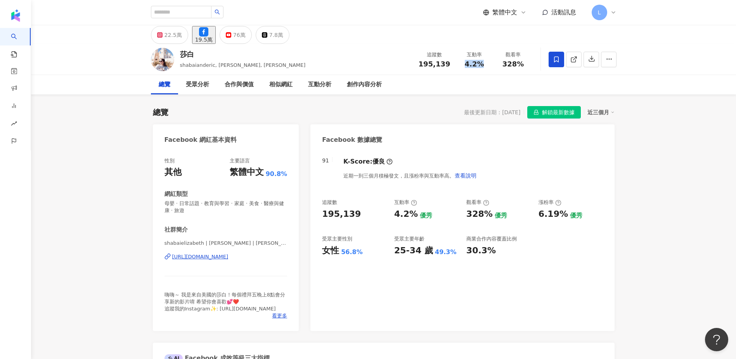
click at [464, 64] on div "4.2%" at bounding box center [474, 64] width 29 height 8
copy span "4.2%"
click at [536, 78] on div "總覽 受眾分析 合作與價值 相似網紅 互動分析 創作內容分析" at bounding box center [384, 84] width 466 height 19
drag, startPoint x: 527, startPoint y: 66, endPoint x: 499, endPoint y: 63, distance: 27.3
click at [499, 63] on div "328%" at bounding box center [513, 64] width 29 height 8
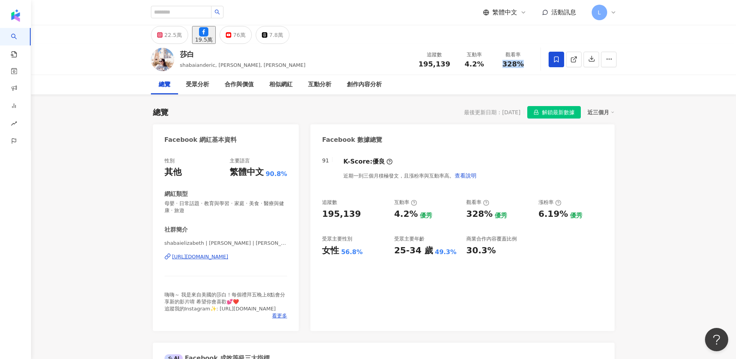
copy span "328%"
click at [247, 109] on div "總覽 最後更新日期：2025/9/15 解鎖最新數據 近三個月" at bounding box center [384, 112] width 462 height 12
drag, startPoint x: 288, startPoint y: 256, endPoint x: 165, endPoint y: 258, distance: 122.3
click at [165, 258] on div "性別 其他 主要語言 繁體中文 90.8% 網紅類型 母嬰 · 日常話題 · 教育與學習 · 家庭 · 美食 · 醫療與健康 · 旅遊 社群簡介 shabai…" at bounding box center [226, 239] width 146 height 181
copy div "https://www.facebook.com/110755690757377"
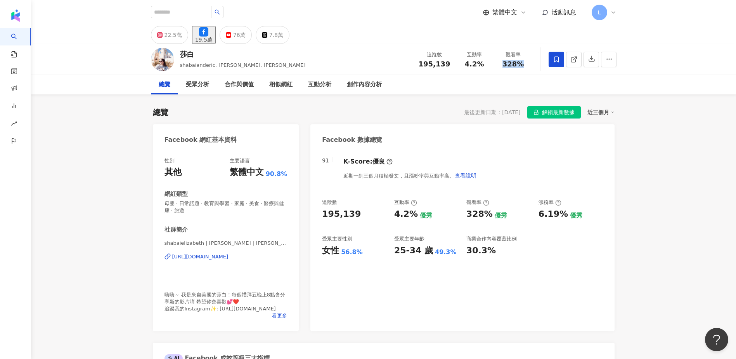
click at [229, 258] on div "https://www.facebook.com/110755690757377" at bounding box center [200, 256] width 56 height 7
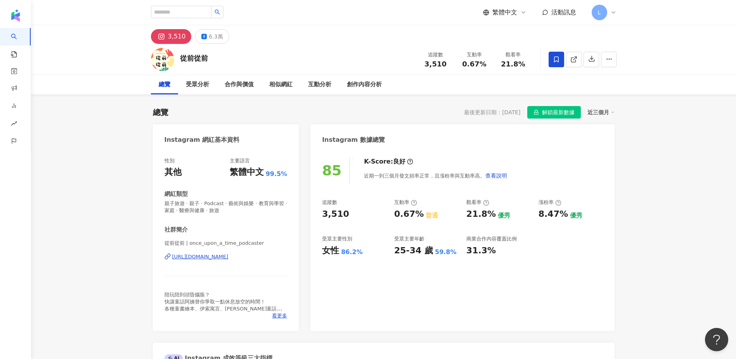
click at [286, 111] on div "總覽 最後更新日期：[DATE] 解鎖最新數據 近三個月" at bounding box center [384, 112] width 462 height 12
drag, startPoint x: 445, startPoint y: 66, endPoint x: 421, endPoint y: 63, distance: 23.8
click at [421, 63] on div "3,510" at bounding box center [435, 64] width 29 height 8
copy span "3,510"
drag, startPoint x: 364, startPoint y: 114, endPoint x: 372, endPoint y: 109, distance: 9.8
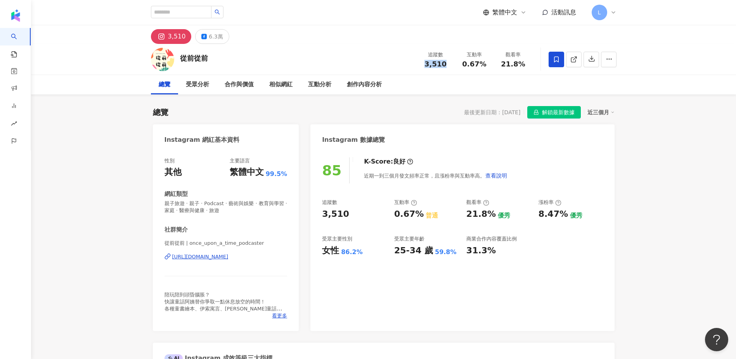
click at [364, 114] on div "總覽 最後更新日期：[DATE] 解鎖最新數據 近三個月" at bounding box center [384, 112] width 462 height 12
drag, startPoint x: 463, startPoint y: 64, endPoint x: 484, endPoint y: 66, distance: 21.0
click at [484, 66] on div "0.67%" at bounding box center [474, 64] width 29 height 8
copy span "0.67%"
click at [480, 86] on div "總覽 受眾分析 合作與價值 相似網紅 互動分析 創作內容分析" at bounding box center [384, 84] width 466 height 19
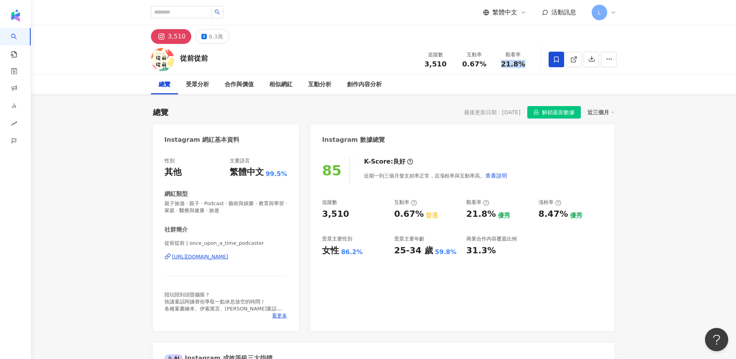
drag, startPoint x: 500, startPoint y: 64, endPoint x: 530, endPoint y: 62, distance: 29.9
click at [530, 62] on div "觀看率 21.8%" at bounding box center [513, 59] width 39 height 17
copy span "21.8%"
drag, startPoint x: 464, startPoint y: 78, endPoint x: 377, endPoint y: 106, distance: 91.3
click at [464, 78] on div "總覽 受眾分析 合作與價值 相似網紅 互動分析 創作內容分析" at bounding box center [384, 84] width 466 height 19
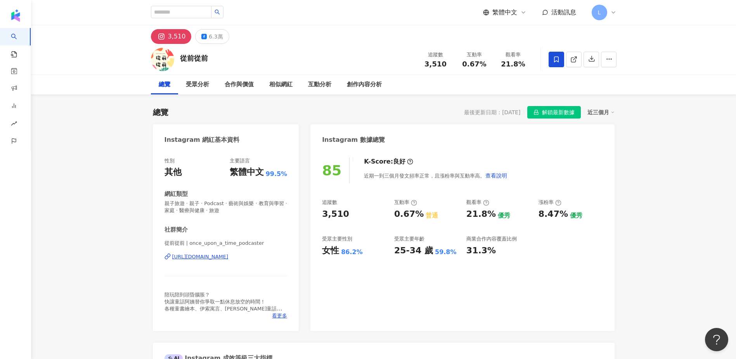
drag, startPoint x: 293, startPoint y: 255, endPoint x: 163, endPoint y: 259, distance: 129.7
click at [163, 259] on div "性別 其他 主要語言 繁體中文 99.5% 網紅類型 親子旅遊 · 親子 · Podcast · 藝術與娛樂 · 教育與學習 · 家庭 · 醫療與健康 · 旅…" at bounding box center [226, 239] width 146 height 181
drag, startPoint x: 163, startPoint y: 259, endPoint x: 189, endPoint y: 267, distance: 26.5
click at [185, 271] on div "從前從前 | once_upon_a_time_podcaster [URL][DOMAIN_NAME]" at bounding box center [226, 261] width 123 height 45
click at [194, 257] on div "[URL][DOMAIN_NAME]" at bounding box center [200, 256] width 56 height 7
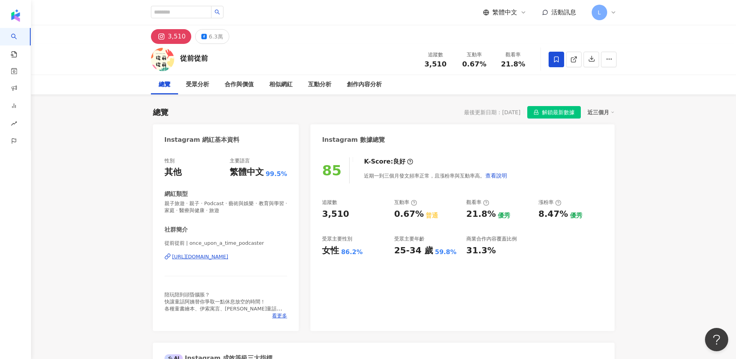
click at [283, 318] on span "看更多" at bounding box center [279, 315] width 15 height 7
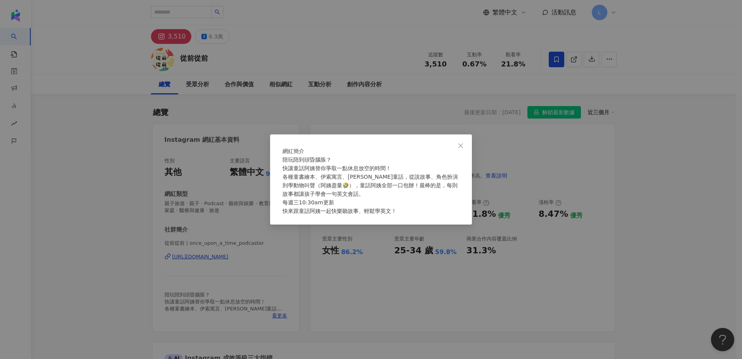
click at [408, 104] on div "網紅簡介 陪玩陪到頭昏腦脹？ 快讓童話阿姨替你爭取一點休息放空的時間！ 各種童書繪本、伊索寓言、[PERSON_NAME]童話，從說故事、角色扮演到學動物叫聲…" at bounding box center [371, 179] width 742 height 359
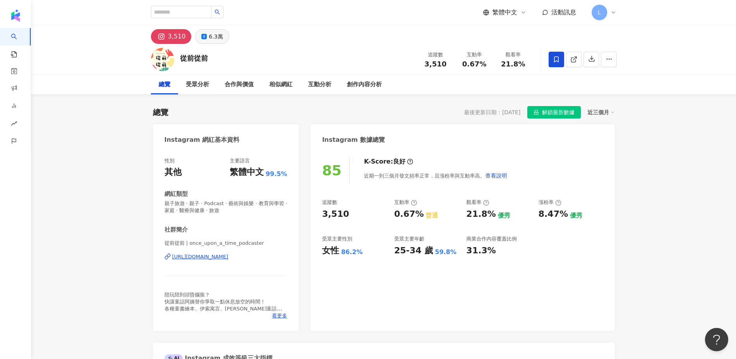
click at [200, 33] on button "6.3萬" at bounding box center [212, 36] width 34 height 15
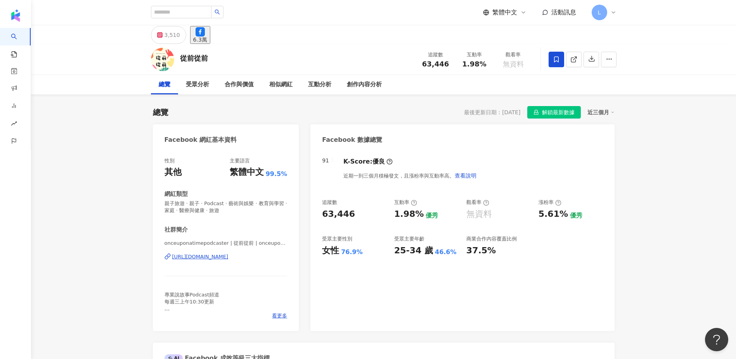
drag, startPoint x: 288, startPoint y: 257, endPoint x: 286, endPoint y: 252, distance: 4.8
click at [287, 257] on div "性別 其他 主要語言 繁體中文 99.5% 網紅類型 親子旅遊 · 親子 · Podcast · 藝術與娛樂 · 教育與學習 · 家庭 · 醫療與健康 · 旅…" at bounding box center [226, 239] width 146 height 181
click at [450, 62] on div "63,446" at bounding box center [435, 64] width 29 height 8
drag, startPoint x: 451, startPoint y: 65, endPoint x: 424, endPoint y: 64, distance: 27.2
click at [424, 64] on div "追蹤數 63,446" at bounding box center [435, 59] width 39 height 17
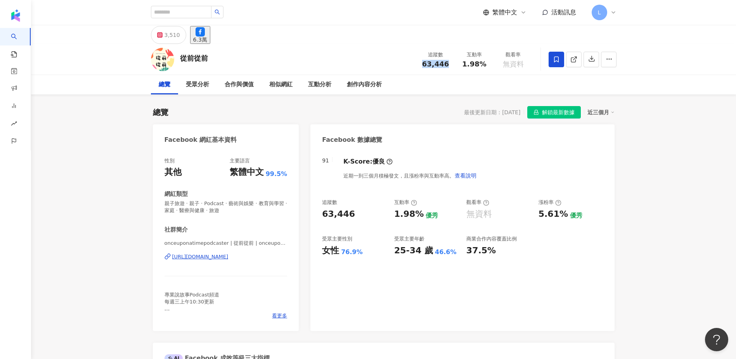
copy span "63,446"
click at [294, 260] on div "性別 其他 主要語言 繁體中文 99.5% 網紅類型 親子旅遊 · 親子 · Podcast · 藝術與娛樂 · 教育與學習 · 家庭 · 醫療與健康 · 旅…" at bounding box center [226, 239] width 146 height 181
drag, startPoint x: 291, startPoint y: 258, endPoint x: 168, endPoint y: 258, distance: 122.6
click at [168, 258] on div "性別 其他 主要語言 繁體中文 99.5% 網紅類型 親子旅遊 · 親子 · Podcast · 藝術與娛樂 · 教育與學習 · 家庭 · 醫療與健康 · 旅…" at bounding box center [226, 239] width 146 height 181
copy div "[URL][DOMAIN_NAME]"
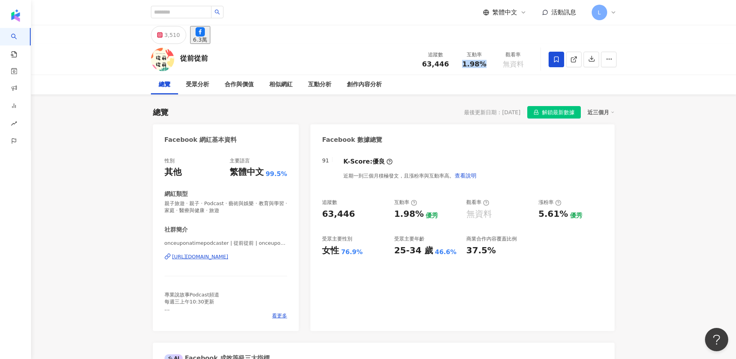
drag, startPoint x: 484, startPoint y: 64, endPoint x: 460, endPoint y: 64, distance: 24.4
click at [460, 64] on div "1.98%" at bounding box center [474, 64] width 29 height 8
copy span "1.98%"
click at [212, 259] on div "[URL][DOMAIN_NAME]" at bounding box center [200, 256] width 56 height 7
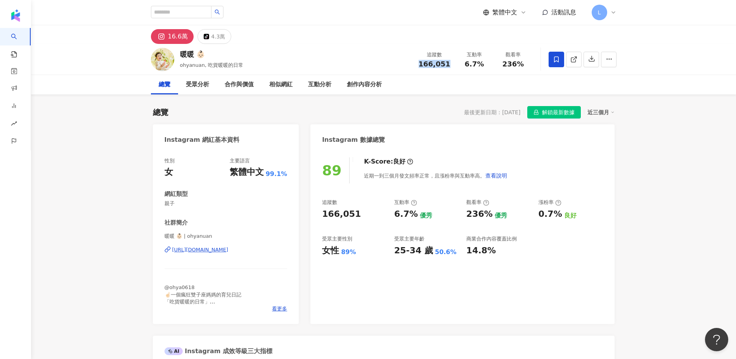
drag, startPoint x: 451, startPoint y: 66, endPoint x: 411, endPoint y: 67, distance: 39.6
click at [411, 67] on div "暖暖 👶🏻 ohyanuan, 吃貨暖暖的日常 追蹤數 166,051 互動率 6.7% 觀看率 236%" at bounding box center [383, 59] width 497 height 31
copy span "166,051"
click at [288, 232] on div "性別 女 主要語言 繁體中文 99.1% 網紅類型 親子 社群簡介 暖暖 👶🏻 | ohyanuan [URL][DOMAIN_NAME] @ohya0618…" at bounding box center [226, 236] width 146 height 174
drag, startPoint x: 292, startPoint y: 251, endPoint x: 166, endPoint y: 251, distance: 126.1
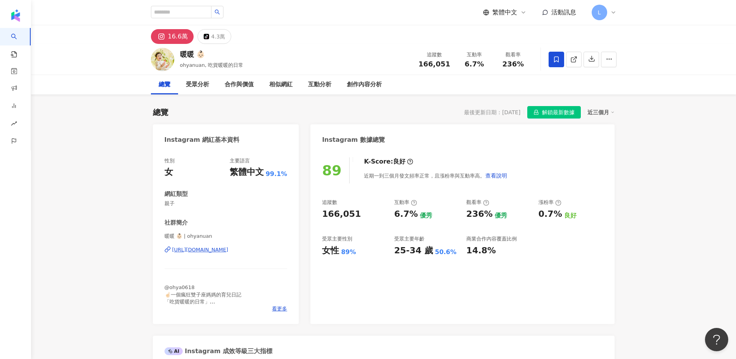
click at [166, 251] on div "性別 女 主要語言 繁體中文 99.1% 網紅類型 親子 社群簡介 暖暖 👶🏻 | ohyanuan [URL][DOMAIN_NAME] @ohya0618…" at bounding box center [226, 236] width 146 height 174
copy div "[URL][DOMAIN_NAME]"
click at [468, 79] on div "總覽 受眾分析 合作與價值 相似網紅 互動分析 創作內容分析" at bounding box center [384, 84] width 466 height 19
drag, startPoint x: 463, startPoint y: 65, endPoint x: 484, endPoint y: 66, distance: 21.3
click at [484, 66] on div "6.7%" at bounding box center [474, 64] width 29 height 8
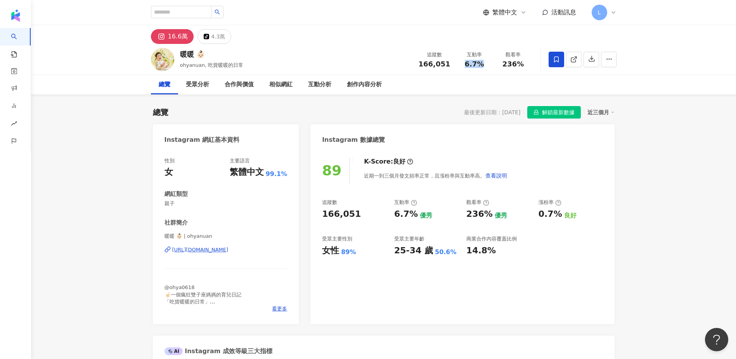
copy span "6.7%"
click at [523, 78] on div "總覽 受眾分析 合作與價值 相似網紅 互動分析 創作內容分析" at bounding box center [384, 84] width 466 height 19
drag, startPoint x: 501, startPoint y: 65, endPoint x: 523, endPoint y: 65, distance: 22.5
click at [523, 65] on div "236%" at bounding box center [513, 64] width 29 height 8
copy span "236%"
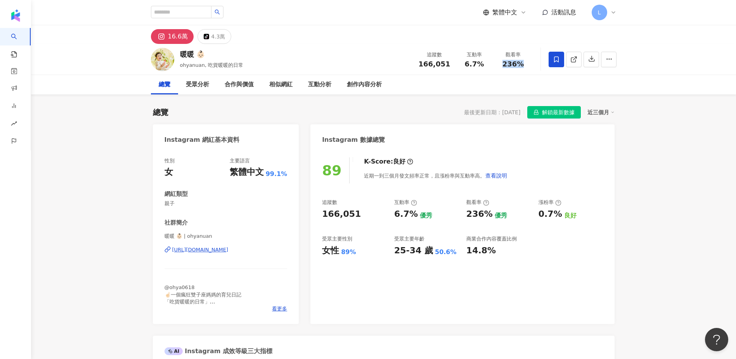
click at [287, 109] on div "總覽 最後更新日期：2025/9/15 解鎖最新數據 近三個月" at bounding box center [384, 112] width 462 height 12
click at [229, 248] on div "https://www.instagram.com/ohyanuan/" at bounding box center [200, 249] width 56 height 7
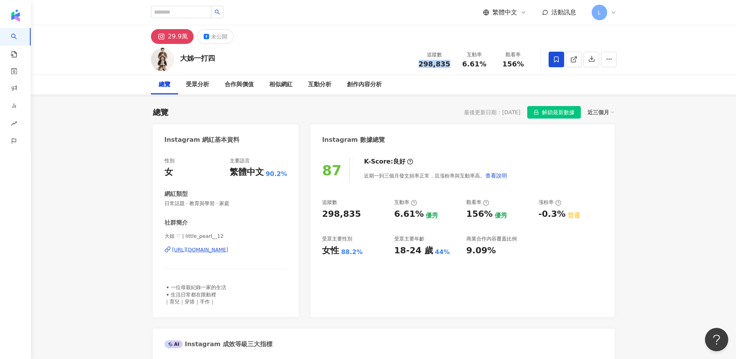
drag, startPoint x: 450, startPoint y: 66, endPoint x: 418, endPoint y: 65, distance: 31.4
click at [418, 65] on div "追蹤數 298,835" at bounding box center [434, 59] width 41 height 17
copy span "298,835"
drag, startPoint x: 288, startPoint y: 249, endPoint x: 172, endPoint y: 250, distance: 116.4
click at [172, 250] on div "性別 女 主要語言 繁體中文 90.2% 網紅類型 日常話題 · 教育與學習 · 家庭 社群簡介 大姐 ♡︎ | little_pearl__12 https…" at bounding box center [226, 232] width 146 height 167
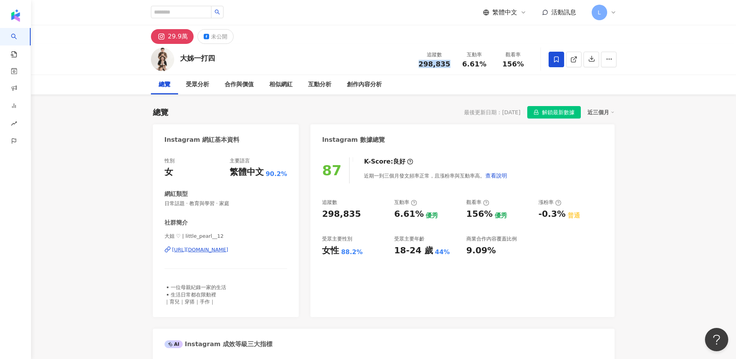
copy div "https://www.instagram.com/little_pearl__12/"
drag, startPoint x: 461, startPoint y: 65, endPoint x: 489, endPoint y: 66, distance: 27.6
click at [489, 66] on div "6.61%" at bounding box center [474, 64] width 29 height 8
copy span "6.61%"
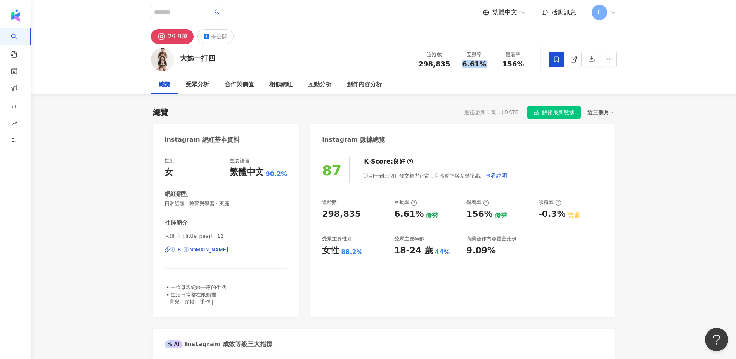
click at [447, 76] on div "總覽 受眾分析 合作與價值 相似網紅 互動分析 創作內容分析" at bounding box center [384, 84] width 466 height 19
drag, startPoint x: 505, startPoint y: 64, endPoint x: 520, endPoint y: 66, distance: 16.1
click at [520, 66] on div "156%" at bounding box center [513, 64] width 29 height 8
copy span "156%"
click at [220, 33] on div "未公開" at bounding box center [219, 36] width 16 height 11
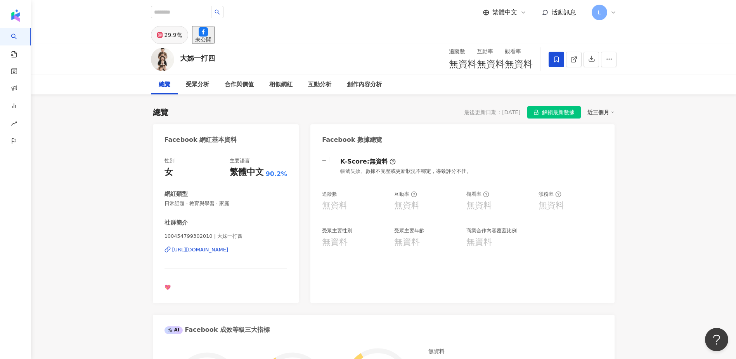
click at [161, 36] on g at bounding box center [159, 34] width 5 height 5
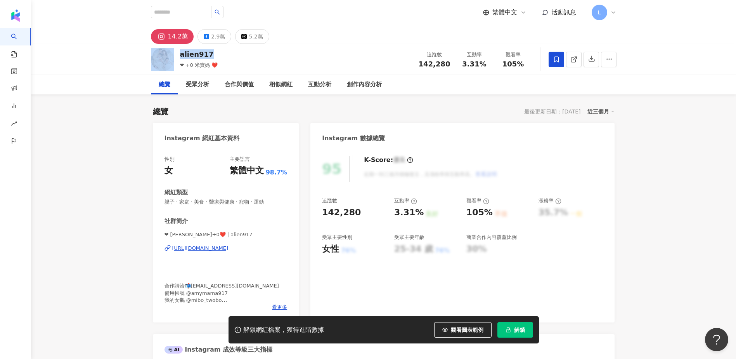
drag, startPoint x: 213, startPoint y: 52, endPoint x: 171, endPoint y: 53, distance: 41.5
click at [171, 53] on div "alien917 ❤ +0 米寶媽 ❤️ 追蹤數 142,280 互動率 3.31% 觀看率 105%" at bounding box center [383, 59] width 497 height 31
copy div "alien917"
drag, startPoint x: 450, startPoint y: 64, endPoint x: 419, endPoint y: 63, distance: 31.1
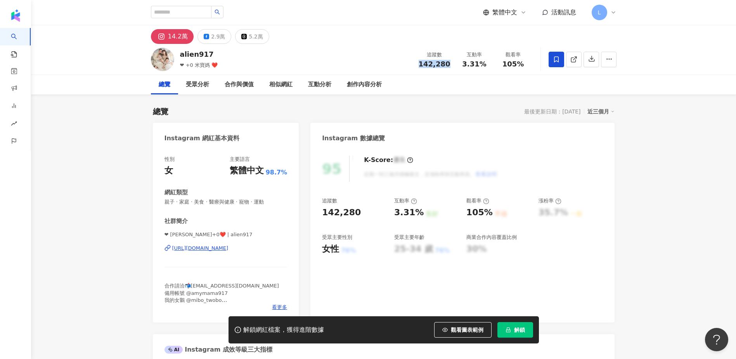
click at [419, 63] on div "追蹤數 142,280" at bounding box center [434, 59] width 41 height 17
copy span "142,280"
drag, startPoint x: 294, startPoint y: 248, endPoint x: 166, endPoint y: 249, distance: 128.1
click at [166, 249] on div "性別 女 主要語言 繁體中文 98.7% 網紅類型 親子 · 家庭 · 美食 · 醫療與健康 · 寵物 · 運動 社群簡介 ❤ amymama 洪+0❤️ |…" at bounding box center [226, 235] width 146 height 174
copy div "https://www.instagram.com/alien917/"
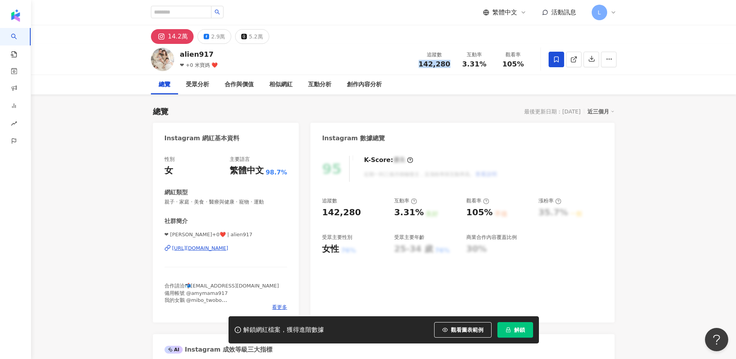
drag, startPoint x: 470, startPoint y: 94, endPoint x: 470, endPoint y: 84, distance: 9.7
click at [470, 94] on div "總覽 受眾分析 合作與價值 相似網紅 互動分析 創作內容分析" at bounding box center [384, 84] width 466 height 19
drag, startPoint x: 458, startPoint y: 63, endPoint x: 490, endPoint y: 63, distance: 31.8
click at [490, 63] on div "互動率 3.31%" at bounding box center [474, 59] width 39 height 17
copy span "3.31%"
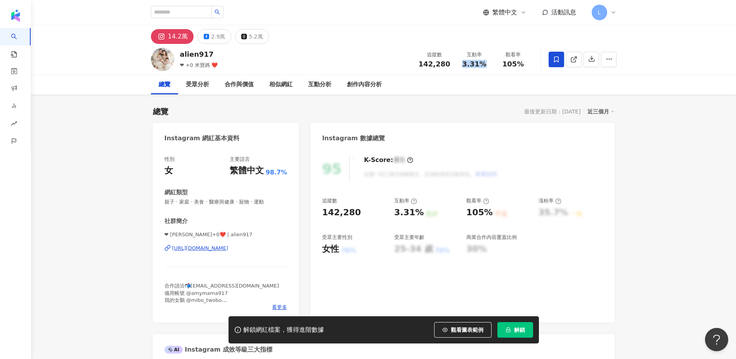
click at [491, 75] on div "總覽 受眾分析 合作與價值 相似網紅 互動分析 創作內容分析" at bounding box center [384, 84] width 466 height 19
drag, startPoint x: 500, startPoint y: 63, endPoint x: 529, endPoint y: 67, distance: 29.0
click at [529, 67] on div "觀看率 105%" at bounding box center [513, 59] width 39 height 17
copy span "105%"
click at [211, 40] on div "2.9萬" at bounding box center [218, 36] width 14 height 11
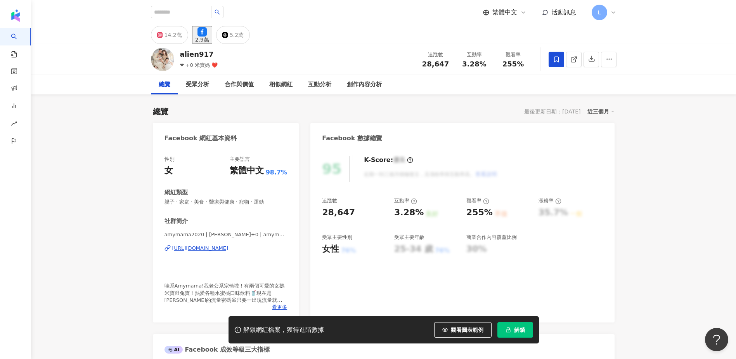
drag, startPoint x: 435, startPoint y: 65, endPoint x: 421, endPoint y: 65, distance: 13.2
click at [421, 65] on div "28,647" at bounding box center [435, 64] width 29 height 8
copy span "28,647"
drag, startPoint x: 472, startPoint y: 92, endPoint x: 470, endPoint y: 81, distance: 11.2
click at [472, 92] on div "總覽 受眾分析 合作與價值 相似網紅 互動分析 創作內容分析" at bounding box center [384, 84] width 466 height 19
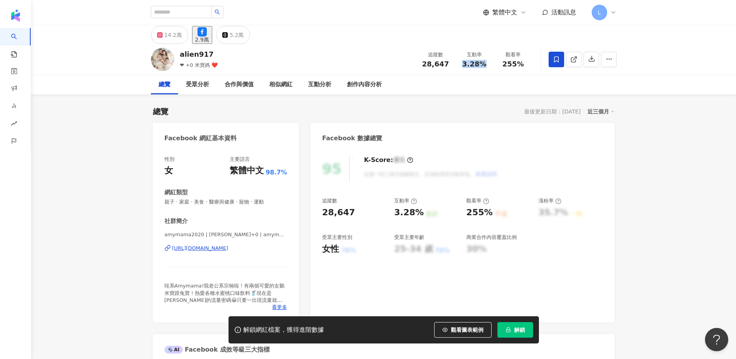
drag, startPoint x: 466, startPoint y: 64, endPoint x: 486, endPoint y: 63, distance: 19.4
click at [486, 63] on div "3.28%" at bounding box center [474, 64] width 29 height 8
copy span "3.28%"
drag, startPoint x: 487, startPoint y: 80, endPoint x: 498, endPoint y: 67, distance: 17.9
click at [487, 80] on div "總覽 受眾分析 合作與價值 相似網紅 互動分析 創作內容分析" at bounding box center [384, 84] width 466 height 19
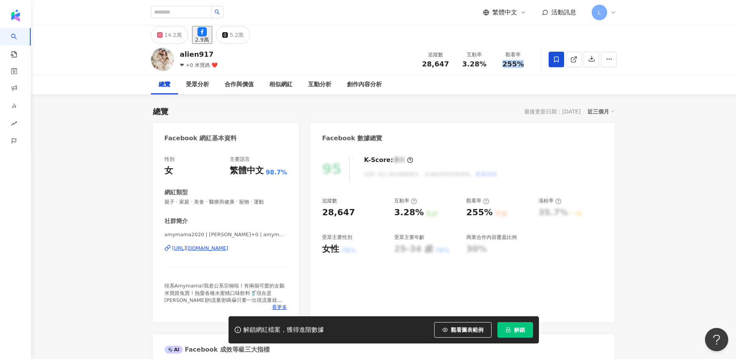
drag, startPoint x: 501, startPoint y: 63, endPoint x: 529, endPoint y: 65, distance: 27.2
click at [529, 65] on div "觀看率 255%" at bounding box center [513, 59] width 39 height 17
copy span "255%"
click at [309, 107] on div "總覽 最後更新日期：2025/9/15 近三個月" at bounding box center [384, 111] width 462 height 11
drag, startPoint x: 289, startPoint y: 246, endPoint x: 168, endPoint y: 249, distance: 120.7
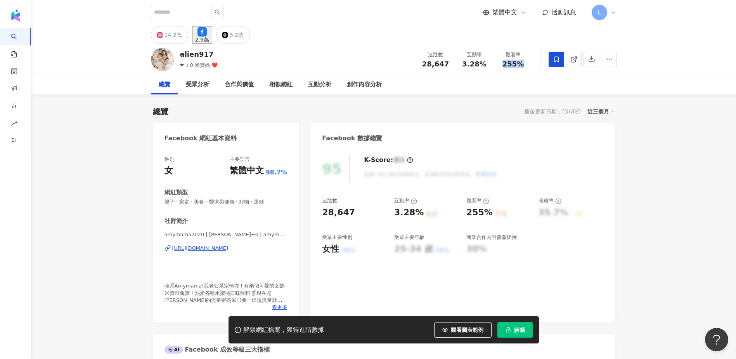
click at [168, 249] on div "性別 女 主要語言 繁體中文 98.7% 網紅類型 親子 · 家庭 · 美食 · 醫療與健康 · 寵物 · 運動 社群簡介 amymama2020 | Amy…" at bounding box center [226, 235] width 146 height 174
copy div "https://www.facebook.com/108169031489523"
click at [163, 31] on button "14.2萬" at bounding box center [169, 35] width 37 height 18
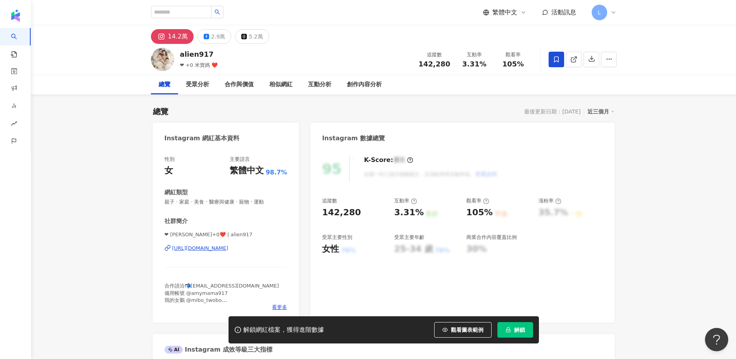
click at [216, 249] on div "https://www.instagram.com/alien917/" at bounding box center [200, 247] width 56 height 7
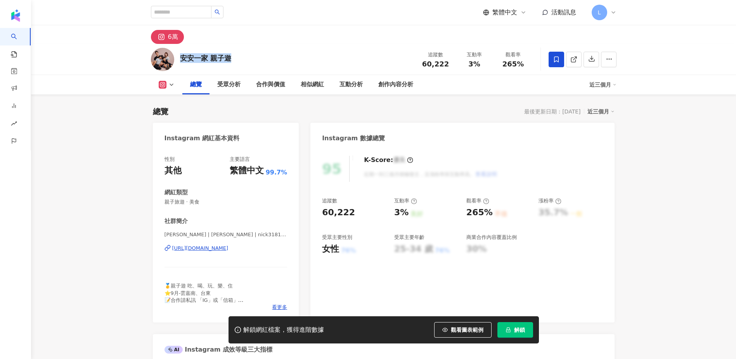
drag, startPoint x: 220, startPoint y: 59, endPoint x: 177, endPoint y: 59, distance: 43.1
click at [177, 59] on div "安安一家 親子遊 追蹤數 60,222 互動率 3% 觀看率 265%" at bounding box center [383, 59] width 497 height 31
copy div "安安一家 親子遊"
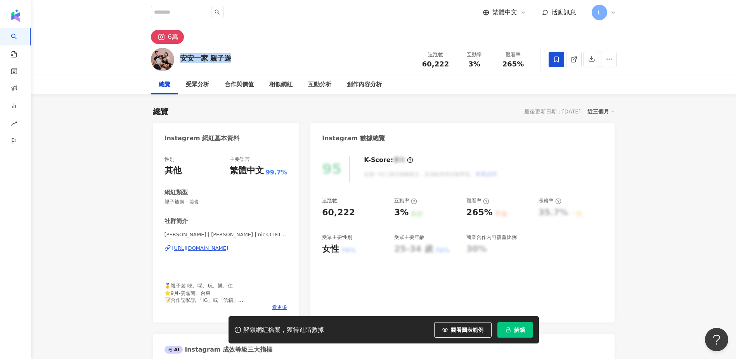
click at [236, 107] on div "總覽 最後更新日期：[DATE] 近三個月" at bounding box center [384, 111] width 462 height 11
drag, startPoint x: 450, startPoint y: 65, endPoint x: 422, endPoint y: 65, distance: 27.6
click at [422, 65] on div "60,222" at bounding box center [435, 64] width 29 height 8
copy span "60,222"
drag, startPoint x: 498, startPoint y: 73, endPoint x: 492, endPoint y: 72, distance: 6.0
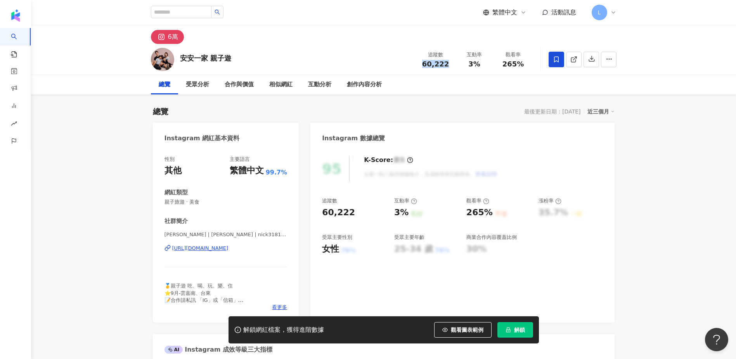
click at [497, 73] on div "安安一家 親子遊 追蹤數 60,222 互動率 3% 觀看率 265%" at bounding box center [383, 59] width 497 height 31
drag, startPoint x: 471, startPoint y: 64, endPoint x: 464, endPoint y: 64, distance: 7.0
click at [464, 64] on div "3%" at bounding box center [474, 64] width 29 height 8
copy span "3%"
drag, startPoint x: 440, startPoint y: 87, endPoint x: 459, endPoint y: 81, distance: 20.0
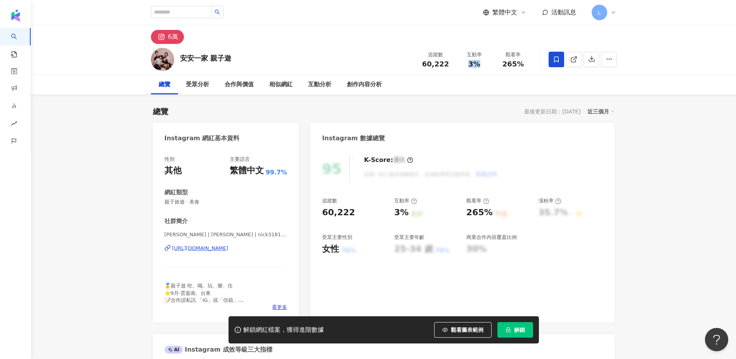
click at [440, 87] on div "總覽 受眾分析 合作與價值 相似網紅 互動分析 創作內容分析" at bounding box center [384, 84] width 466 height 19
drag, startPoint x: 501, startPoint y: 63, endPoint x: 531, endPoint y: 64, distance: 29.9
click at [531, 64] on div "觀看率 265%" at bounding box center [513, 59] width 39 height 17
copy span "265%"
click at [352, 115] on div "總覽 最後更新日期：[DATE] 近三個月" at bounding box center [384, 111] width 462 height 11
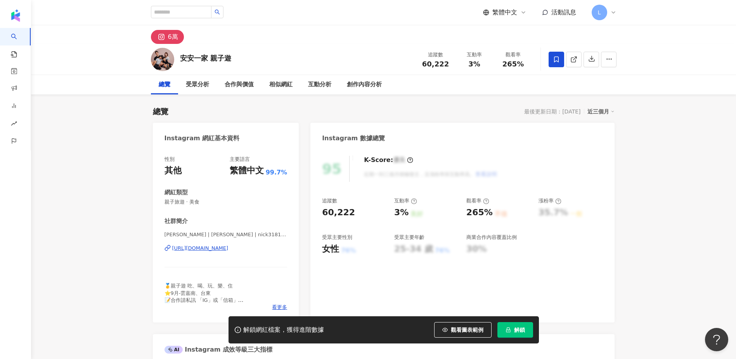
drag, startPoint x: 291, startPoint y: 247, endPoint x: 165, endPoint y: 249, distance: 125.4
click at [165, 249] on div "性別 其他 主要語言 繁體中文 99.7% 網紅類型 親子旅遊 · 美食 社群簡介 安安一家 親子遊 | [PERSON_NAME] | nick318190…" at bounding box center [226, 235] width 146 height 174
copy div "[URL][DOMAIN_NAME]"
click at [210, 246] on div "[URL][DOMAIN_NAME]" at bounding box center [200, 247] width 56 height 7
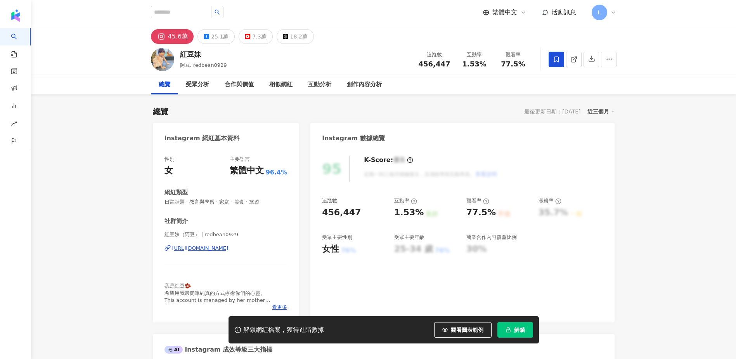
drag, startPoint x: 452, startPoint y: 63, endPoint x: 410, endPoint y: 64, distance: 42.3
click at [410, 64] on div "紅豆妹 阿豆, redbean0929 追蹤數 456,447 互動率 1.53% 觀看率 77.5%" at bounding box center [383, 59] width 497 height 31
copy span "456,447"
drag, startPoint x: 288, startPoint y: 249, endPoint x: 163, endPoint y: 251, distance: 124.6
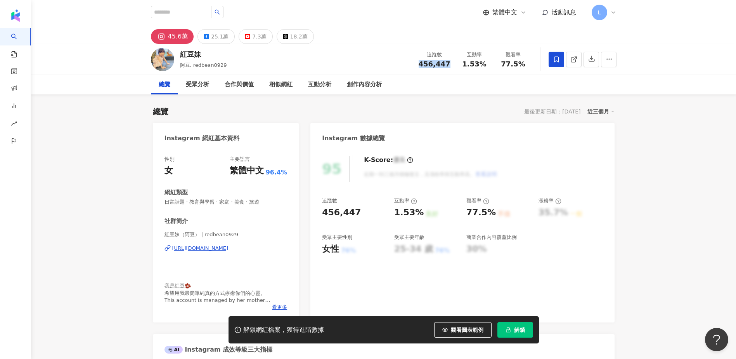
click at [163, 251] on div "性別 女 主要語言 繁體中文 96.4% 網紅類型 日常話題 · 教育與學習 · 家庭 · 美食 · 旅遊 社群簡介 紅豆妹（阿豆） | redbean092…" at bounding box center [226, 235] width 146 height 174
copy div "https://www.instagram.com/redbean0929/"
drag, startPoint x: 476, startPoint y: 81, endPoint x: 467, endPoint y: 68, distance: 15.7
click at [476, 81] on div "總覽 受眾分析 合作與價值 相似網紅 互動分析 創作內容分析" at bounding box center [384, 84] width 466 height 19
drag, startPoint x: 464, startPoint y: 64, endPoint x: 488, endPoint y: 68, distance: 24.4
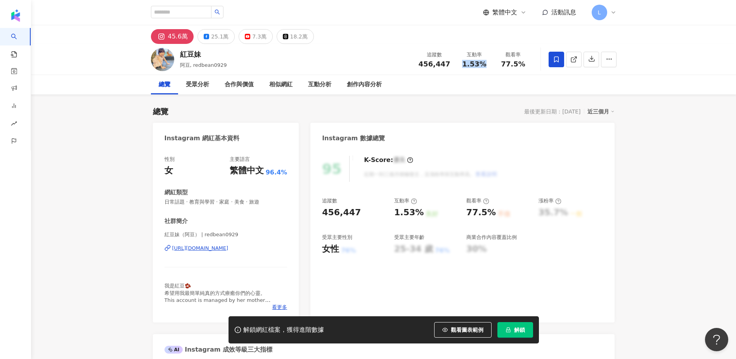
click at [488, 68] on div "追蹤數 456,447 互動率 1.53% 觀看率 77.5%" at bounding box center [473, 59] width 119 height 23
copy span "1.53%"
click at [498, 81] on div "總覽 受眾分析 合作與價值 相似網紅 互動分析 創作內容分析" at bounding box center [384, 84] width 466 height 19
drag, startPoint x: 501, startPoint y: 65, endPoint x: 524, endPoint y: 64, distance: 23.3
click at [524, 64] on div "77.5%" at bounding box center [513, 64] width 29 height 8
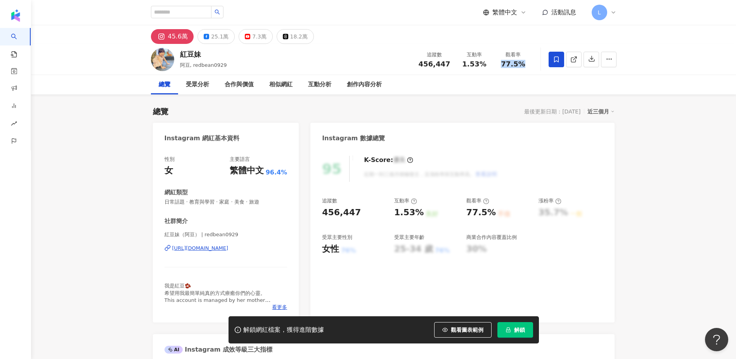
copy span "77.5%"
click at [482, 94] on div "總覽 受眾分析 合作與價值 相似網紅 互動分析 創作內容分析" at bounding box center [384, 84] width 466 height 19
click at [280, 305] on span "看更多" at bounding box center [279, 306] width 15 height 7
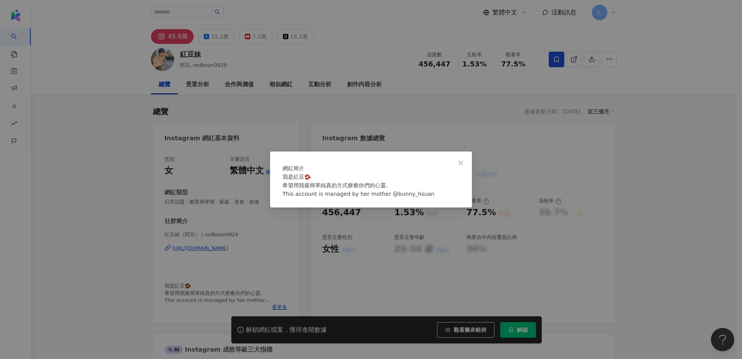
click at [125, 187] on div "網紅簡介 我是紅豆🫘 希望用我最簡單純真的方式療癒你們的心靈。 This account is managed by her mother @bunny_hs…" at bounding box center [371, 179] width 742 height 359
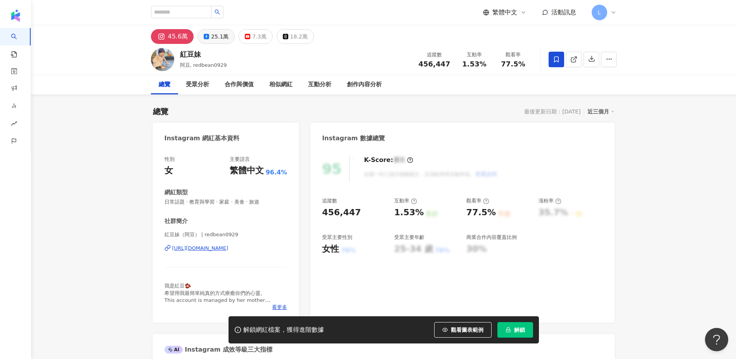
click at [217, 36] on div "25.1萬" at bounding box center [219, 36] width 17 height 11
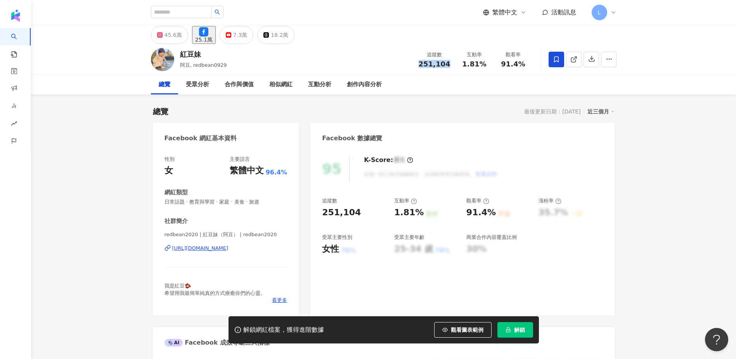
drag, startPoint x: 451, startPoint y: 65, endPoint x: 420, endPoint y: 65, distance: 30.3
click at [420, 65] on div "追蹤數 251,104" at bounding box center [434, 59] width 41 height 17
copy span "251,104"
click at [297, 248] on div "性別 女 主要語言 繁體中文 96.4% 網紅類型 日常話題 · 教育與學習 · 家庭 · 美食 · 旅遊 社群簡介 redbean2020 | 紅豆妹（阿豆…" at bounding box center [226, 231] width 146 height 167
drag, startPoint x: 295, startPoint y: 249, endPoint x: 156, endPoint y: 248, distance: 139.3
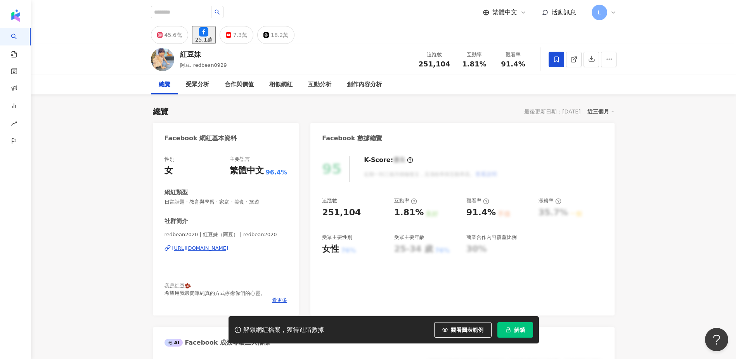
click at [156, 248] on div "性別 女 主要語言 繁體中文 96.4% 網紅類型 日常話題 · 教育與學習 · 家庭 · 美食 · 旅遊 社群簡介 redbean2020 | 紅豆妹（阿豆…" at bounding box center [226, 231] width 146 height 167
copy div "https://www.facebook.com/107112307712582"
drag, startPoint x: 461, startPoint y: 88, endPoint x: 458, endPoint y: 82, distance: 6.4
click at [461, 88] on div "總覽 受眾分析 合作與價值 相似網紅 互動分析 創作內容分析" at bounding box center [384, 84] width 466 height 19
drag, startPoint x: 461, startPoint y: 62, endPoint x: 487, endPoint y: 62, distance: 26.8
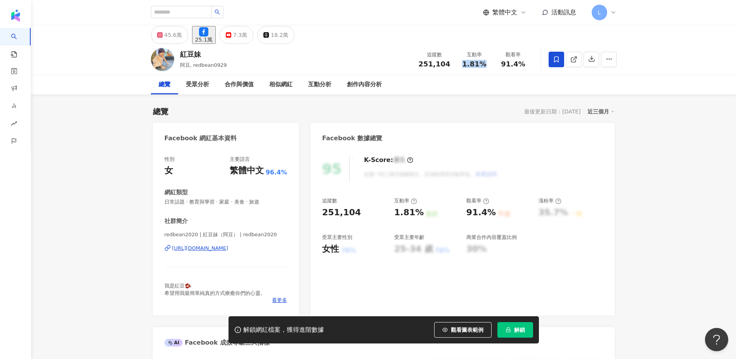
click at [487, 62] on div "1.81%" at bounding box center [474, 64] width 29 height 8
copy span "1.81%"
click at [498, 86] on div "總覽 受眾分析 合作與價值 相似網紅 互動分析 創作內容分析" at bounding box center [384, 84] width 466 height 19
drag, startPoint x: 501, startPoint y: 63, endPoint x: 522, endPoint y: 64, distance: 21.4
click at [522, 64] on div "91.4%" at bounding box center [513, 64] width 29 height 8
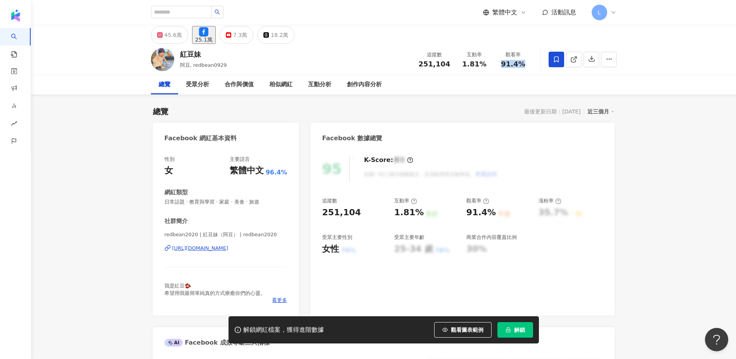
copy span "91.4%"
click at [229, 249] on div "https://www.facebook.com/107112307712582" at bounding box center [200, 247] width 56 height 7
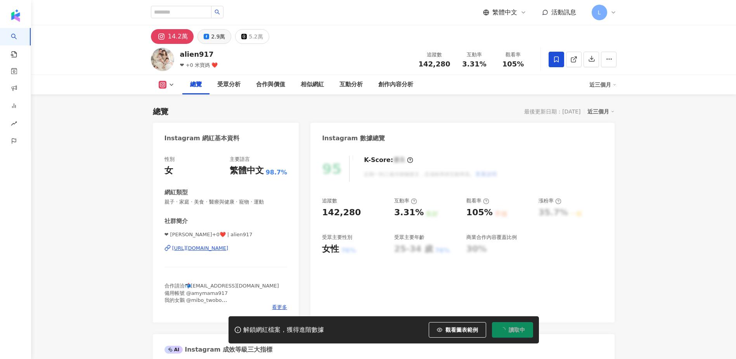
click at [215, 40] on div "2.9萬" at bounding box center [218, 36] width 14 height 11
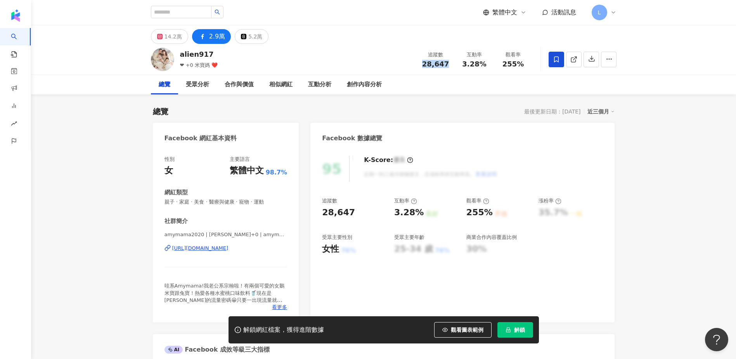
drag, startPoint x: 450, startPoint y: 62, endPoint x: 414, endPoint y: 66, distance: 35.5
click at [414, 66] on div "alien917 ❤ +0 米寶媽 ❤️ 追蹤數 28,647 互動率 3.28% 觀看率 255%" at bounding box center [383, 59] width 497 height 31
copy span "28,647"
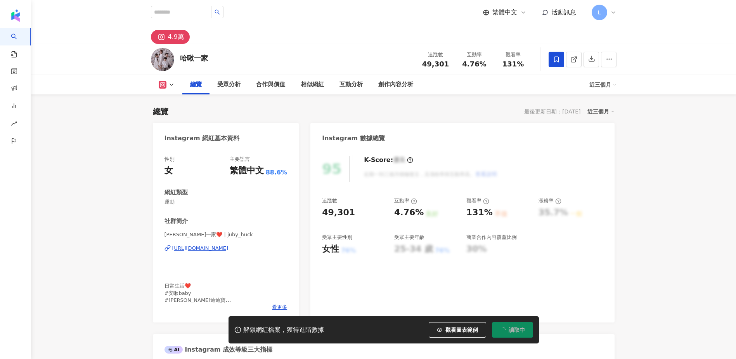
drag, startPoint x: 425, startPoint y: 66, endPoint x: 419, endPoint y: 66, distance: 6.6
click at [419, 66] on div "追蹤數 49,301" at bounding box center [435, 59] width 39 height 17
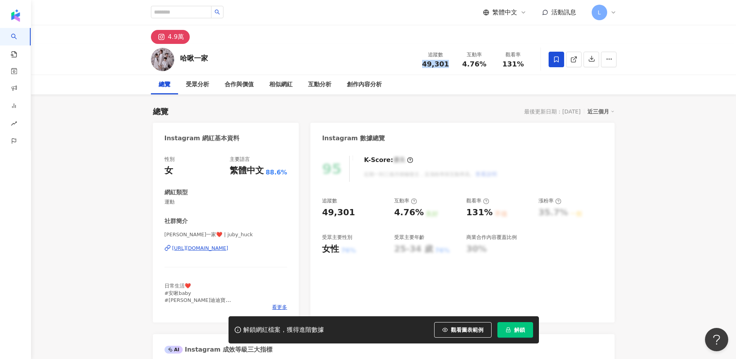
copy span "49,301"
drag, startPoint x: 281, startPoint y: 250, endPoint x: 170, endPoint y: 252, distance: 111.0
click at [170, 252] on div "性別 女 主要語言 繁體中文 88.6% 網紅類型 運動 社群簡介 哈啾一家❤️ | juby_huck https://www.instagram.com/…" at bounding box center [226, 235] width 146 height 174
copy div "https://www.instagram.com/juby_huck/"
drag, startPoint x: 488, startPoint y: 64, endPoint x: 462, endPoint y: 63, distance: 26.0
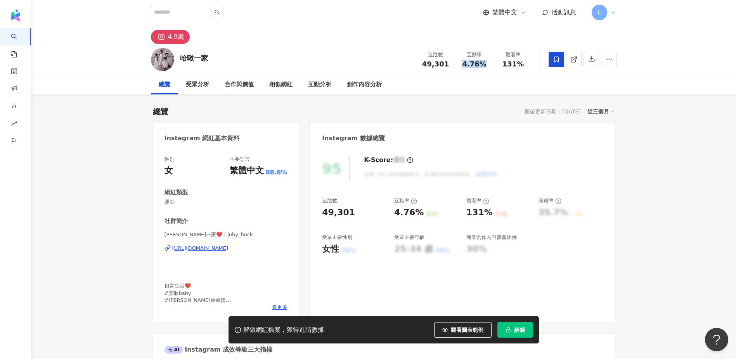
click at [462, 63] on div "4.76%" at bounding box center [474, 64] width 29 height 8
copy span "4.76%"
click at [522, 66] on span "131%" at bounding box center [514, 64] width 22 height 8
drag, startPoint x: 527, startPoint y: 64, endPoint x: 491, endPoint y: 68, distance: 36.3
click at [491, 68] on div "追蹤數 49,301 互動率 4.76% 觀看率 131%" at bounding box center [474, 59] width 116 height 23
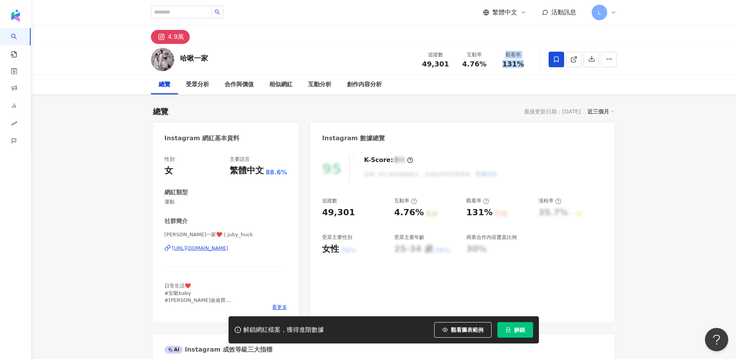
drag, startPoint x: 491, startPoint y: 68, endPoint x: 503, endPoint y: 73, distance: 13.0
click at [503, 74] on div "哈啾一家 追蹤數 49,301 互動率 4.76% 觀看率 131%" at bounding box center [383, 59] width 497 height 31
drag, startPoint x: 501, startPoint y: 63, endPoint x: 528, endPoint y: 66, distance: 27.4
click at [528, 66] on div "131%" at bounding box center [513, 64] width 29 height 8
copy span "131%"
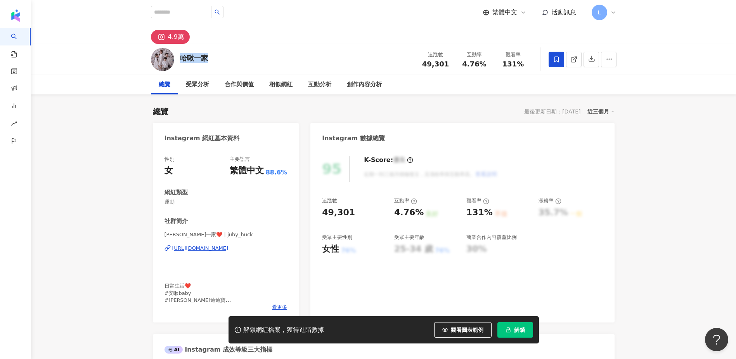
drag, startPoint x: 210, startPoint y: 56, endPoint x: 181, endPoint y: 55, distance: 29.5
click at [181, 55] on div "哈啾一家 追蹤數 49,301 互動率 4.76% 觀看率 131%" at bounding box center [383, 59] width 497 height 31
copy div "哈啾一家"
click at [230, 244] on div "哈啾一家❤️ | juby_huck https://www.instagram.com/juby_huck/" at bounding box center [226, 253] width 123 height 45
click at [229, 249] on div "https://www.instagram.com/juby_huck/" at bounding box center [200, 247] width 56 height 7
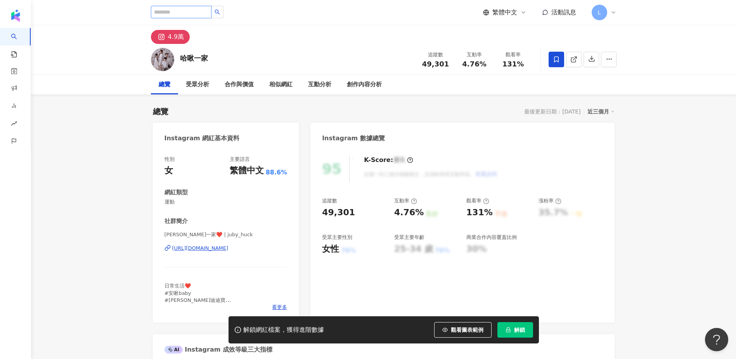
click at [175, 12] on input "search" at bounding box center [181, 12] width 61 height 12
paste input "**********"
type input "**********"
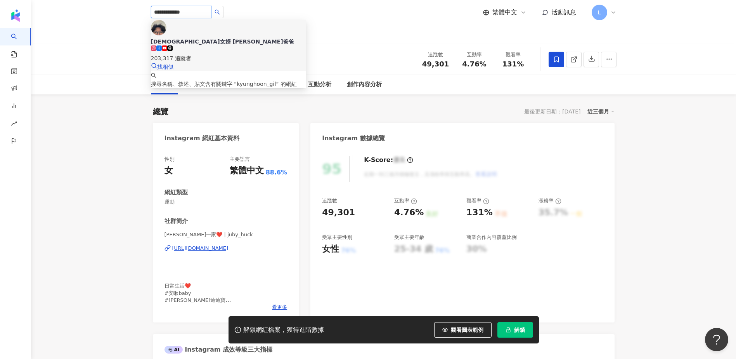
click at [232, 54] on div "203,317 追蹤者" at bounding box center [228, 58] width 155 height 9
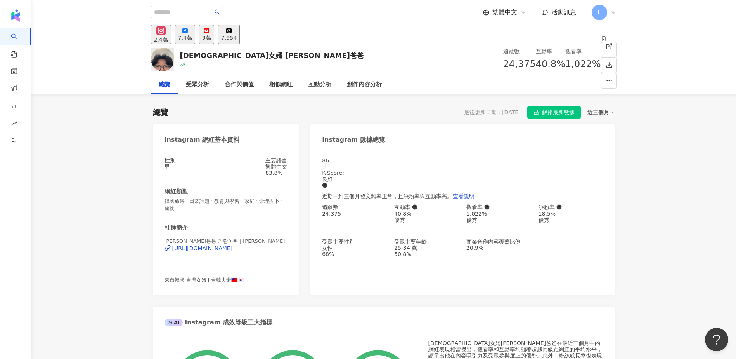
drag, startPoint x: 121, startPoint y: 163, endPoint x: 131, endPoint y: 157, distance: 11.0
drag, startPoint x: 254, startPoint y: 54, endPoint x: 182, endPoint y: 57, distance: 72.3
click at [182, 57] on div "韓國女婿 小朗哥爸爸 追蹤數 24,375 互動率 40.8% 觀看率 1,022%" at bounding box center [383, 59] width 497 height 31
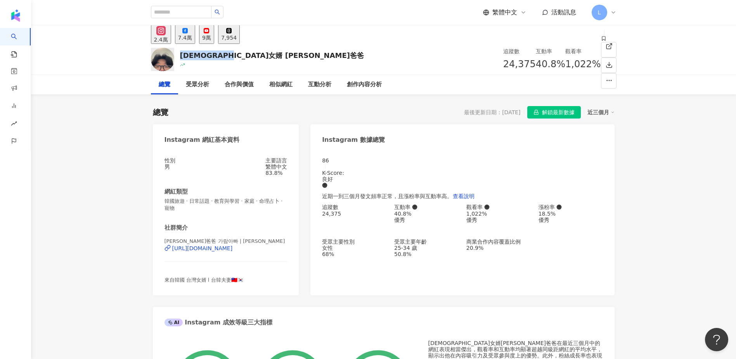
copy div "[DEMOGRAPHIC_DATA]女婿 [PERSON_NAME]爸爸"
click at [214, 251] on div "[URL][DOMAIN_NAME]" at bounding box center [202, 248] width 61 height 6
click at [192, 37] on div "7.4萬" at bounding box center [185, 38] width 14 height 6
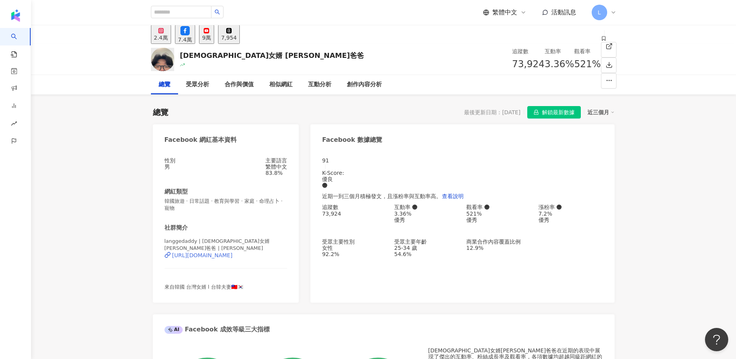
click at [204, 257] on div "https://www.facebook.com/101048135532987" at bounding box center [202, 255] width 61 height 6
drag, startPoint x: 448, startPoint y: 66, endPoint x: 423, endPoint y: 66, distance: 25.2
click at [512, 66] on div "73,924" at bounding box center [528, 64] width 33 height 15
copy span "73,924"
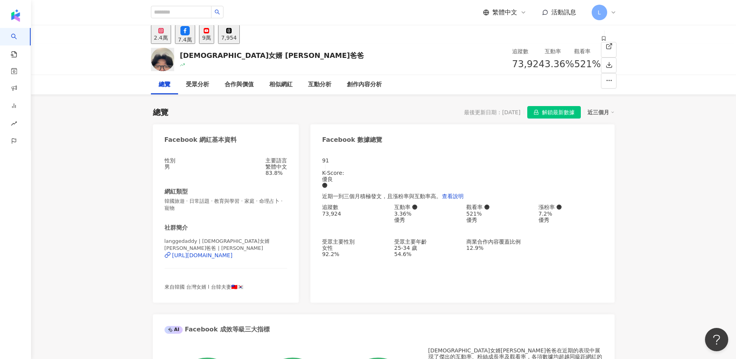
drag, startPoint x: 290, startPoint y: 256, endPoint x: 163, endPoint y: 260, distance: 126.6
click at [163, 260] on div "性別 男 主要語言 繁體中文 83.8% 網紅類型 韓國旅遊 · 日常話題 · 教育與學習 · 家庭 · 命理占卜 · 寵物 社群簡介 langgedaddy…" at bounding box center [226, 225] width 146 height 153
copy div "https://www.facebook.com/101048135532987"
drag, startPoint x: 462, startPoint y: 61, endPoint x: 489, endPoint y: 62, distance: 26.8
click at [545, 62] on div "3.36%" at bounding box center [559, 64] width 29 height 15
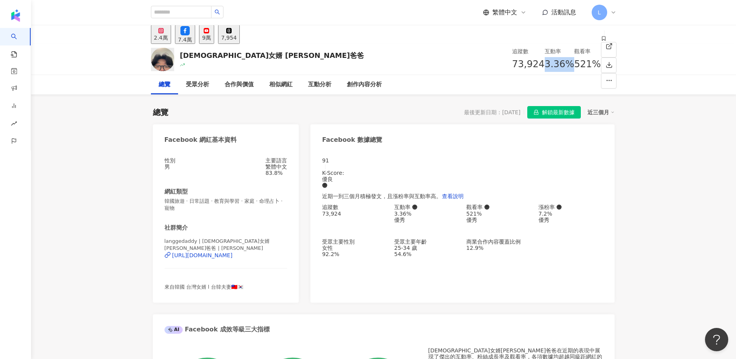
copy span "3.36%"
click at [449, 79] on div "總覽 受眾分析 合作與價值 相似網紅 互動分析 創作內容分析" at bounding box center [384, 84] width 466 height 19
drag, startPoint x: 514, startPoint y: 65, endPoint x: 525, endPoint y: 65, distance: 10.9
click at [574, 65] on div "521%" at bounding box center [587, 64] width 27 height 15
copy span "521%"
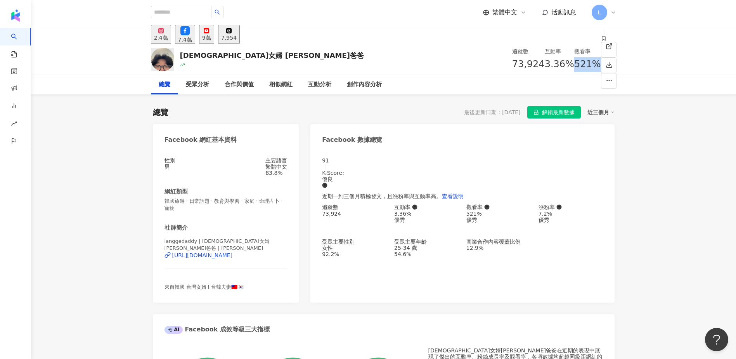
click at [328, 109] on div "總覽 最後更新日期：2025/9/15 解鎖最新數據 近三個月" at bounding box center [384, 112] width 462 height 12
click at [165, 40] on div "2.4萬" at bounding box center [161, 38] width 14 height 6
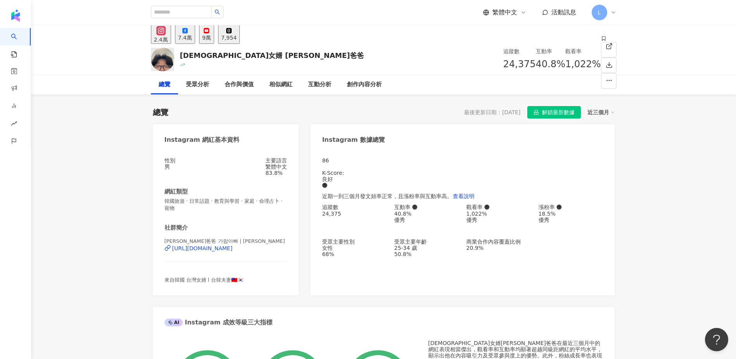
click at [366, 106] on div "總覽 最後更新日期：2025/9/15 解鎖最新數據 近三個月" at bounding box center [384, 112] width 462 height 12
drag, startPoint x: 449, startPoint y: 64, endPoint x: 420, endPoint y: 62, distance: 28.8
click at [503, 62] on div "追蹤數 24,375" at bounding box center [519, 59] width 33 height 25
copy span "24,375"
click at [291, 263] on div "性別 男 主要語言 繁體中文 83.8% 網紅類型 韓國旅遊 · 日常話題 · 教育與學習 · 家庭 · 命理占卜 · 寵物 社群簡介 小朗哥爸爸 가람아빠 …" at bounding box center [226, 222] width 146 height 146
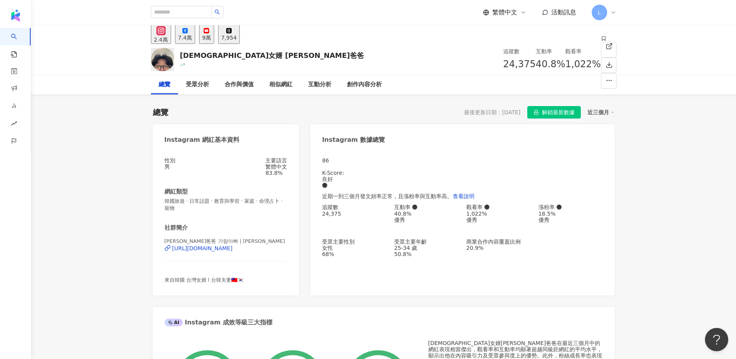
drag, startPoint x: 293, startPoint y: 259, endPoint x: 157, endPoint y: 262, distance: 136.6
click at [157, 262] on div "性別 男 主要語言 繁體中文 83.8% 網紅類型 韓國旅遊 · 日常話題 · 教育與學習 · 家庭 · 命理占卜 · 寵物 社群簡介 小朗哥爸爸 가람아빠 …" at bounding box center [226, 222] width 146 height 146
copy div "[URL][DOMAIN_NAME]"
click at [493, 71] on div "韓國女婿 小朗哥爸爸 追蹤數 24,375 互動率 40.8% 觀看率 1,022%" at bounding box center [383, 59] width 497 height 31
drag, startPoint x: 461, startPoint y: 67, endPoint x: 486, endPoint y: 70, distance: 25.1
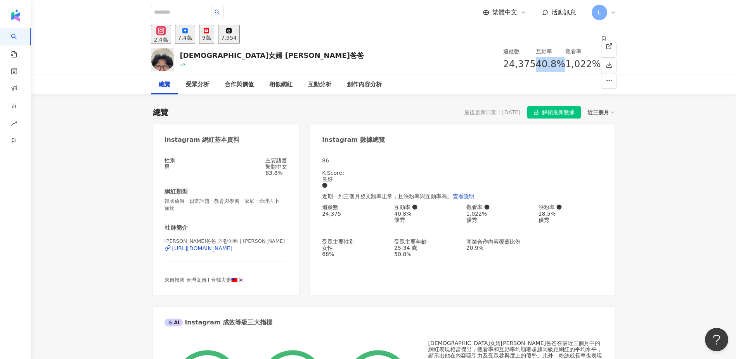
click at [503, 70] on div "追蹤數 24,375 互動率 40.8% 觀看率 1,022%" at bounding box center [552, 59] width 98 height 31
copy span "40.8%"
click at [511, 81] on div "總覽 受眾分析 合作與價值 相似網紅 互動分析 創作內容分析" at bounding box center [384, 84] width 466 height 19
drag, startPoint x: 495, startPoint y: 65, endPoint x: 528, endPoint y: 66, distance: 33.0
click at [565, 66] on div "觀看率 1,022%" at bounding box center [583, 59] width 36 height 25
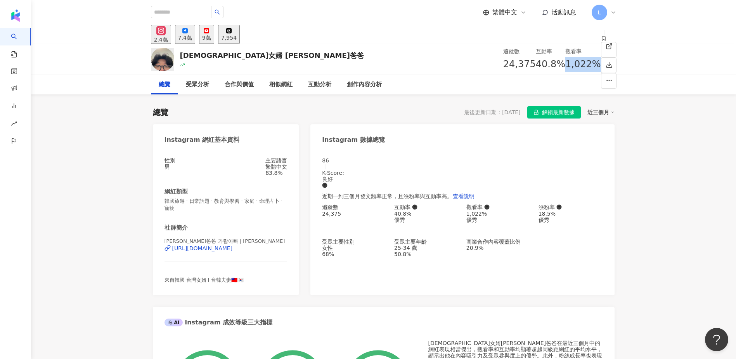
copy span "1,022%"
drag, startPoint x: 116, startPoint y: 73, endPoint x: 128, endPoint y: 43, distance: 32.4
click at [116, 74] on div "韓國女婿 小朗哥爸爸 追蹤數 24,375 互動率 40.8% 觀看率 1,022%" at bounding box center [383, 59] width 705 height 31
click at [170, 9] on input "search" at bounding box center [181, 12] width 61 height 12
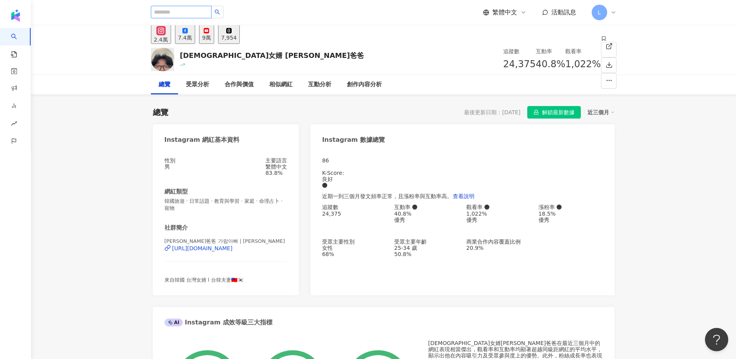
paste input "**********"
type input "**********"
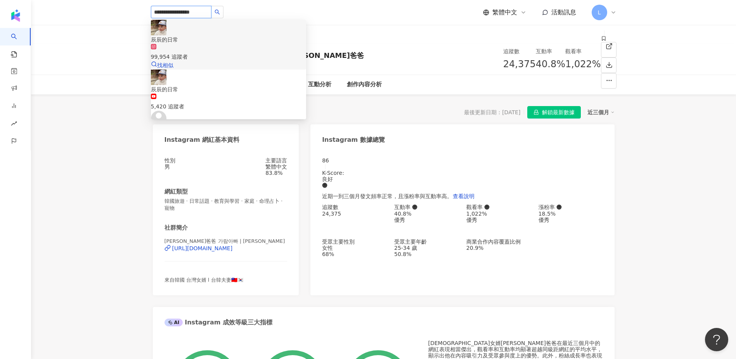
click at [231, 44] on div "99,954 追蹤者" at bounding box center [228, 52] width 155 height 17
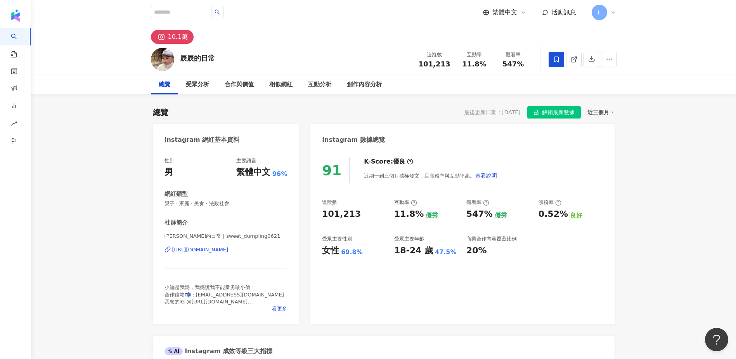
drag, startPoint x: 426, startPoint y: 83, endPoint x: 429, endPoint y: 79, distance: 5.5
click at [426, 83] on div "總覽 受眾分析 合作與價值 相似網紅 互動分析 創作內容分析" at bounding box center [384, 84] width 466 height 19
drag, startPoint x: 450, startPoint y: 64, endPoint x: 419, endPoint y: 62, distance: 31.5
click at [419, 62] on div "追蹤數 101,213" at bounding box center [434, 59] width 41 height 17
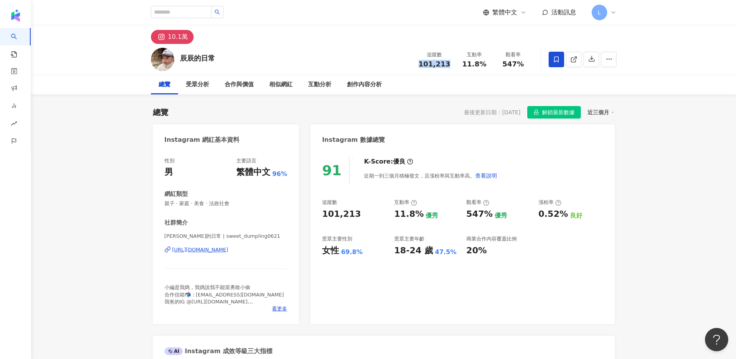
copy span "101,213"
drag, startPoint x: 465, startPoint y: 63, endPoint x: 488, endPoint y: 63, distance: 23.7
click at [488, 63] on div "11.8%" at bounding box center [474, 64] width 29 height 8
copy span "11.8%"
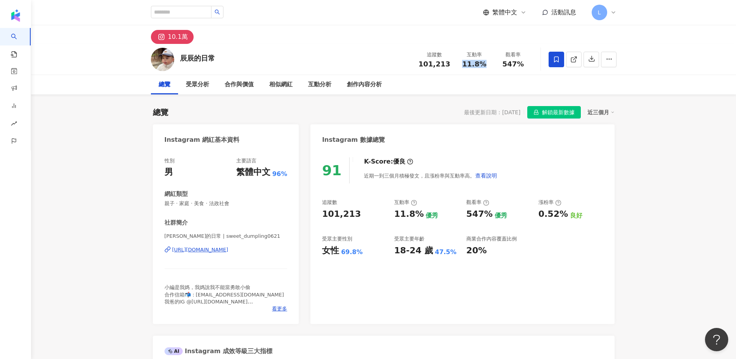
click at [482, 85] on div "總覽 受眾分析 合作與價值 相似網紅 互動分析 創作內容分析" at bounding box center [384, 84] width 466 height 19
drag, startPoint x: 501, startPoint y: 63, endPoint x: 524, endPoint y: 64, distance: 22.2
click at [524, 64] on div "547%" at bounding box center [513, 64] width 29 height 8
copy span "547%"
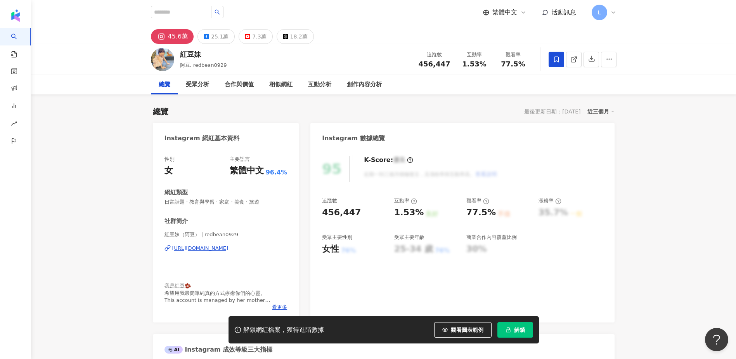
drag, startPoint x: 102, startPoint y: 135, endPoint x: 112, endPoint y: 119, distance: 19.1
